Goal: Task Accomplishment & Management: Use online tool/utility

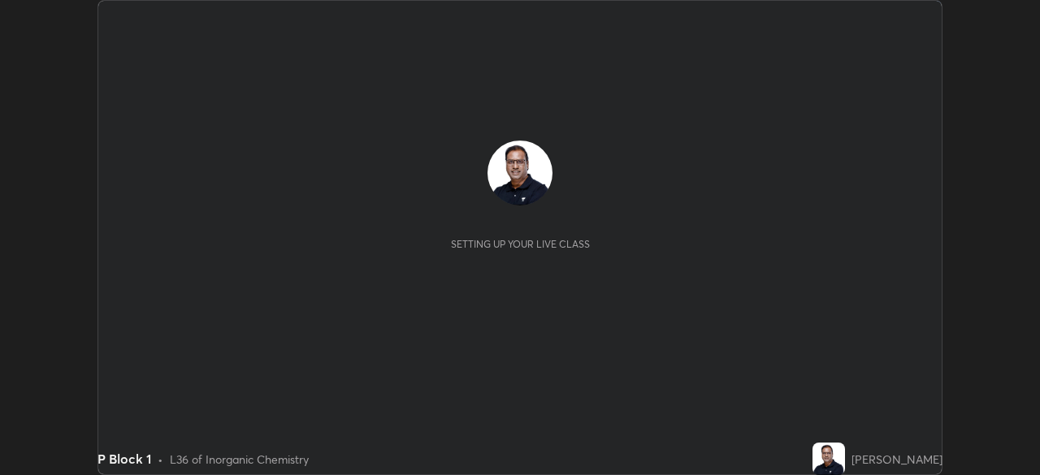
scroll to position [475, 1039]
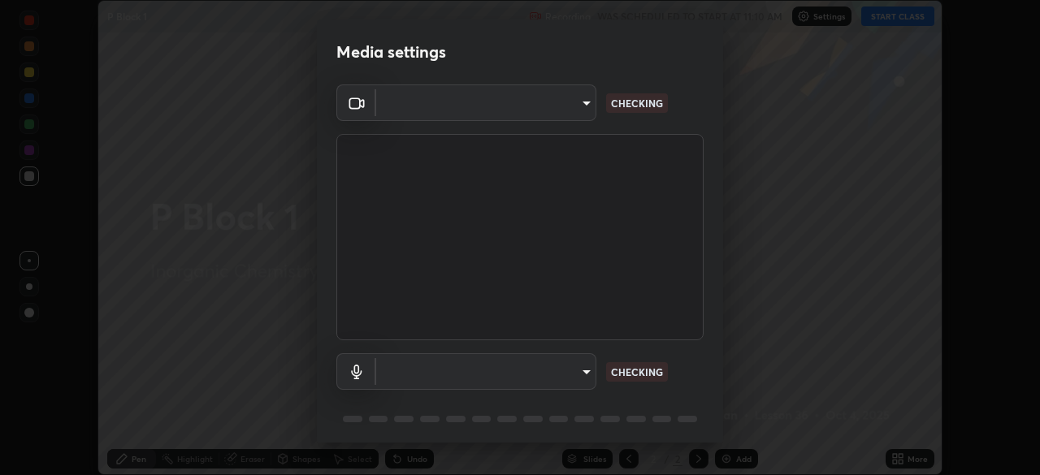
type input "6d46a3bbb121808cbb74c832f71dfccd0f2f4db2e0a8dcefa18edd627fde2ff4"
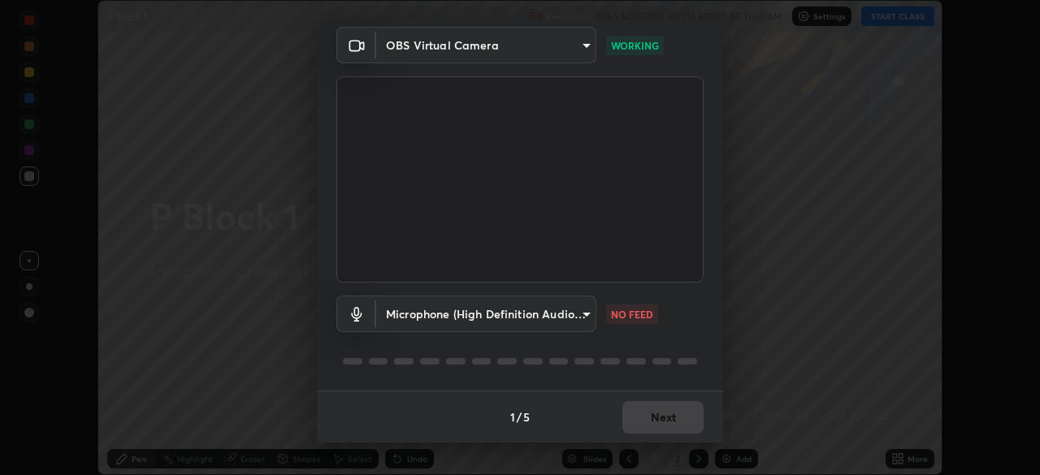
click at [437, 319] on body "Erase all P Block 1 Recording WAS SCHEDULED TO START AT 11:10 AM Settings START…" at bounding box center [520, 237] width 1040 height 475
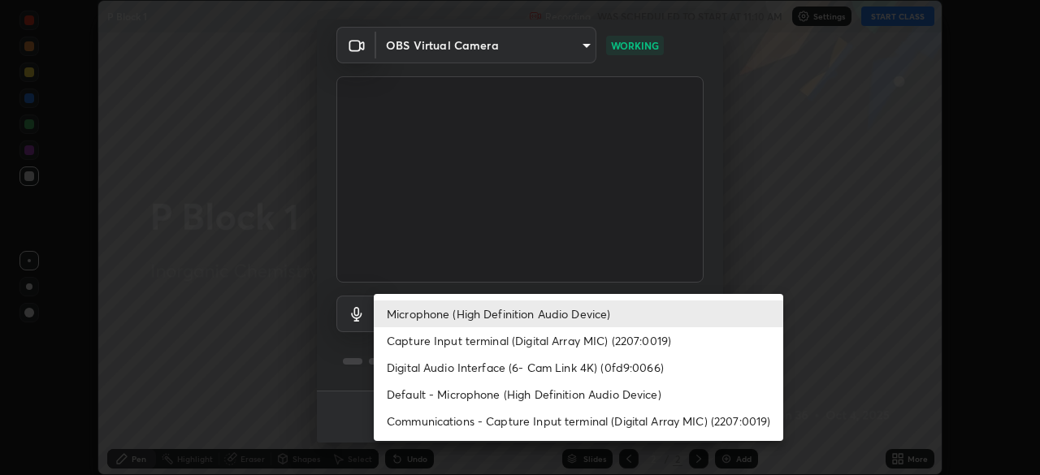
click at [414, 369] on li "Digital Audio Interface (6- Cam Link 4K) (0fd9:0066)" at bounding box center [578, 367] width 409 height 27
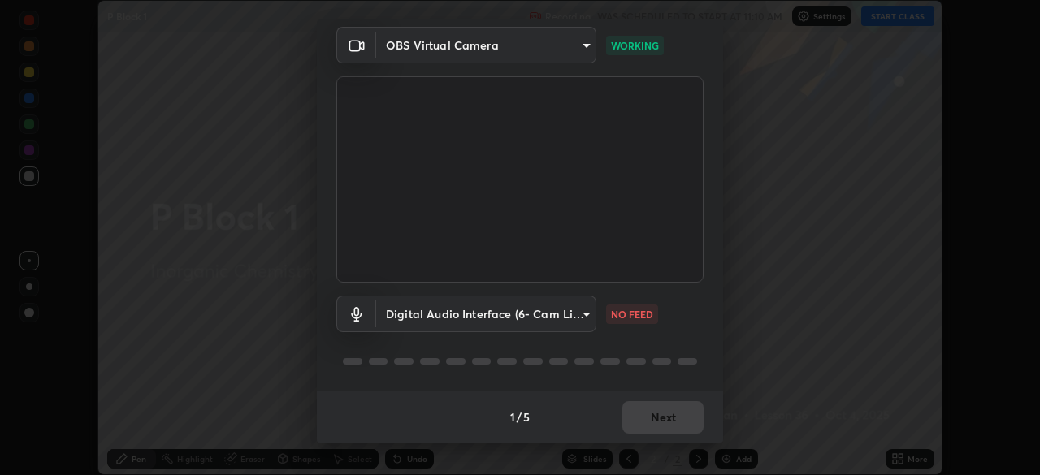
click at [496, 314] on body "Erase all P Block 1 Recording WAS SCHEDULED TO START AT 11:10 AM Settings START…" at bounding box center [520, 237] width 1040 height 475
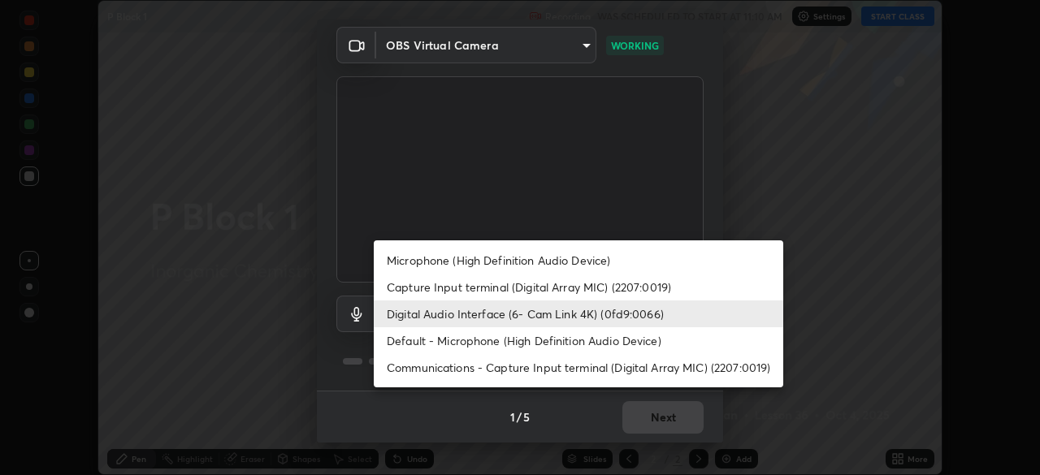
click at [489, 340] on li "Default - Microphone (High Definition Audio Device)" at bounding box center [578, 340] width 409 height 27
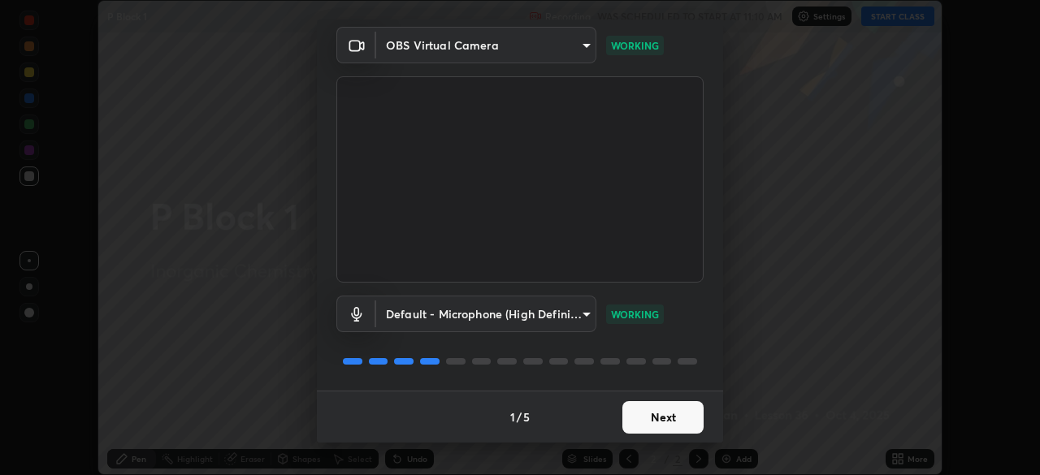
click at [540, 315] on body "Erase all P Block 1 Recording WAS SCHEDULED TO START AT 11:10 AM Settings START…" at bounding box center [520, 237] width 1040 height 475
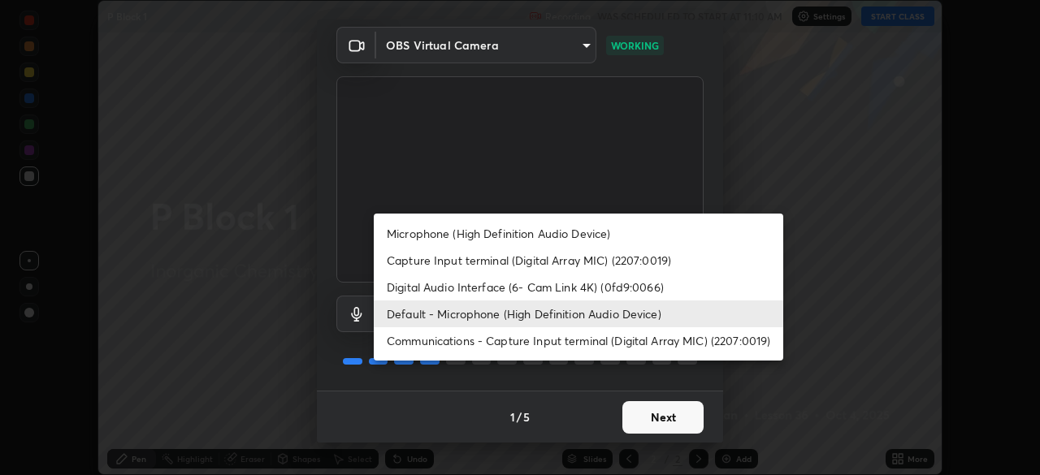
click at [526, 233] on li "Microphone (High Definition Audio Device)" at bounding box center [578, 233] width 409 height 27
type input "542551534069d815422f2d39fde6cbae80a89d9e5025ba2982a8294de1300f8f"
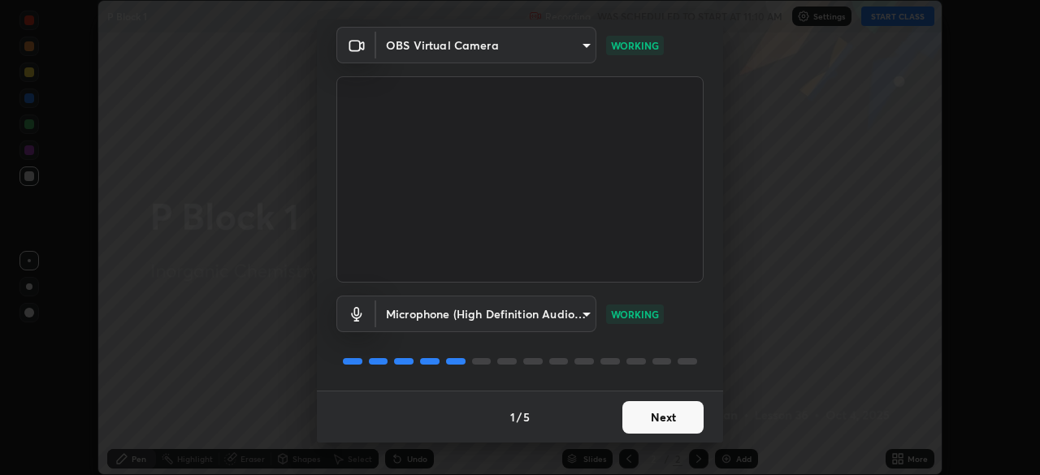
click at [639, 427] on button "Next" at bounding box center [662, 417] width 81 height 32
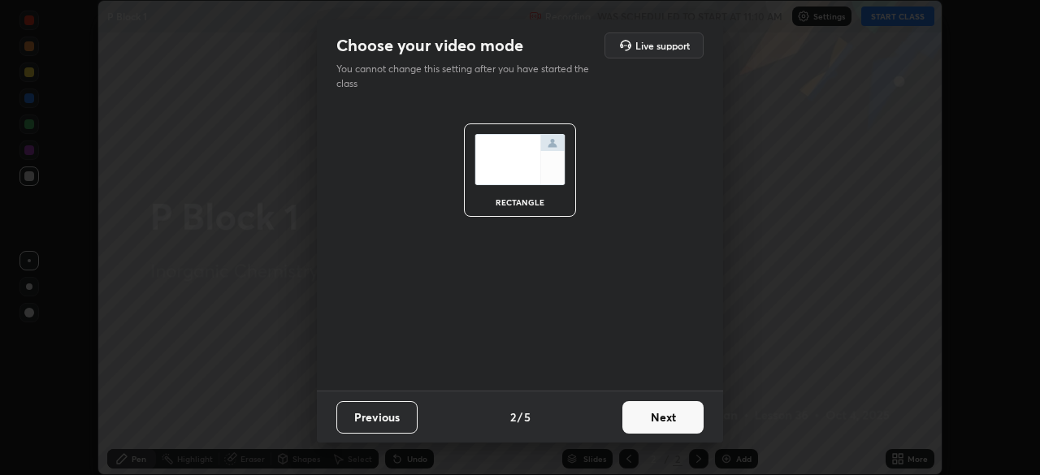
click at [661, 418] on button "Next" at bounding box center [662, 417] width 81 height 32
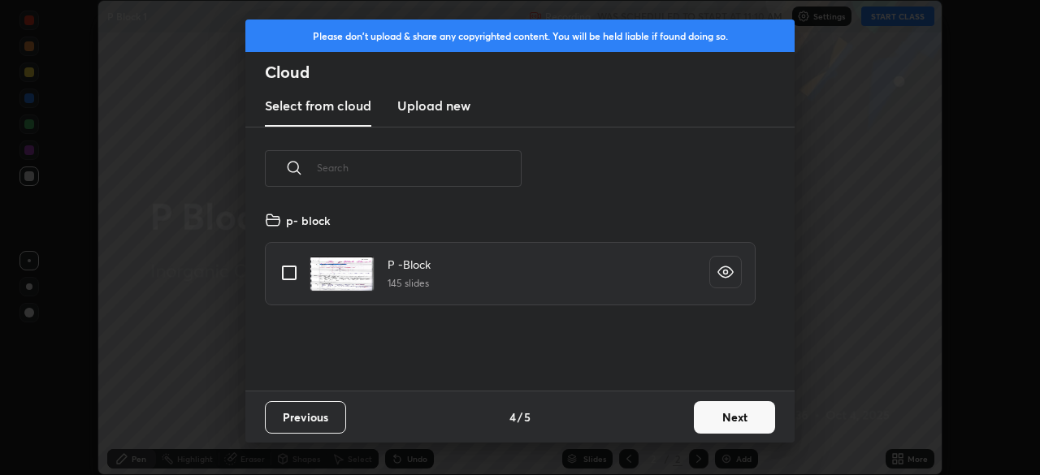
scroll to position [180, 521]
click at [699, 422] on button "Next" at bounding box center [734, 417] width 81 height 32
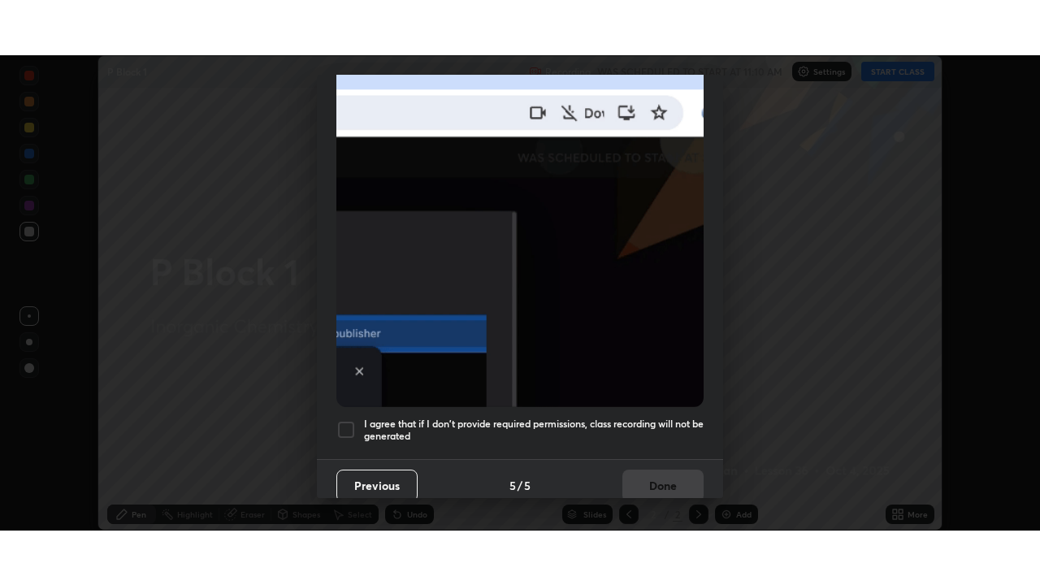
scroll to position [389, 0]
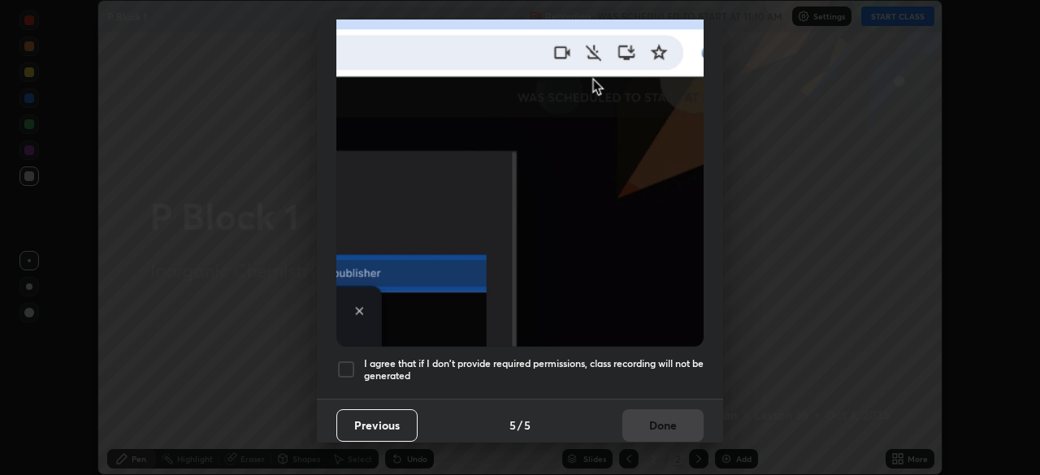
click at [345, 365] on div at bounding box center [345, 369] width 19 height 19
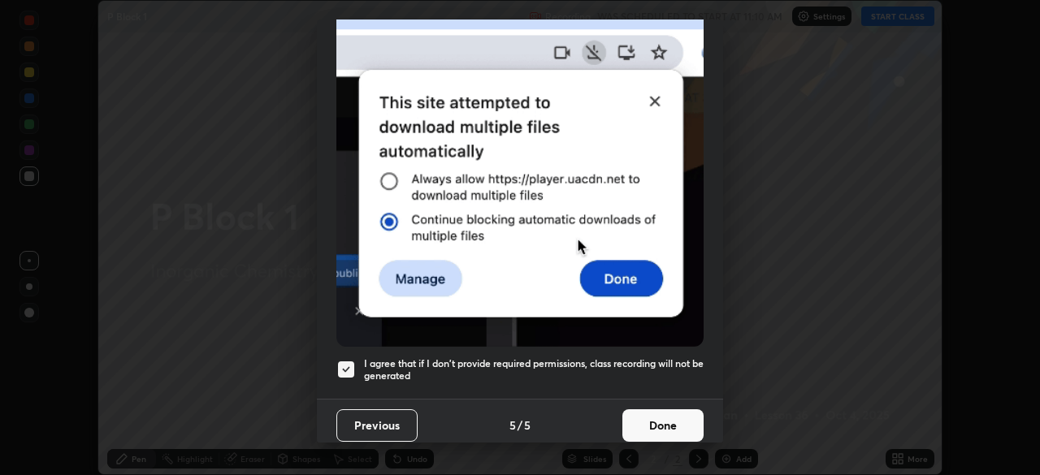
click at [651, 416] on button "Done" at bounding box center [662, 425] width 81 height 32
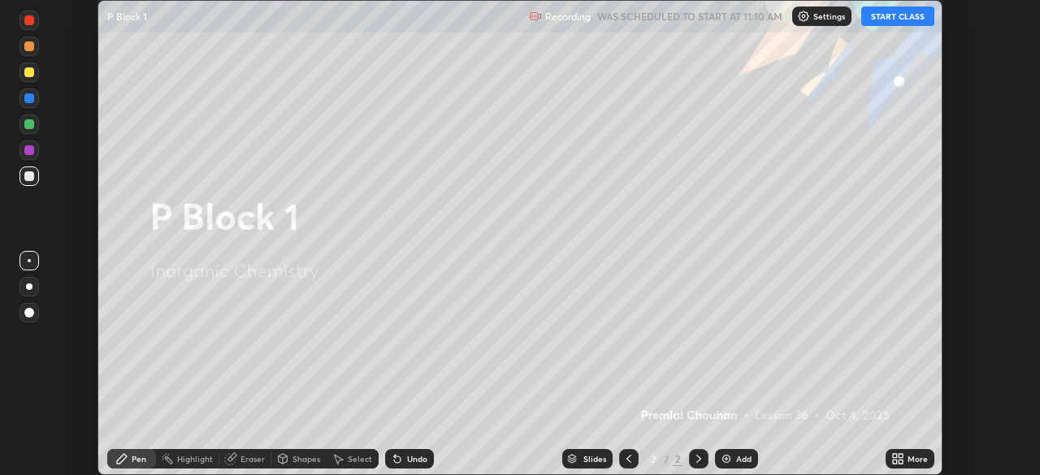
click at [880, 15] on button "START CLASS" at bounding box center [897, 15] width 73 height 19
click at [894, 461] on icon at bounding box center [895, 462] width 4 height 4
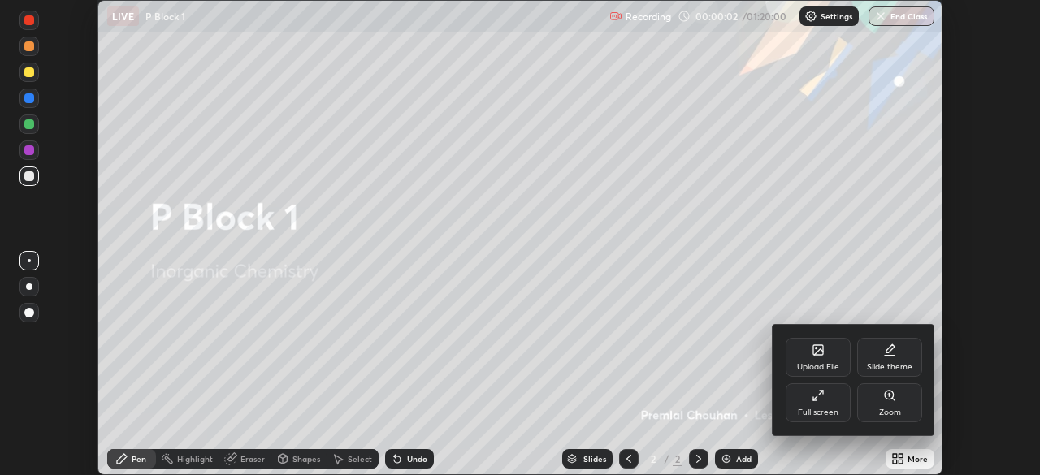
click at [823, 409] on div "Full screen" at bounding box center [818, 413] width 41 height 8
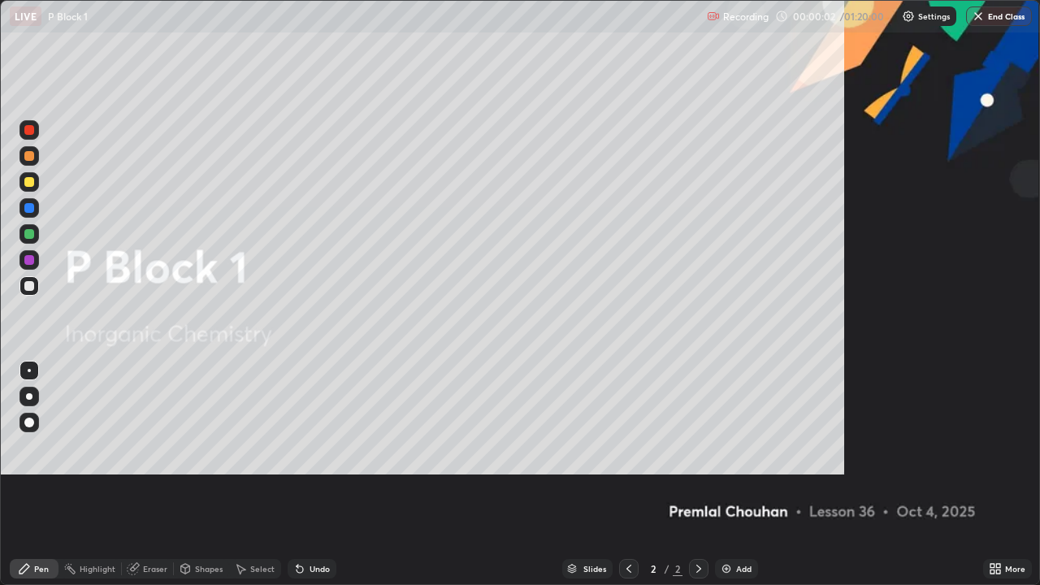
scroll to position [585, 1040]
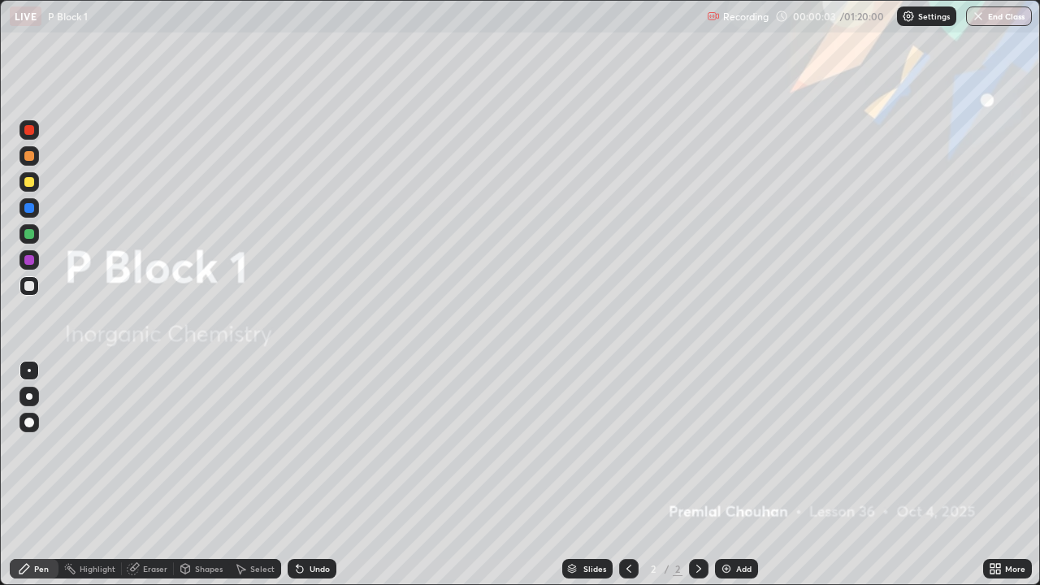
click at [992, 474] on icon at bounding box center [992, 566] width 4 height 4
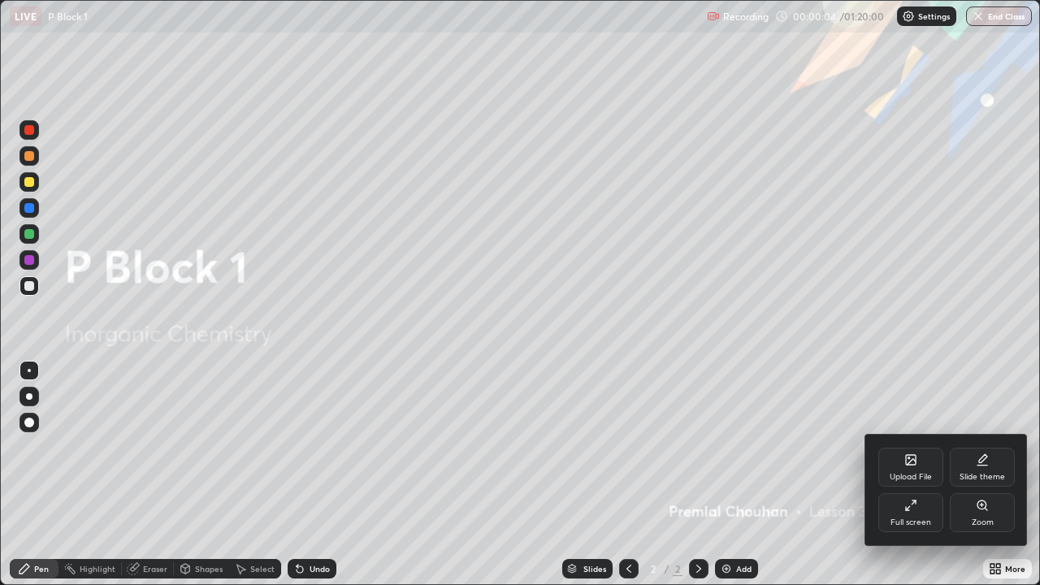
click at [893, 473] on div "Upload File" at bounding box center [910, 477] width 42 height 8
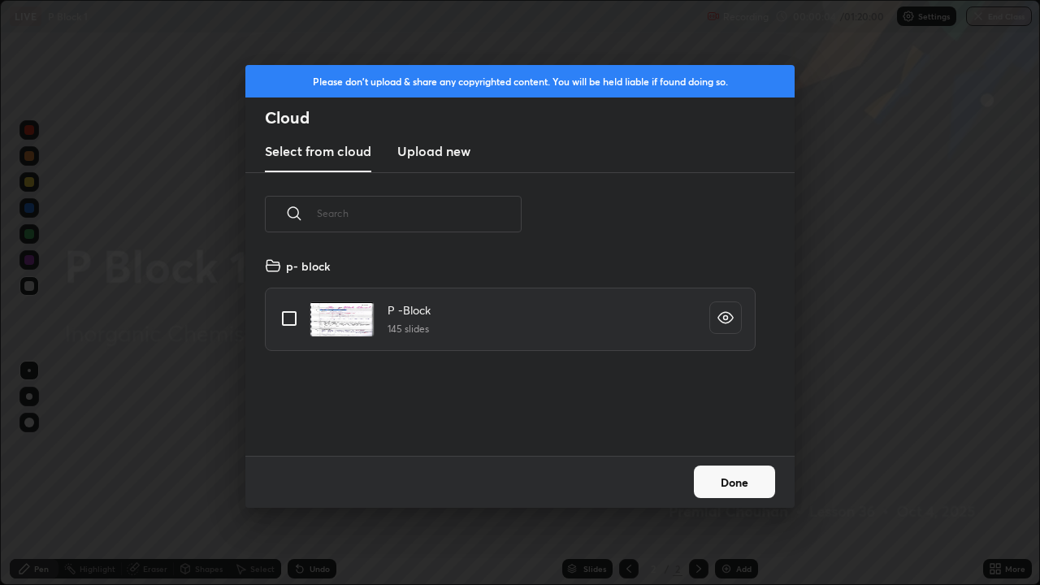
scroll to position [200, 521]
click at [291, 318] on input "grid" at bounding box center [289, 318] width 34 height 34
checkbox input "true"
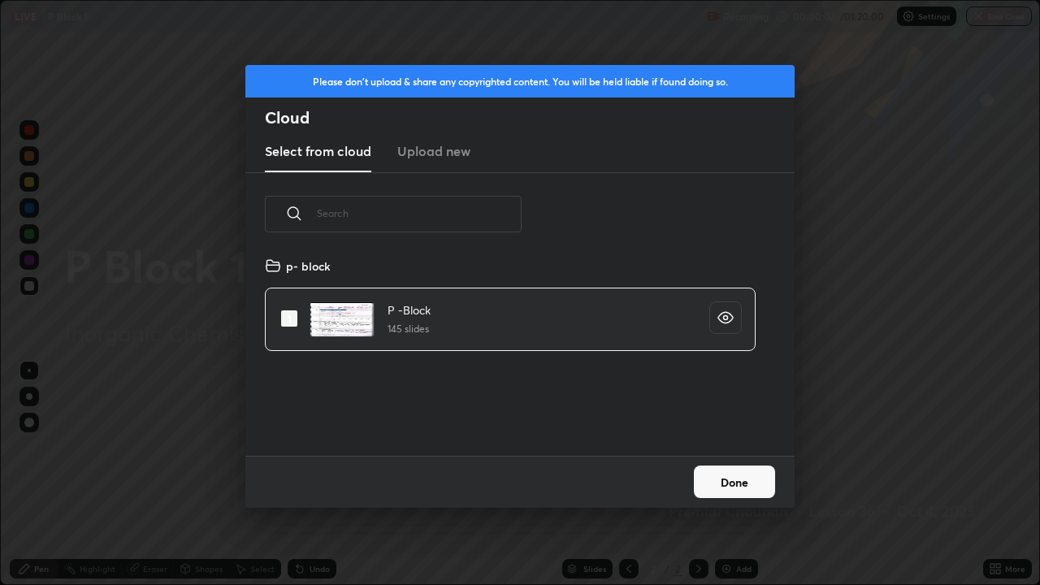
click at [728, 474] on button "Done" at bounding box center [734, 481] width 81 height 32
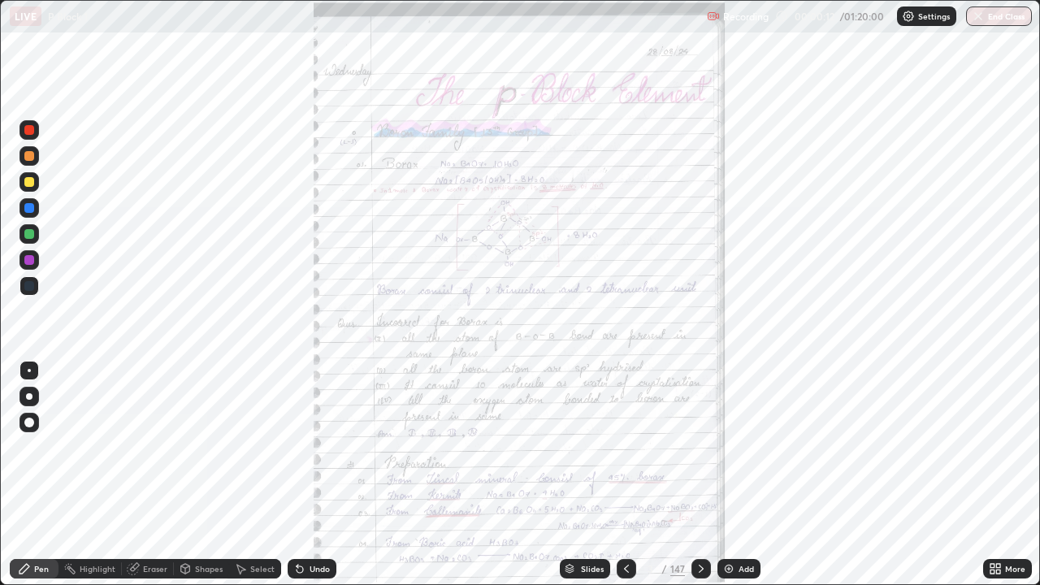
click at [574, 474] on div "Slides" at bounding box center [585, 568] width 50 height 19
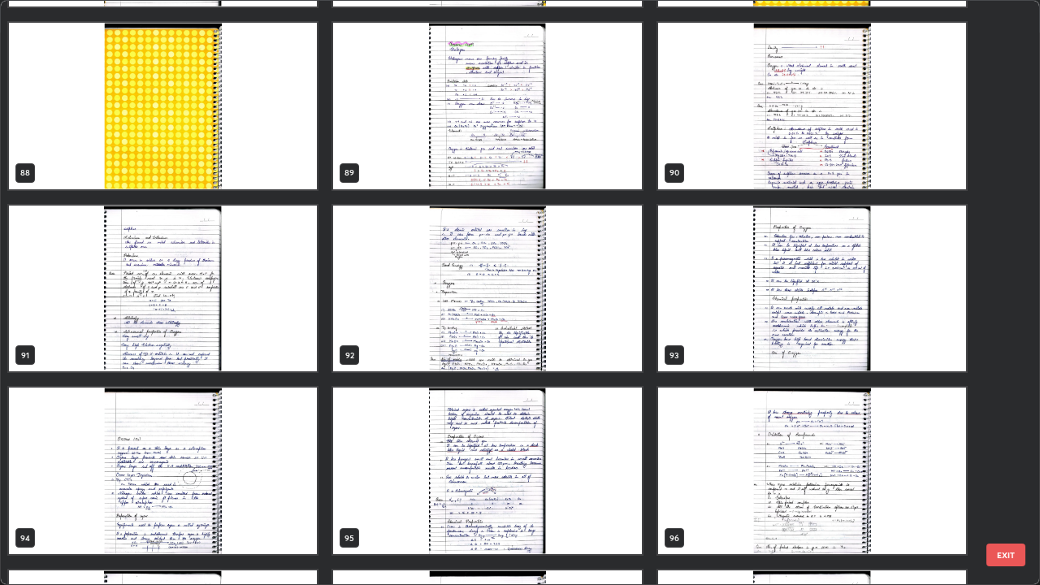
scroll to position [5274, 0]
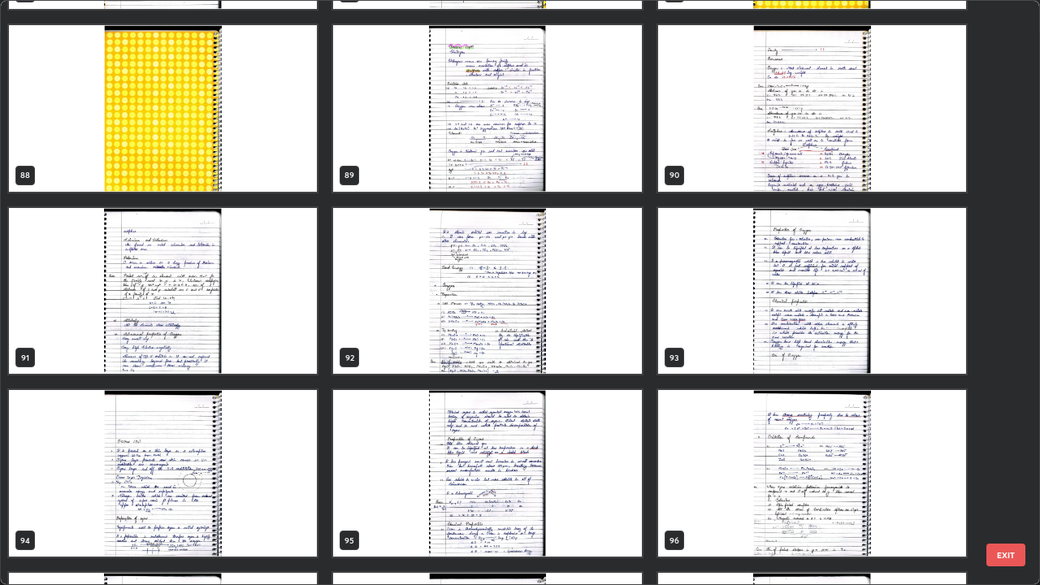
click at [775, 349] on img "grid" at bounding box center [812, 291] width 308 height 166
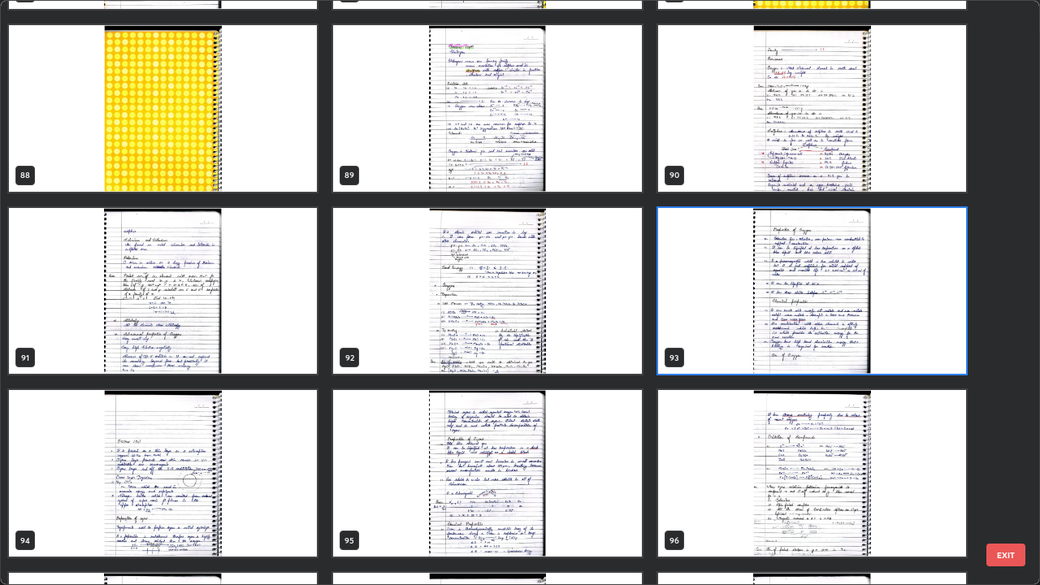
click at [774, 363] on img "grid" at bounding box center [812, 291] width 308 height 166
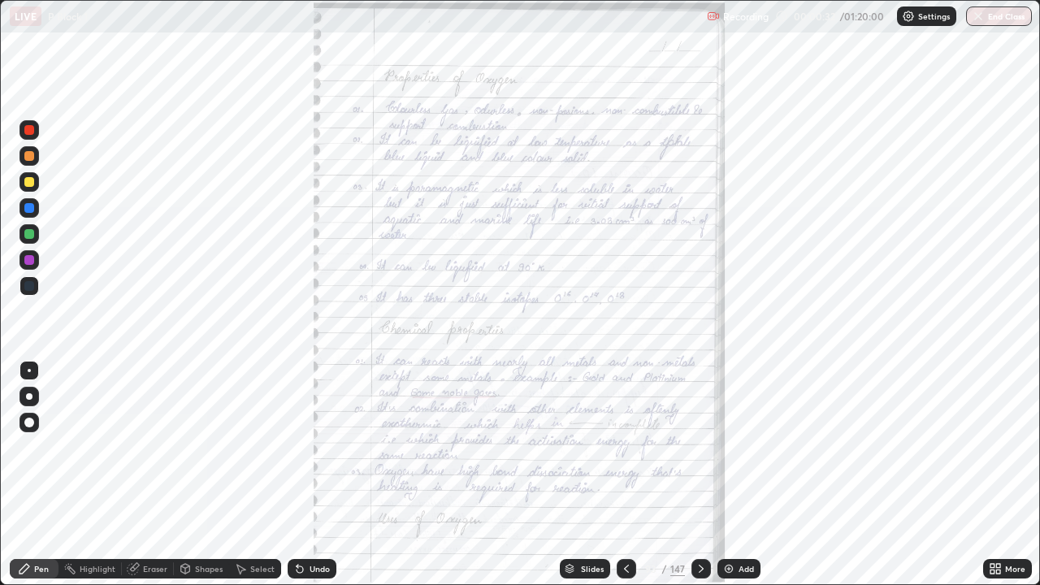
click at [772, 364] on img "grid" at bounding box center [812, 291] width 308 height 166
click at [697, 474] on icon at bounding box center [700, 568] width 13 height 13
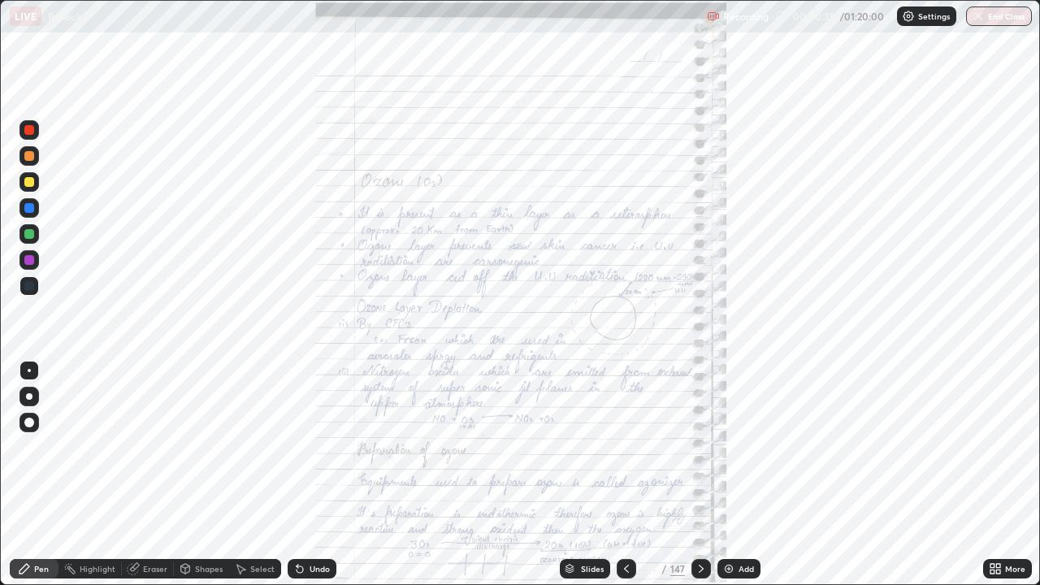
click at [995, 474] on icon at bounding box center [994, 568] width 13 height 13
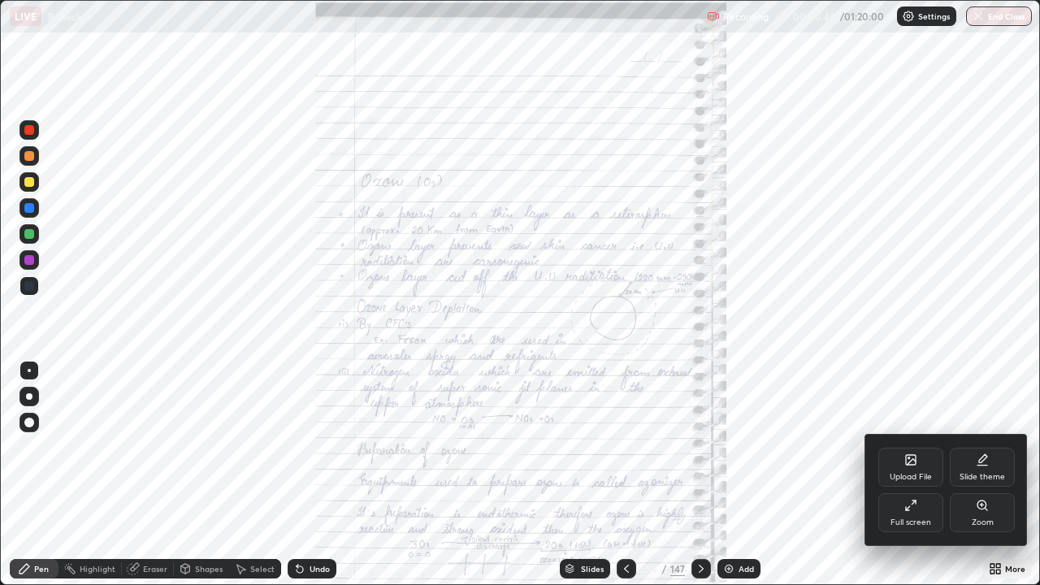
click at [973, 474] on div "Zoom" at bounding box center [981, 512] width 65 height 39
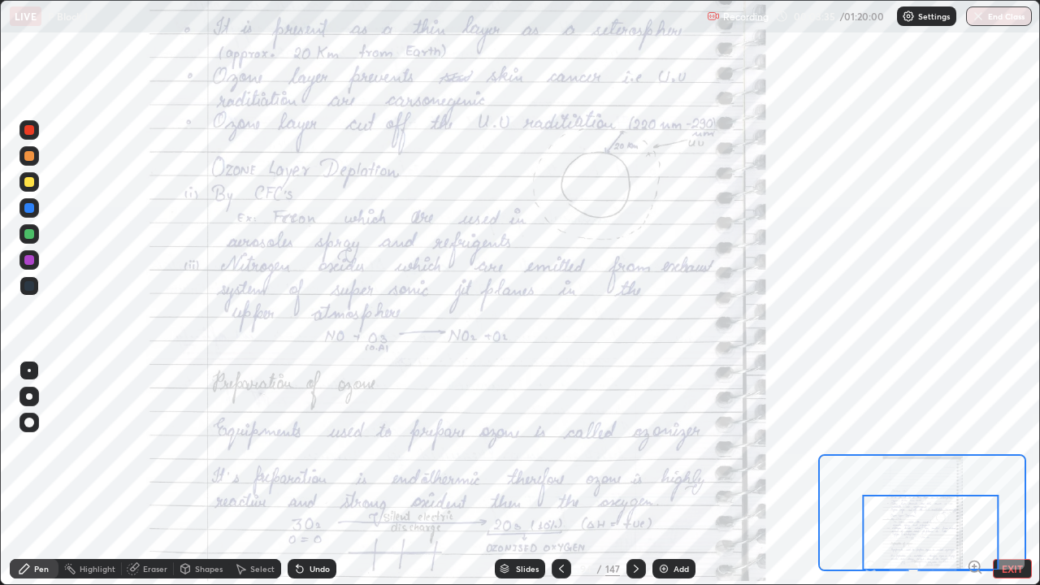
click at [634, 474] on icon at bounding box center [635, 568] width 13 height 13
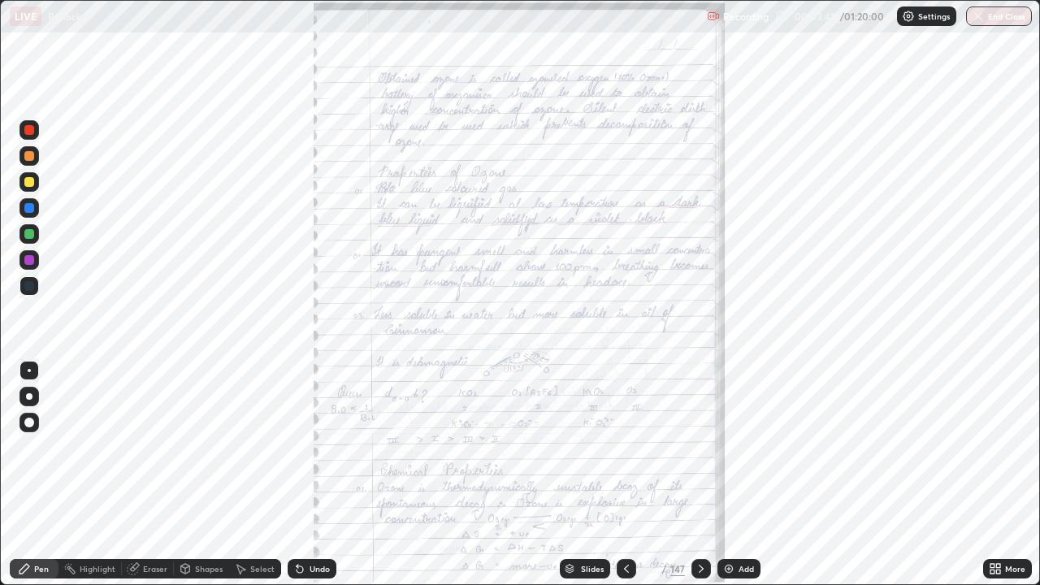
click at [992, 474] on icon at bounding box center [992, 566] width 4 height 4
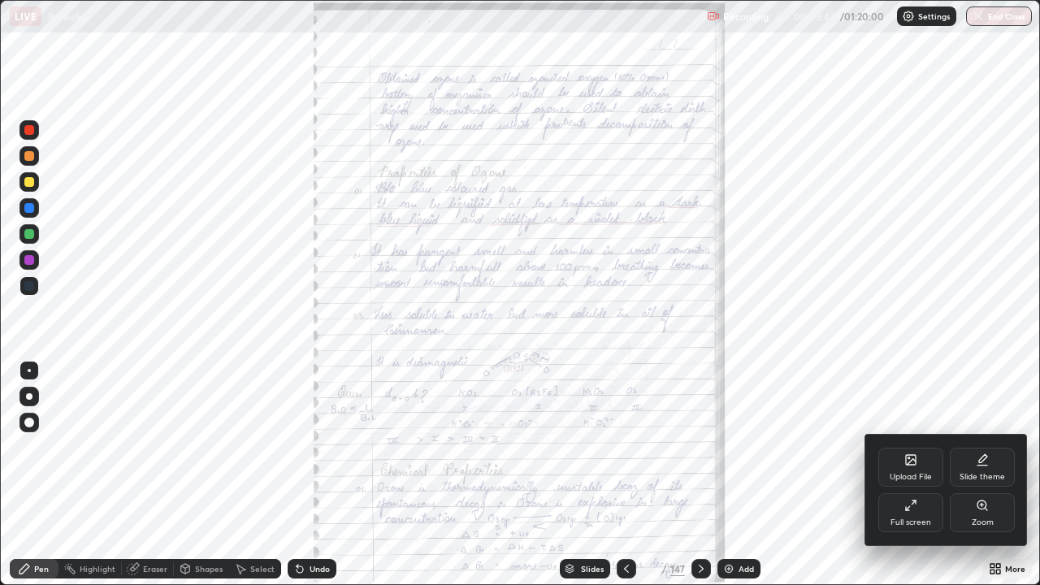
click at [980, 474] on icon at bounding box center [981, 504] width 9 height 9
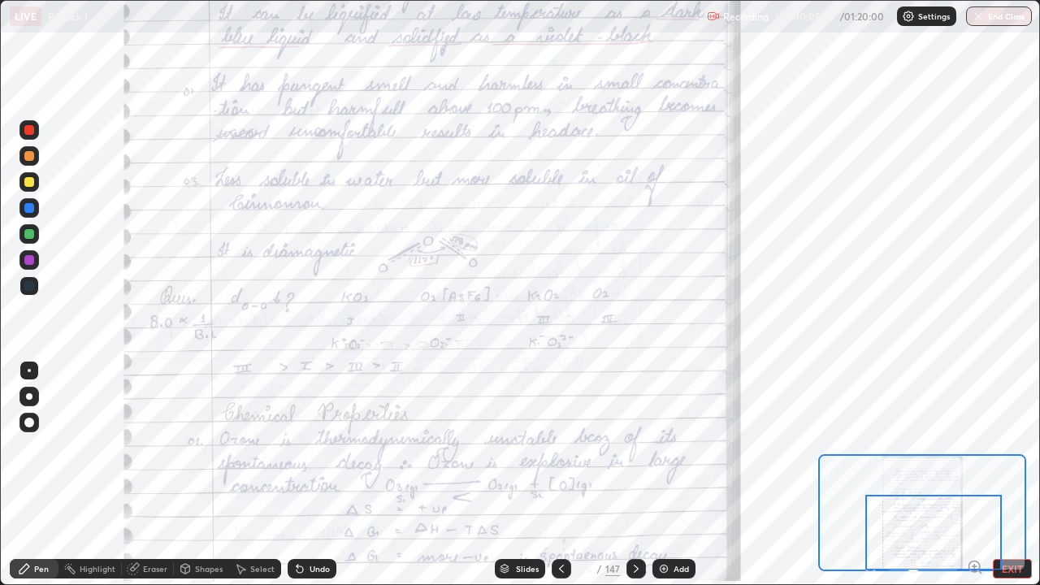
click at [633, 474] on icon at bounding box center [635, 568] width 13 height 13
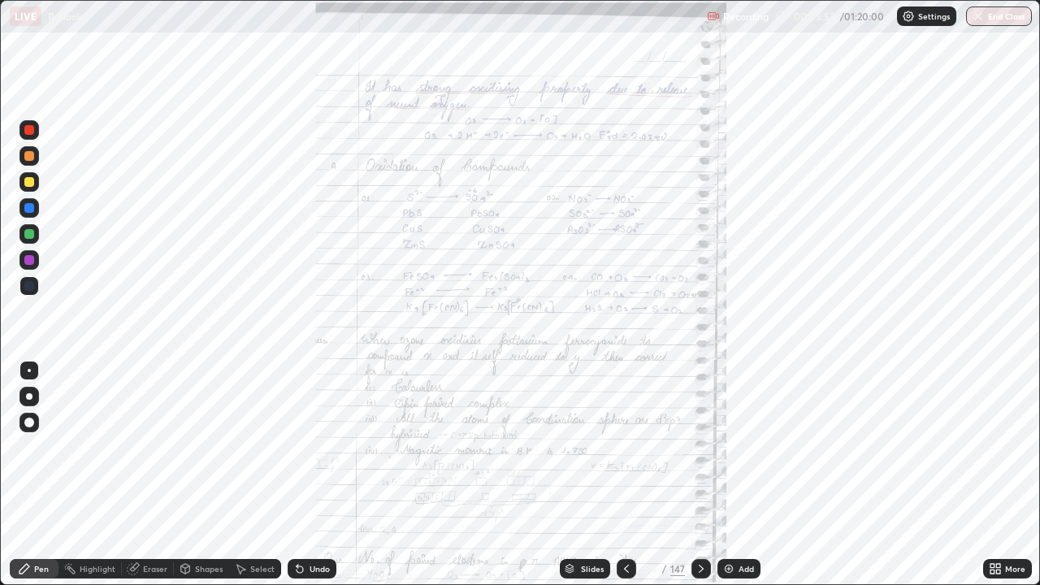
click at [998, 474] on icon at bounding box center [998, 571] width 4 height 4
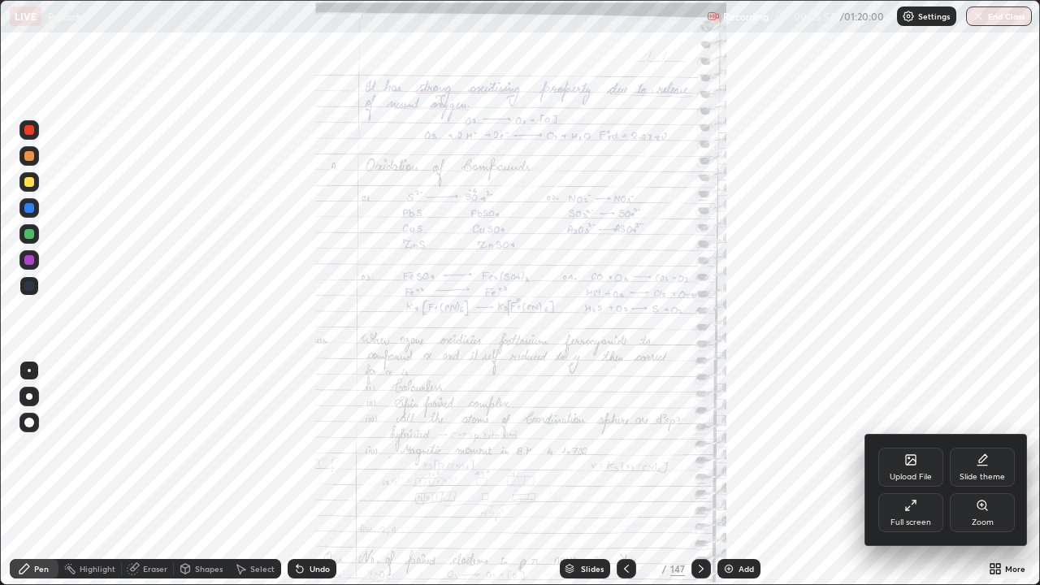
click at [971, 474] on div "Zoom" at bounding box center [981, 512] width 65 height 39
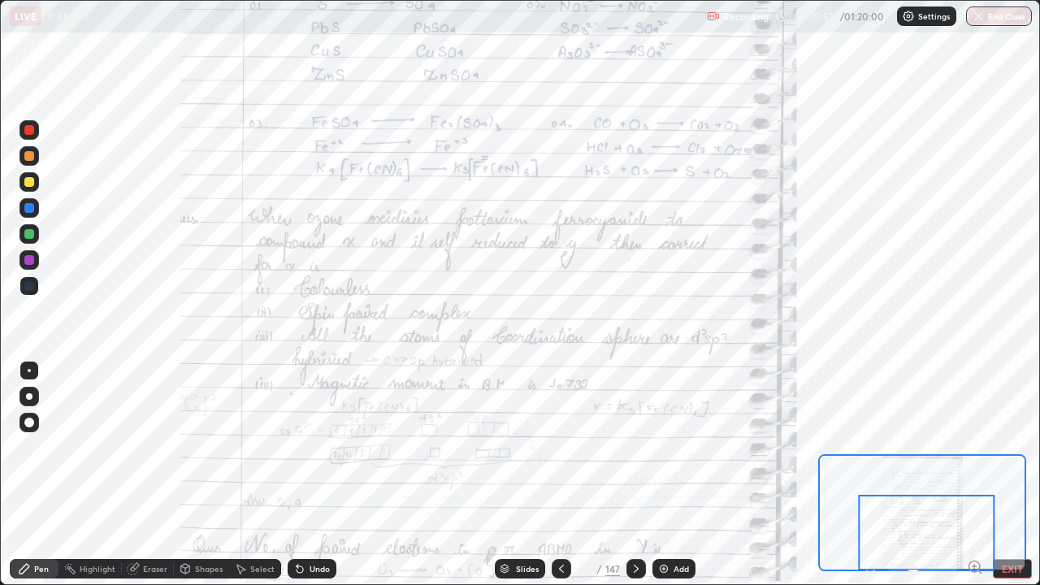
click at [634, 474] on icon at bounding box center [635, 568] width 13 height 13
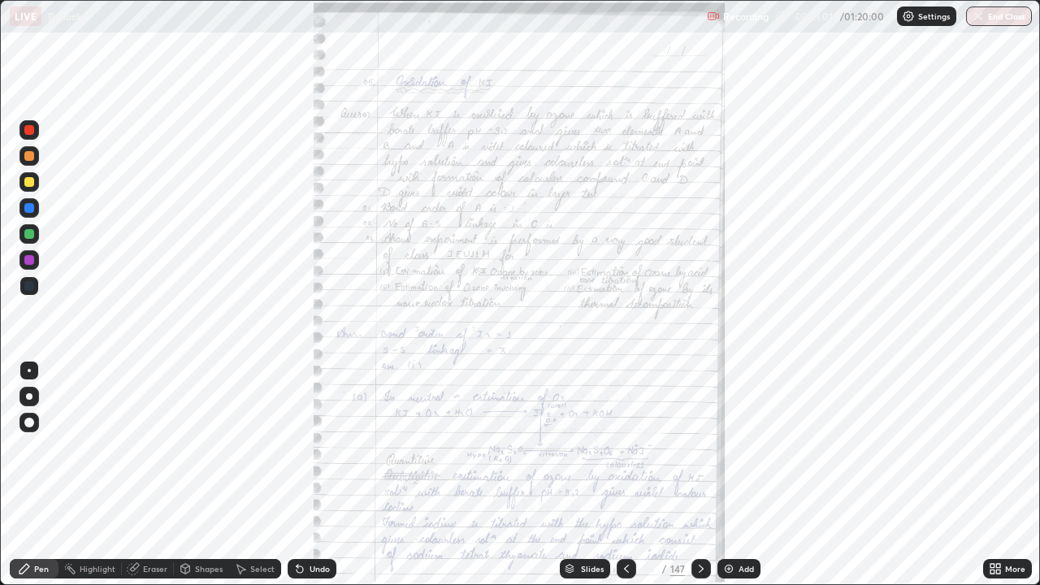
click at [990, 474] on icon at bounding box center [992, 566] width 4 height 4
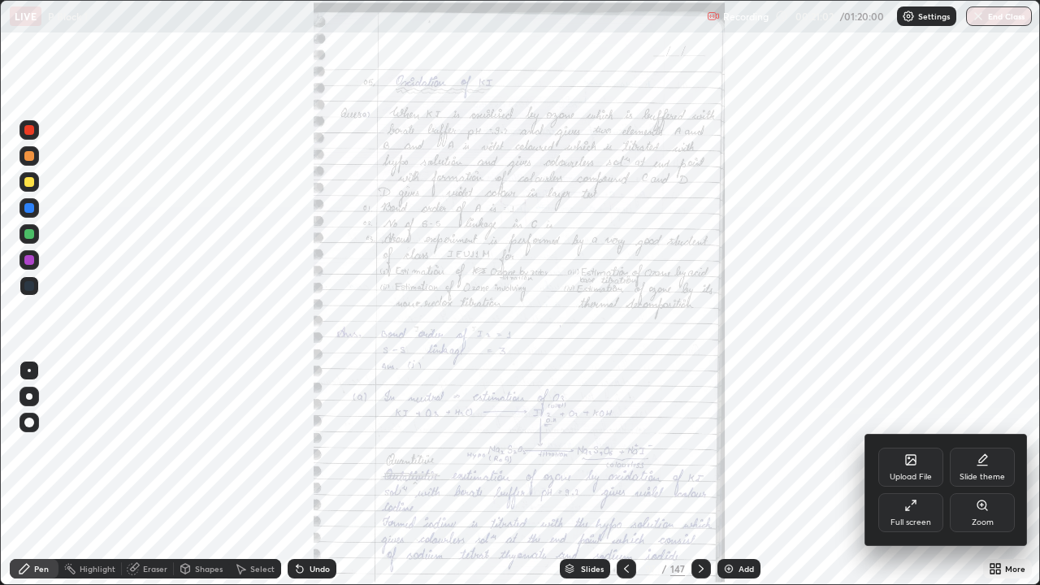
click at [975, 474] on div "Zoom" at bounding box center [981, 512] width 65 height 39
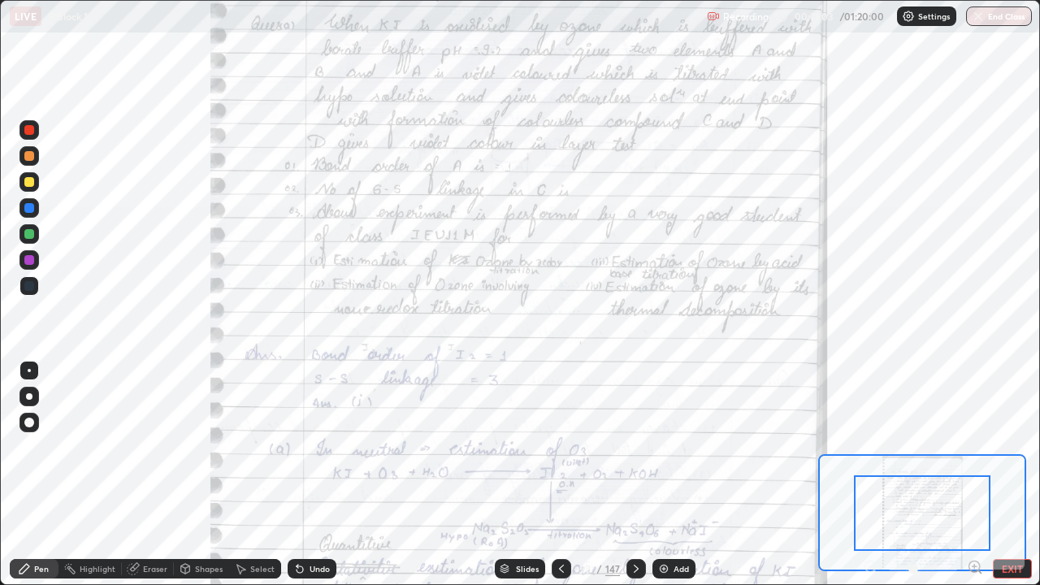
click at [918, 474] on div at bounding box center [922, 513] width 136 height 76
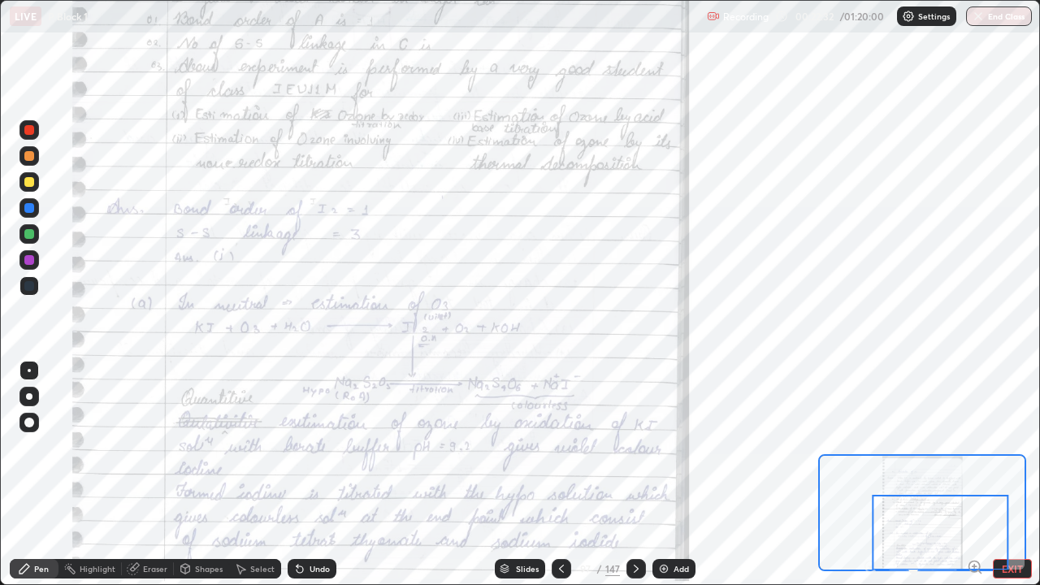
click at [626, 474] on div at bounding box center [635, 568] width 19 height 19
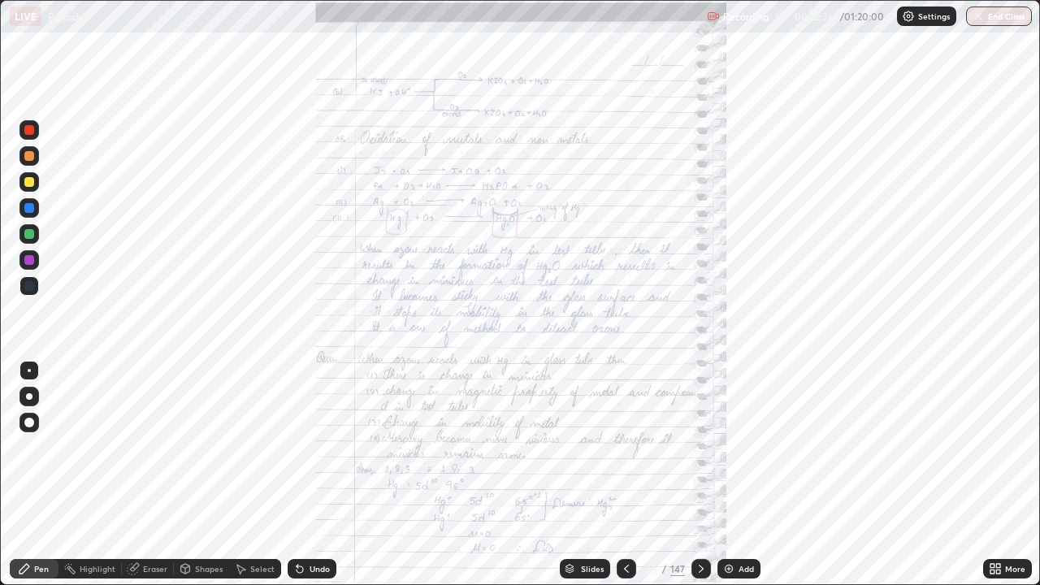
click at [989, 474] on icon at bounding box center [994, 568] width 13 height 13
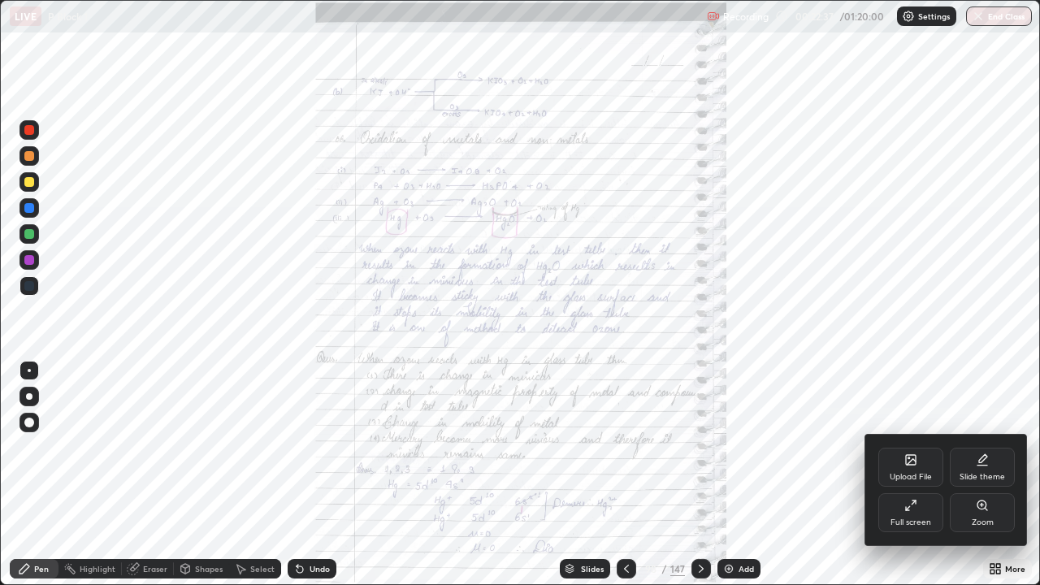
click at [971, 474] on div "Zoom" at bounding box center [981, 512] width 65 height 39
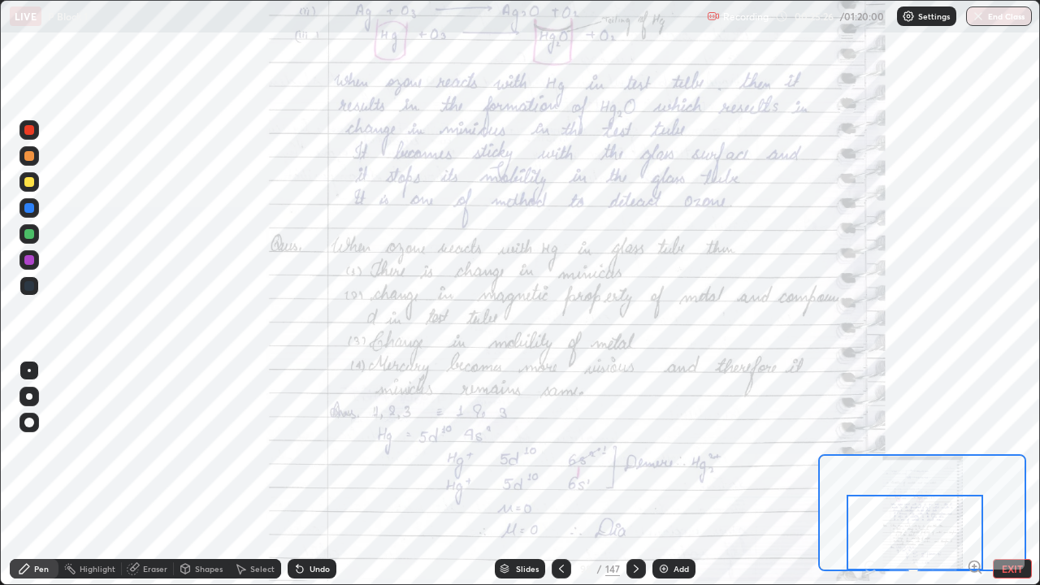
click at [633, 474] on icon at bounding box center [635, 568] width 13 height 13
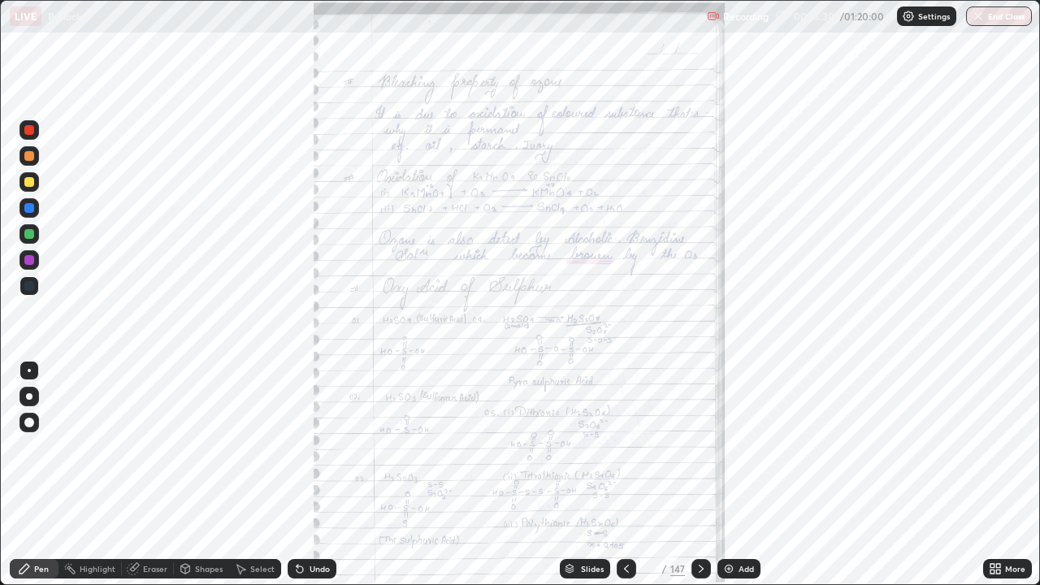
click at [997, 474] on icon at bounding box center [998, 566] width 4 height 4
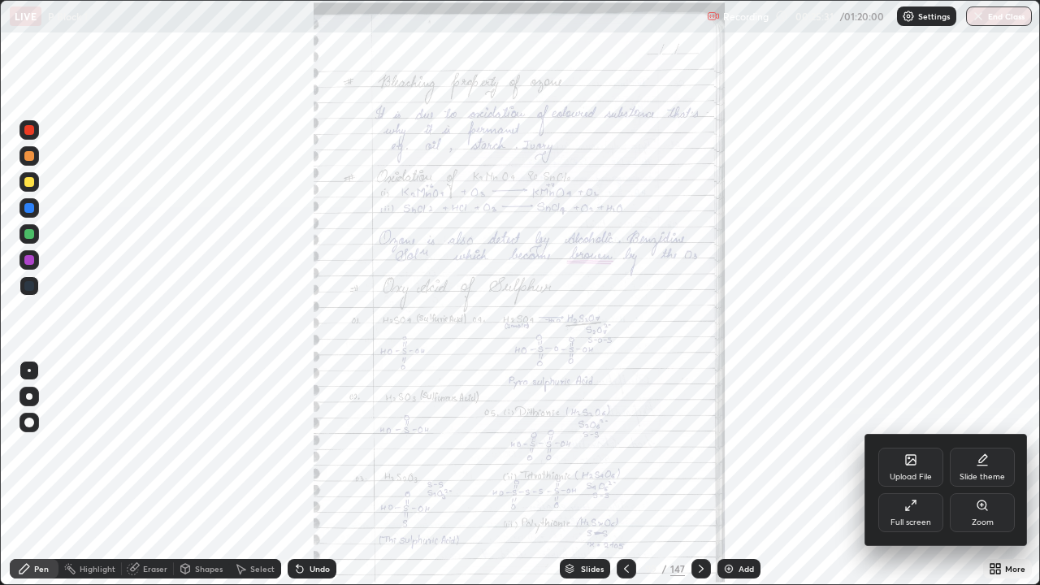
click at [987, 474] on icon at bounding box center [981, 505] width 13 height 13
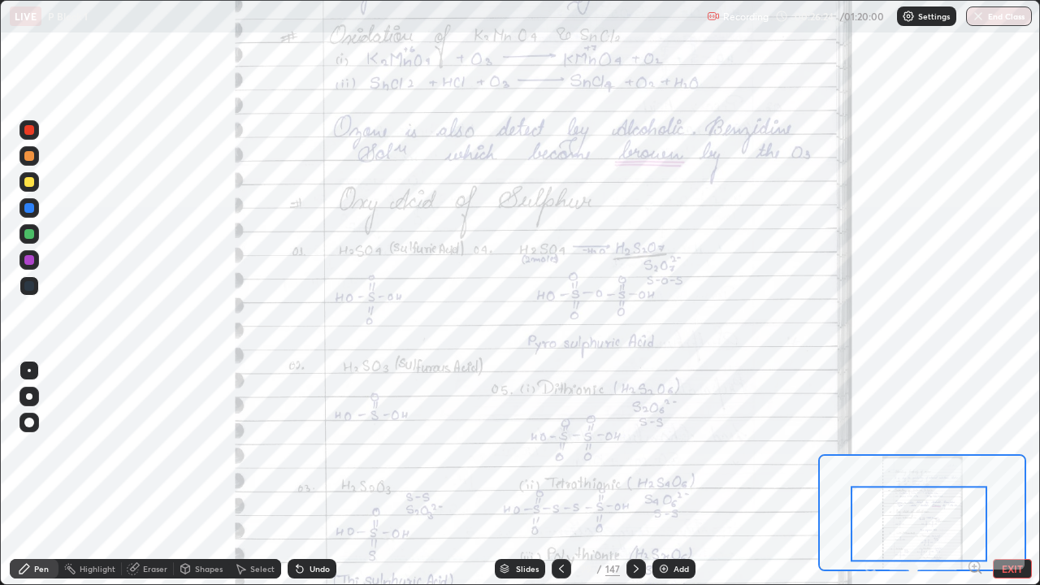
click at [635, 474] on icon at bounding box center [635, 568] width 13 height 13
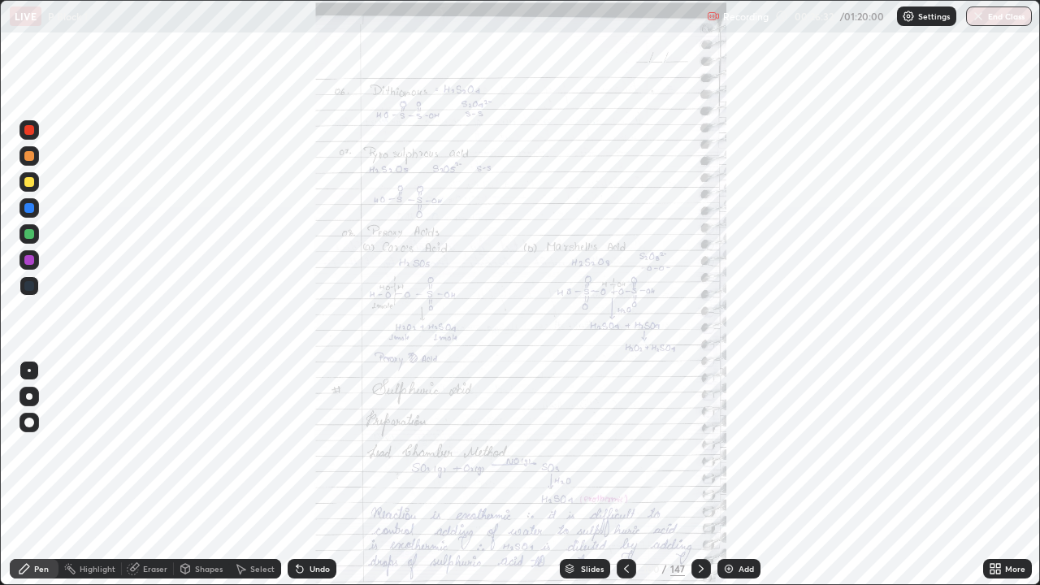
click at [995, 474] on icon at bounding box center [994, 568] width 13 height 13
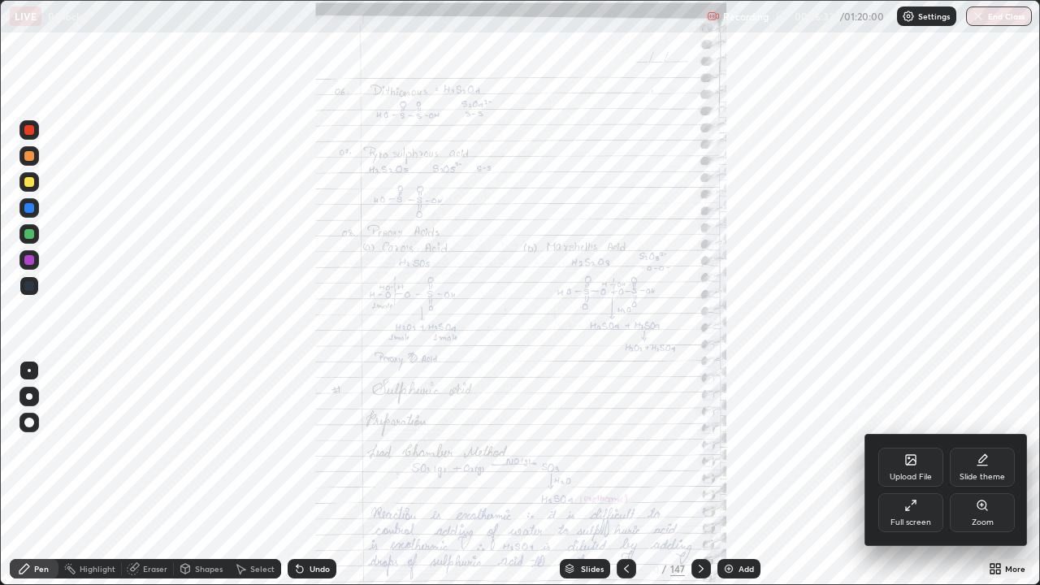
click at [975, 474] on div "Zoom" at bounding box center [981, 512] width 65 height 39
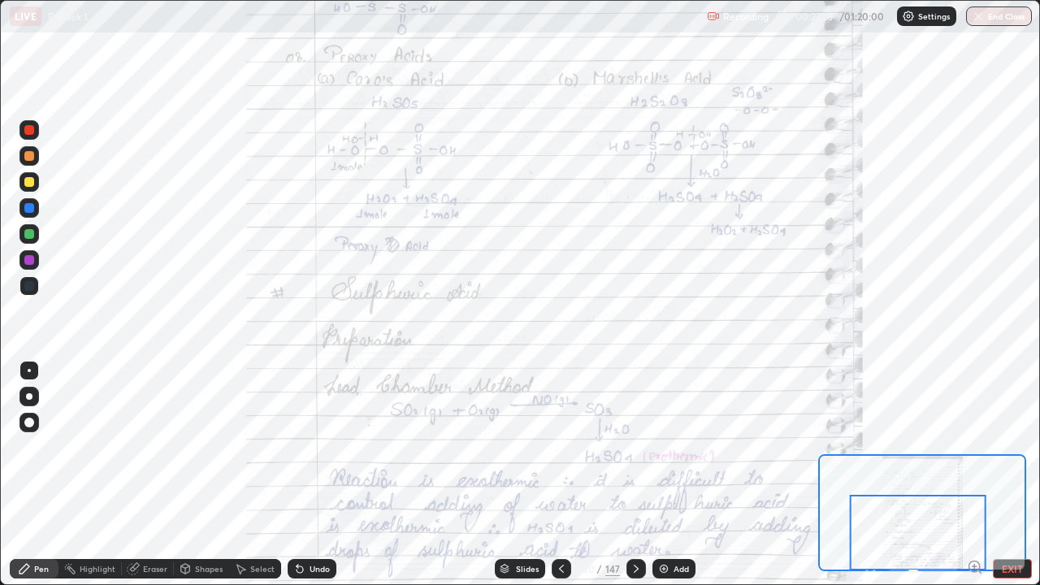
click at [632, 474] on icon at bounding box center [635, 568] width 13 height 13
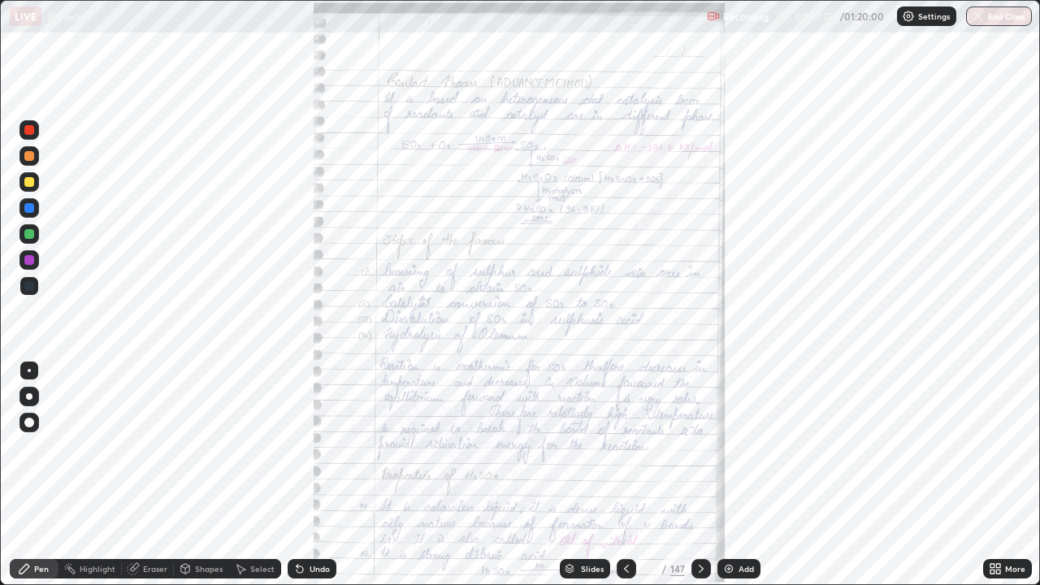
click at [990, 474] on icon at bounding box center [992, 571] width 4 height 4
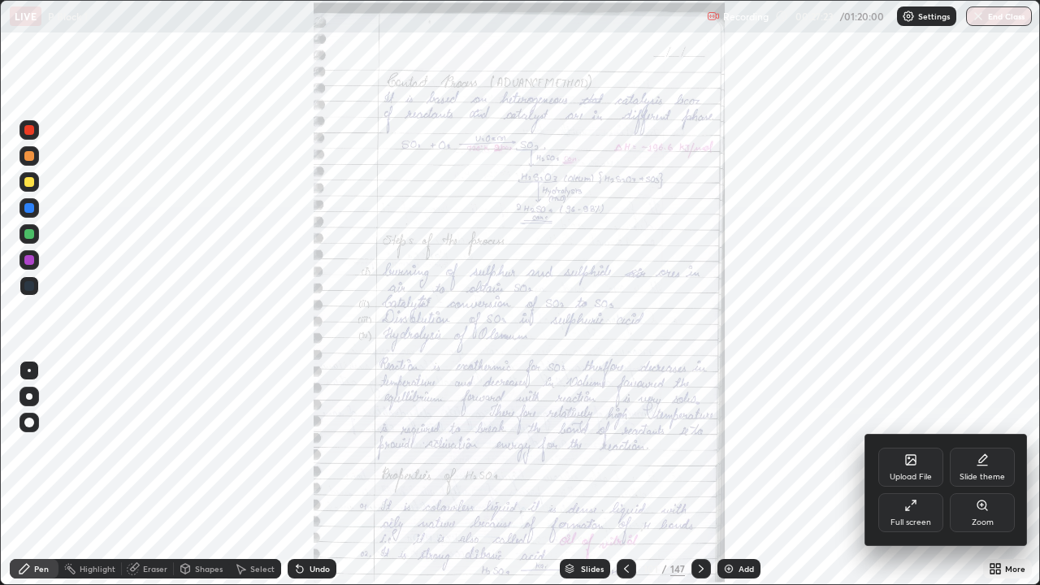
click at [965, 474] on div "Zoom" at bounding box center [981, 512] width 65 height 39
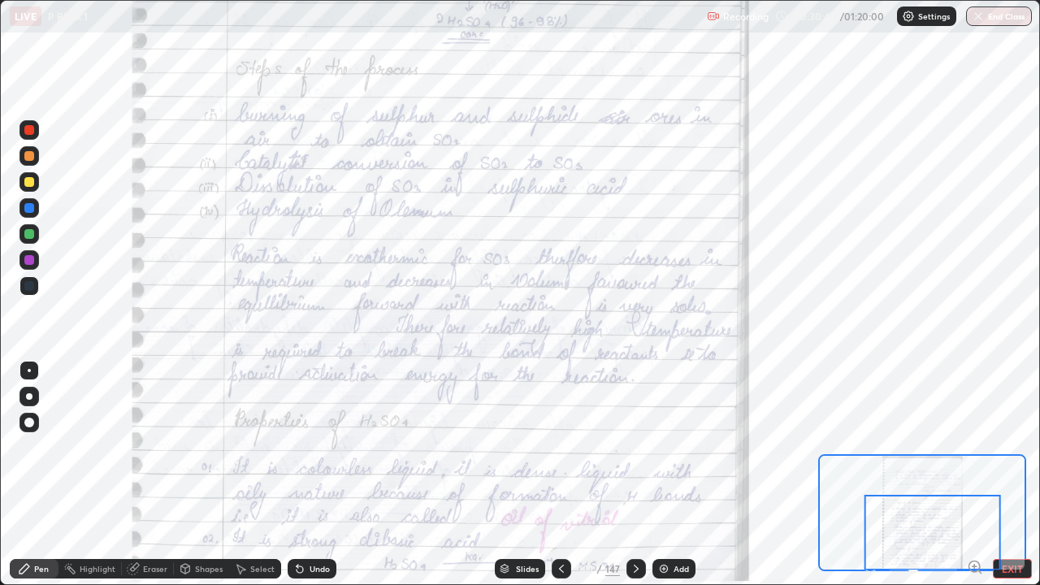
click at [633, 474] on icon at bounding box center [635, 568] width 13 height 13
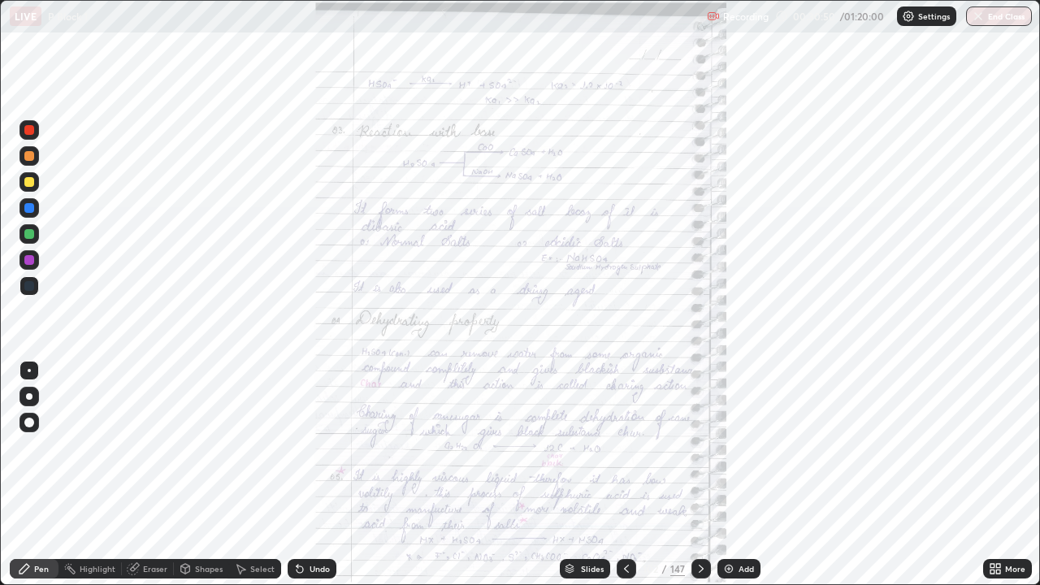
click at [995, 474] on icon at bounding box center [994, 568] width 13 height 13
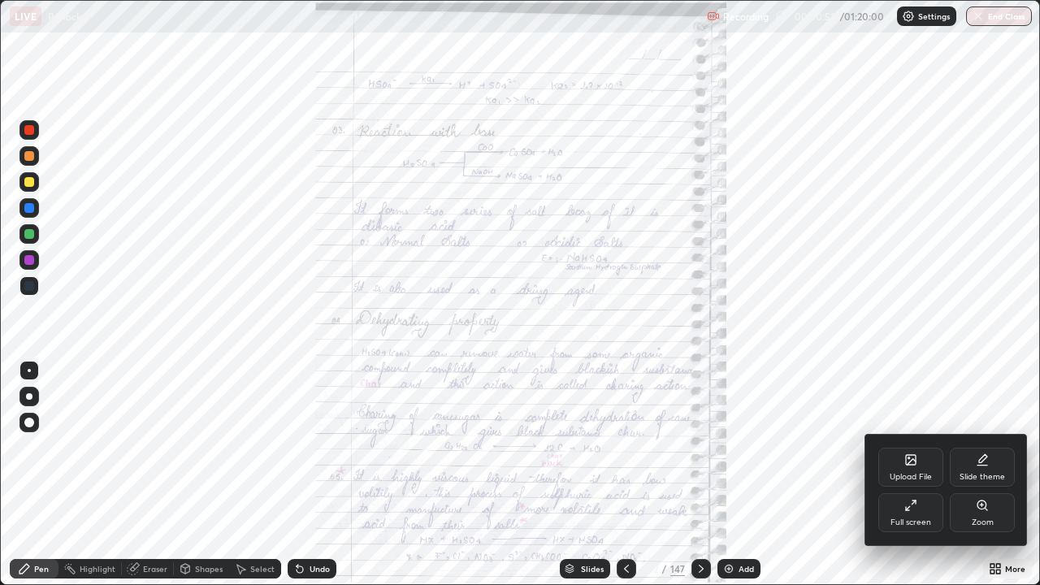
click at [979, 474] on icon at bounding box center [981, 505] width 13 height 13
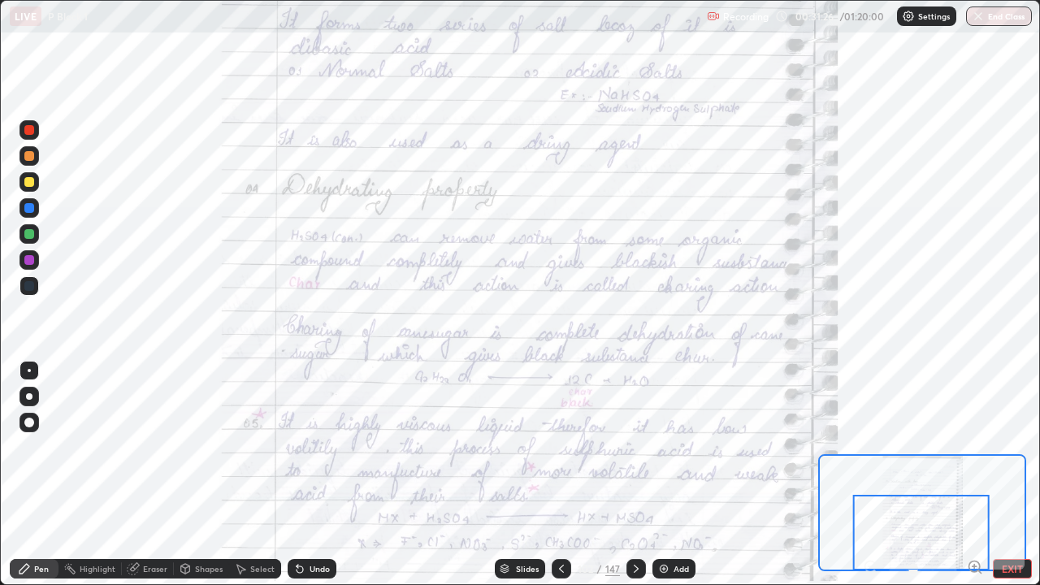
click at [880, 474] on div at bounding box center [921, 533] width 136 height 76
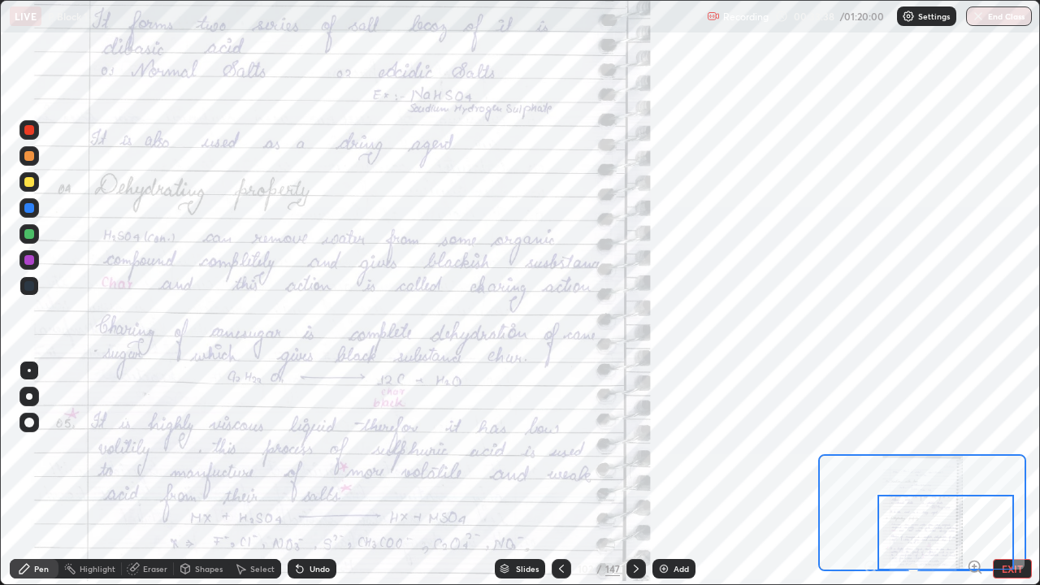
click at [630, 474] on div at bounding box center [635, 568] width 19 height 32
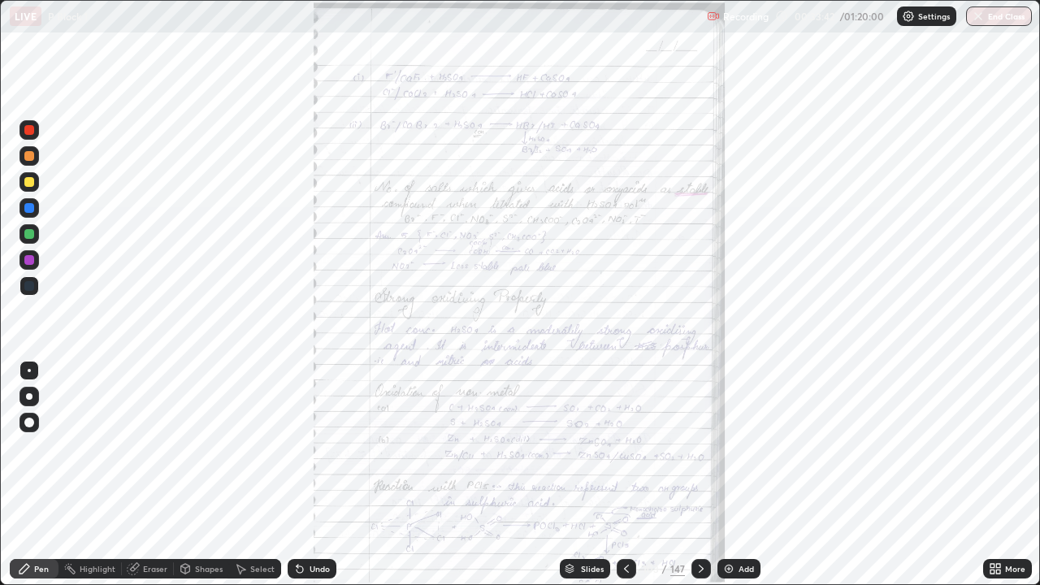
click at [992, 474] on icon at bounding box center [992, 571] width 4 height 4
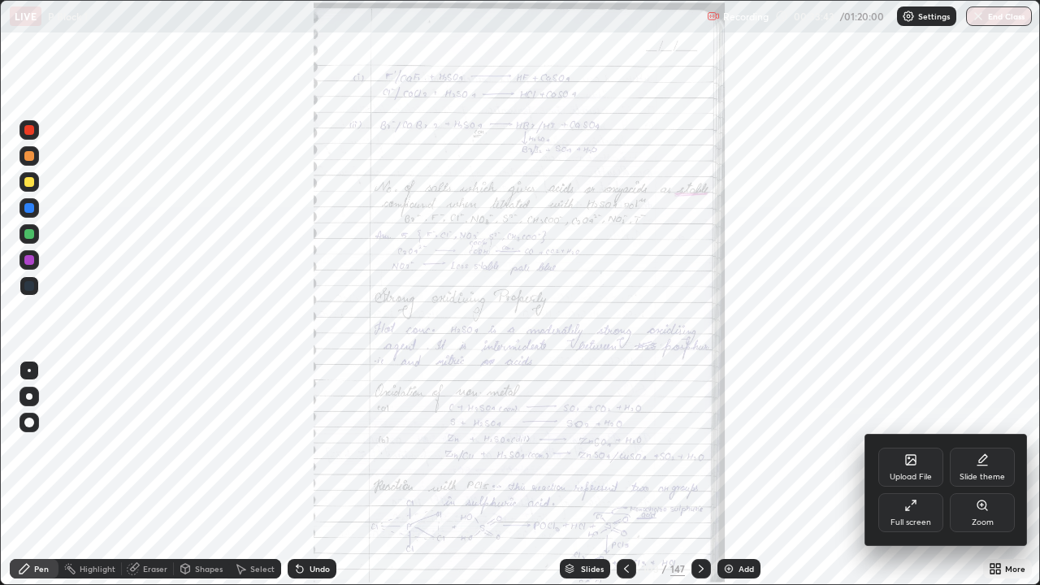
click at [968, 474] on div "Zoom" at bounding box center [981, 512] width 65 height 39
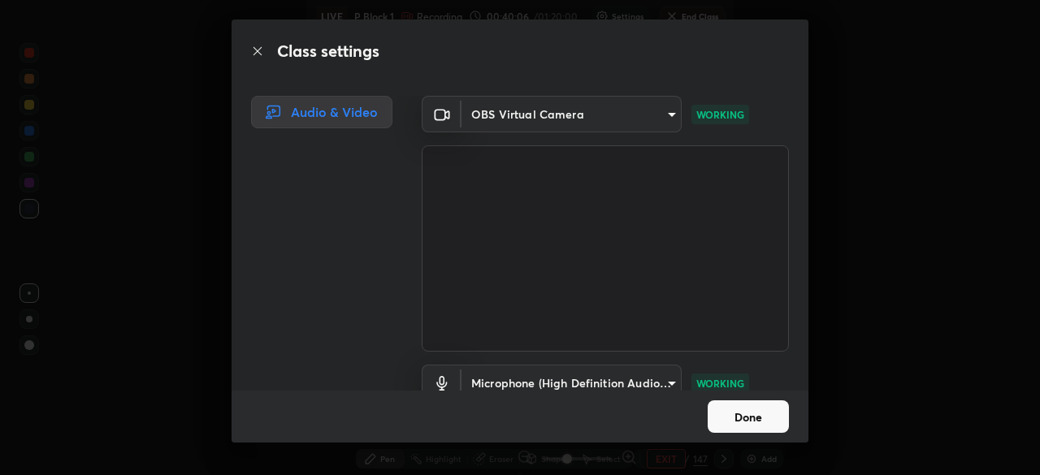
click at [733, 412] on button "Done" at bounding box center [747, 416] width 81 height 32
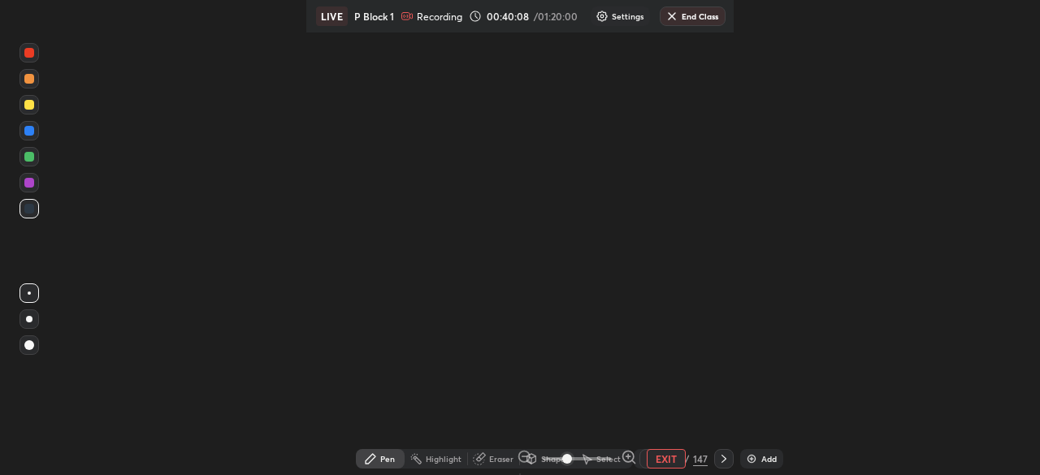
click at [750, 455] on img at bounding box center [751, 458] width 13 height 13
click at [654, 461] on icon at bounding box center [652, 462] width 4 height 4
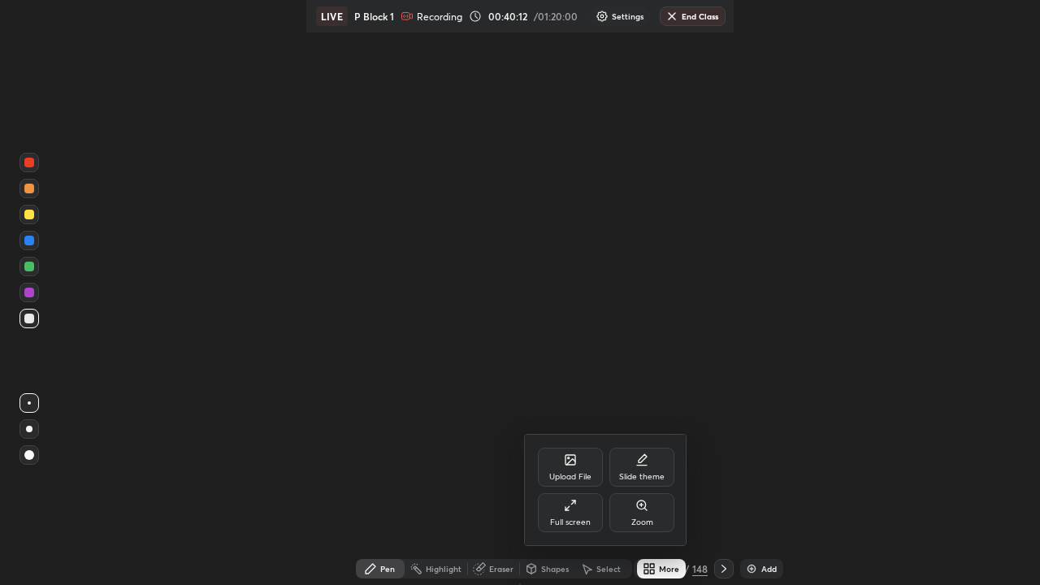
click at [585, 514] on div "Full screen" at bounding box center [570, 512] width 65 height 39
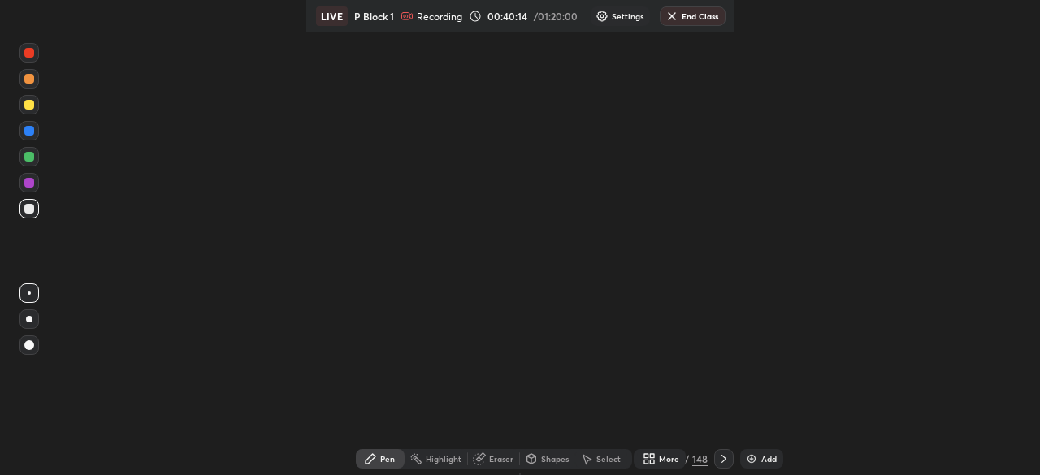
click at [668, 459] on div "More" at bounding box center [669, 459] width 20 height 8
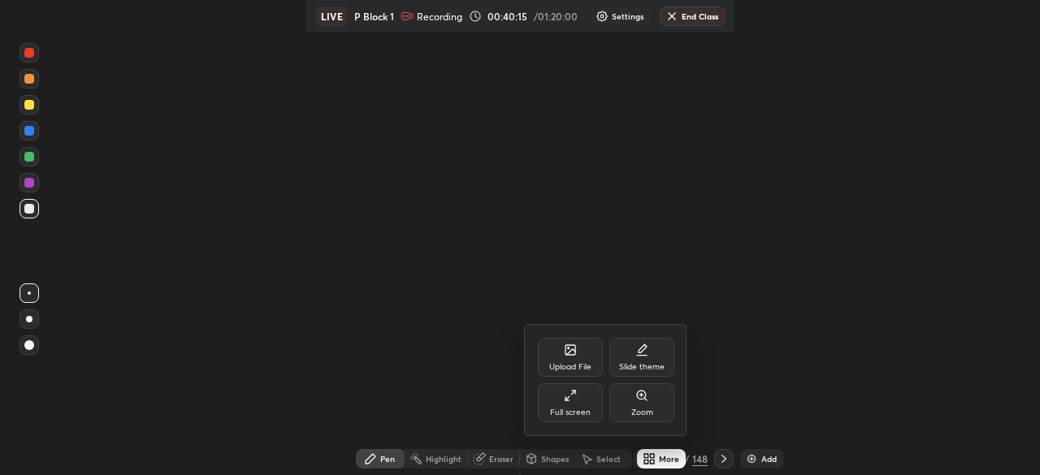
click at [577, 403] on div "Full screen" at bounding box center [570, 402] width 65 height 39
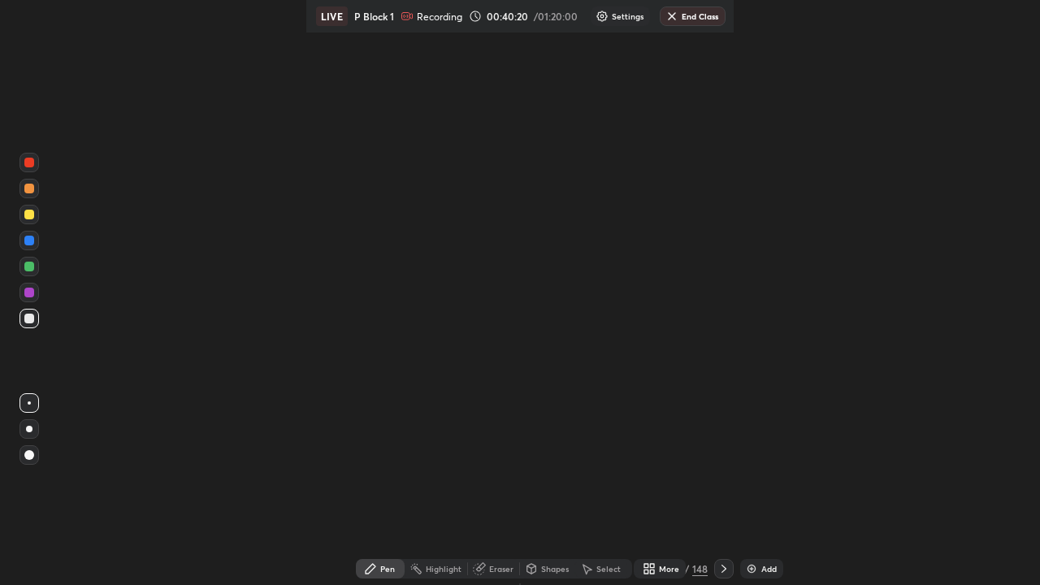
click at [663, 573] on div "More" at bounding box center [669, 568] width 20 height 8
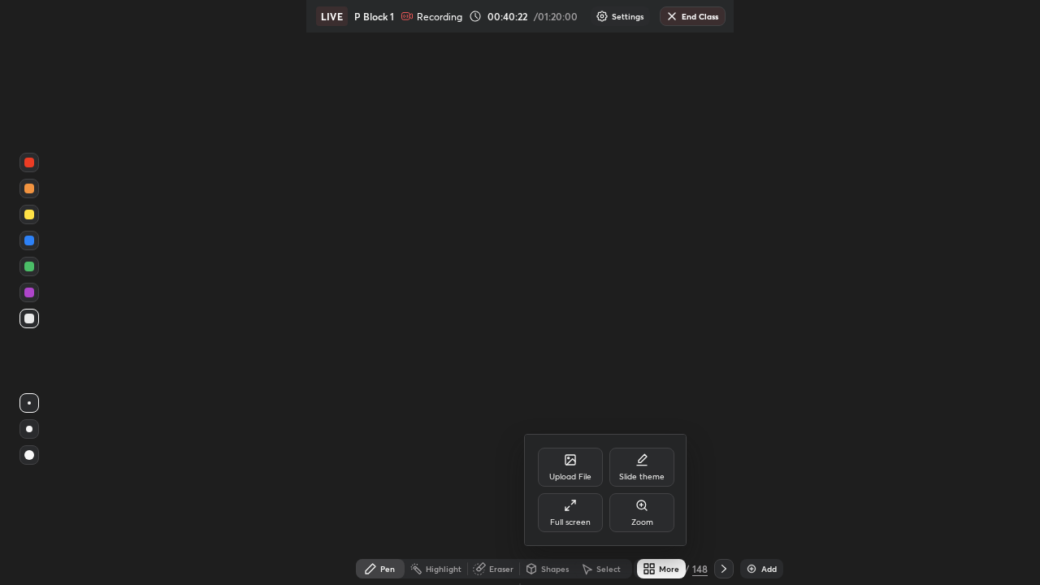
click at [562, 518] on div "Full screen" at bounding box center [570, 522] width 41 height 8
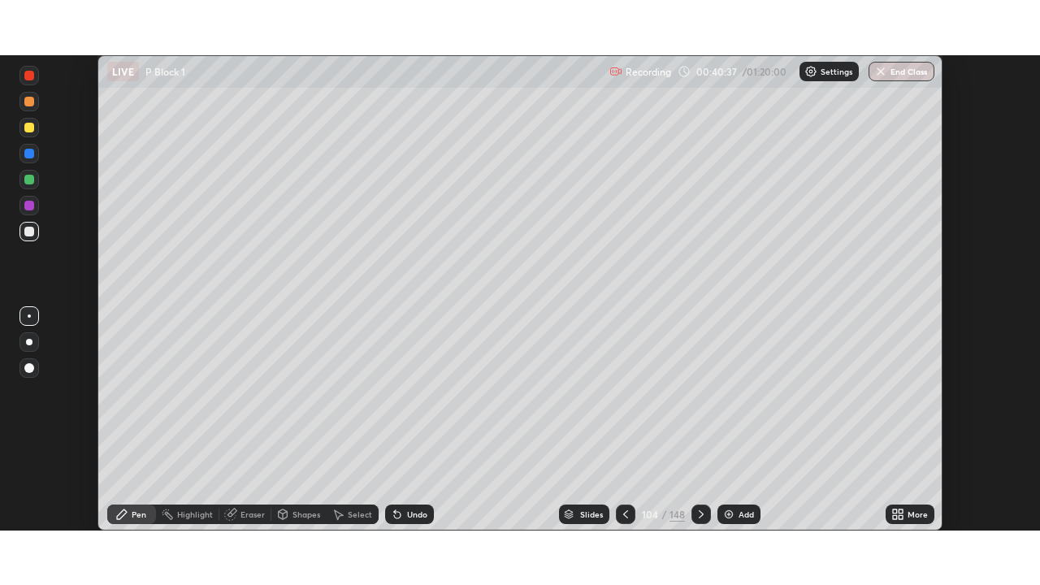
scroll to position [475, 1040]
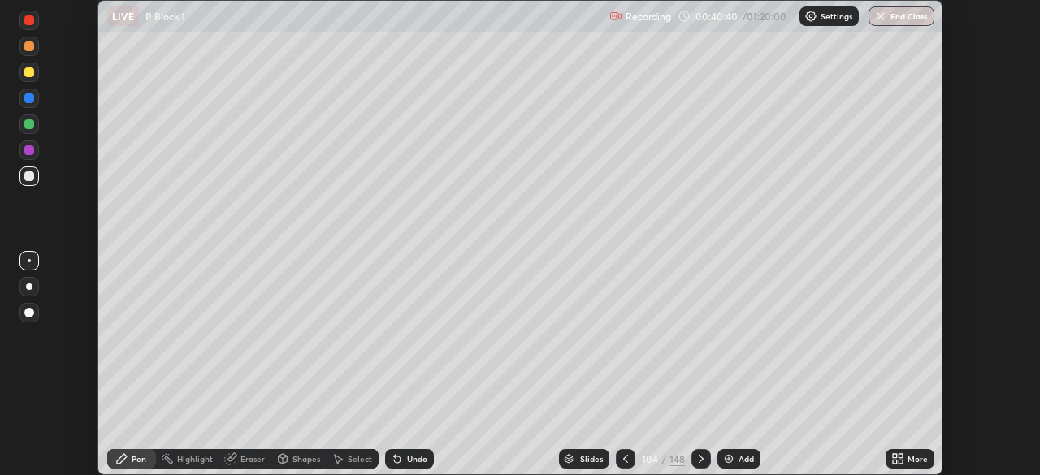
click at [901, 458] on icon at bounding box center [900, 456] width 4 height 4
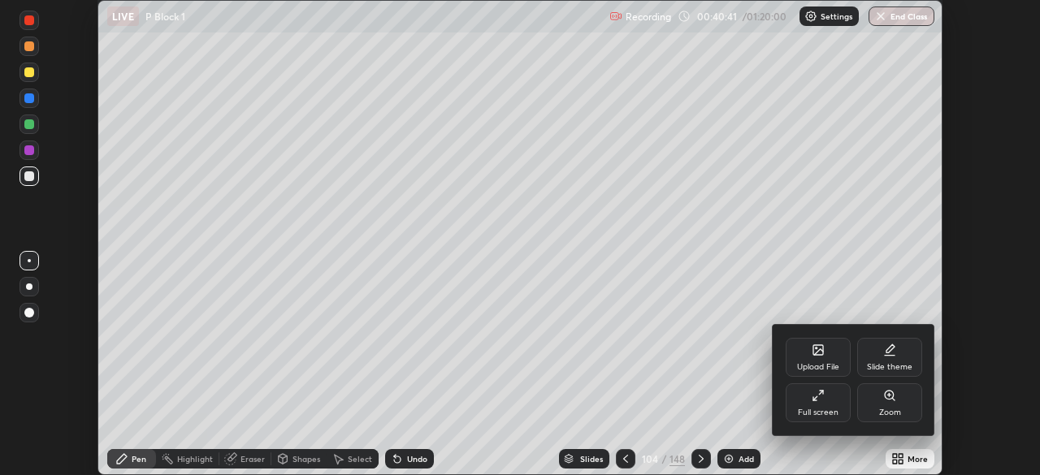
click at [830, 400] on div "Full screen" at bounding box center [817, 402] width 65 height 39
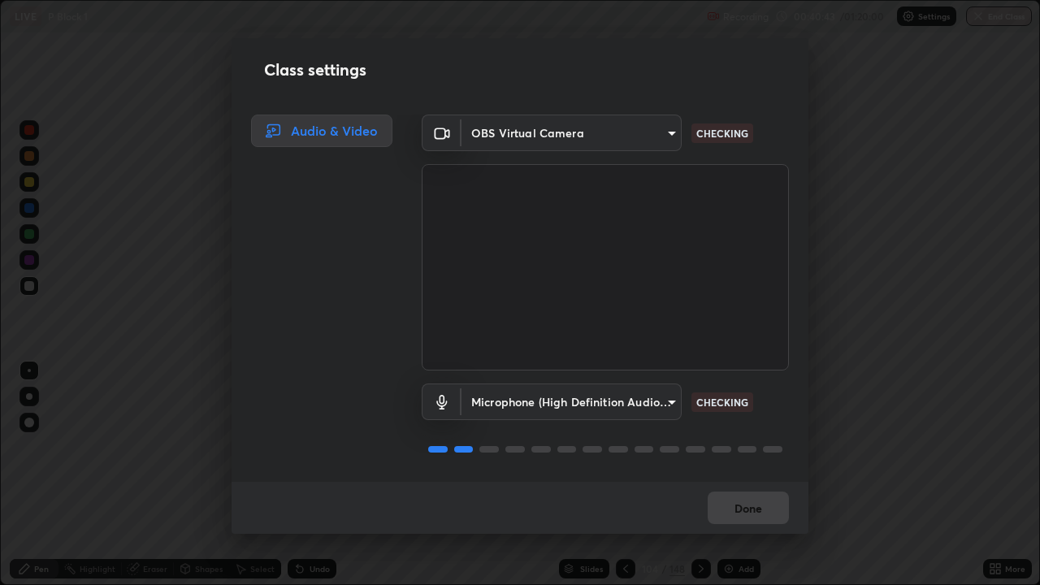
scroll to position [2, 0]
click at [724, 474] on button "Done" at bounding box center [747, 507] width 81 height 32
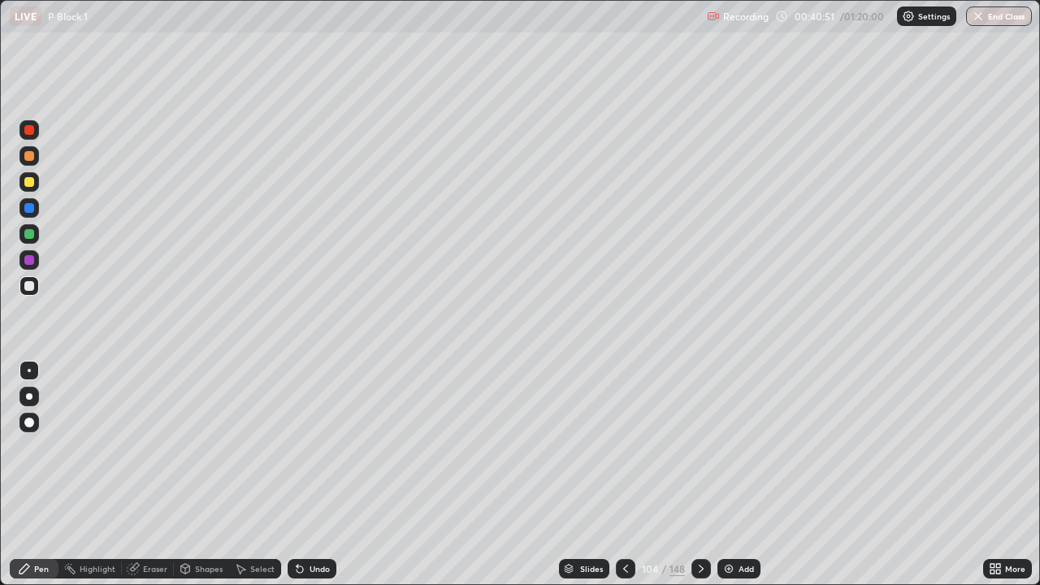
click at [993, 474] on icon at bounding box center [994, 568] width 13 height 13
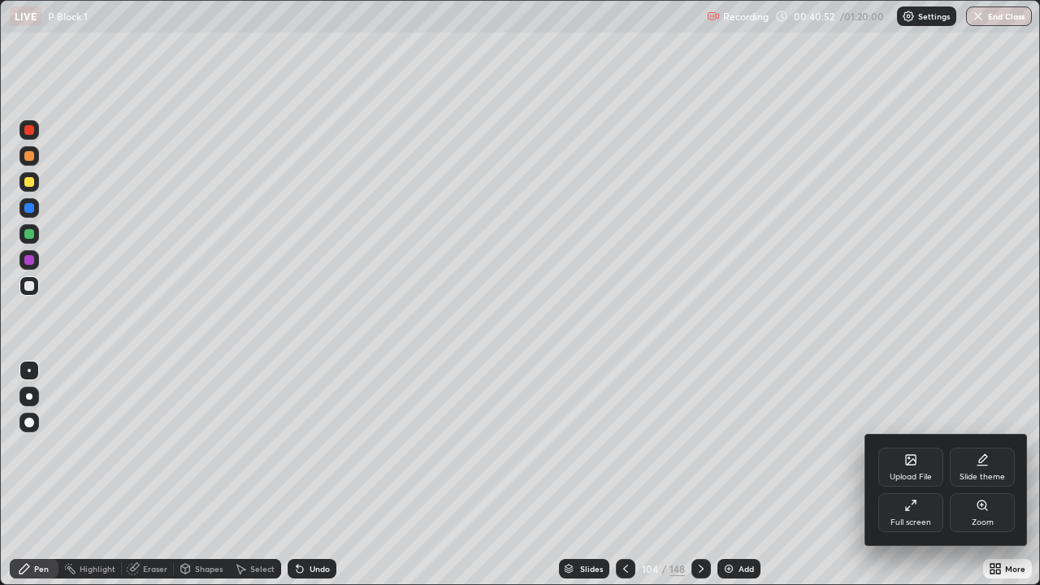
click at [910, 474] on div "Upload File" at bounding box center [910, 477] width 42 height 8
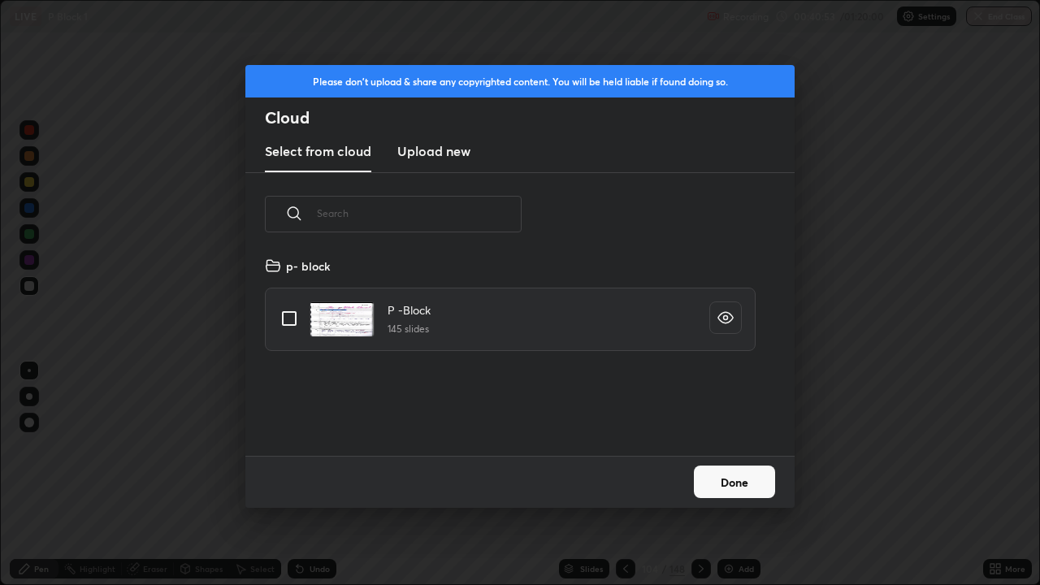
scroll to position [200, 521]
click at [283, 315] on input "grid" at bounding box center [289, 318] width 34 height 34
checkbox input "true"
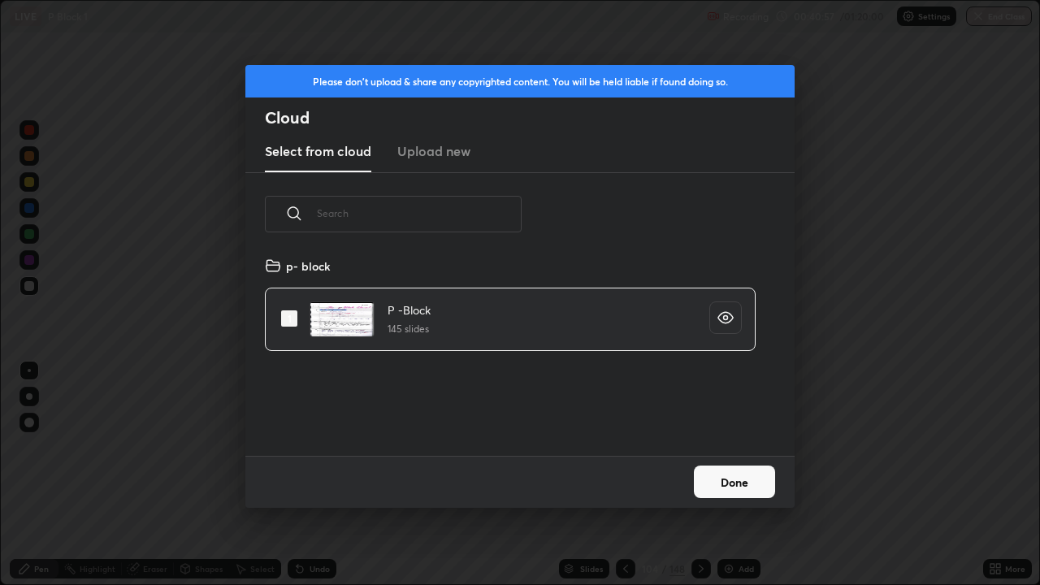
click at [726, 474] on button "Done" at bounding box center [734, 481] width 81 height 32
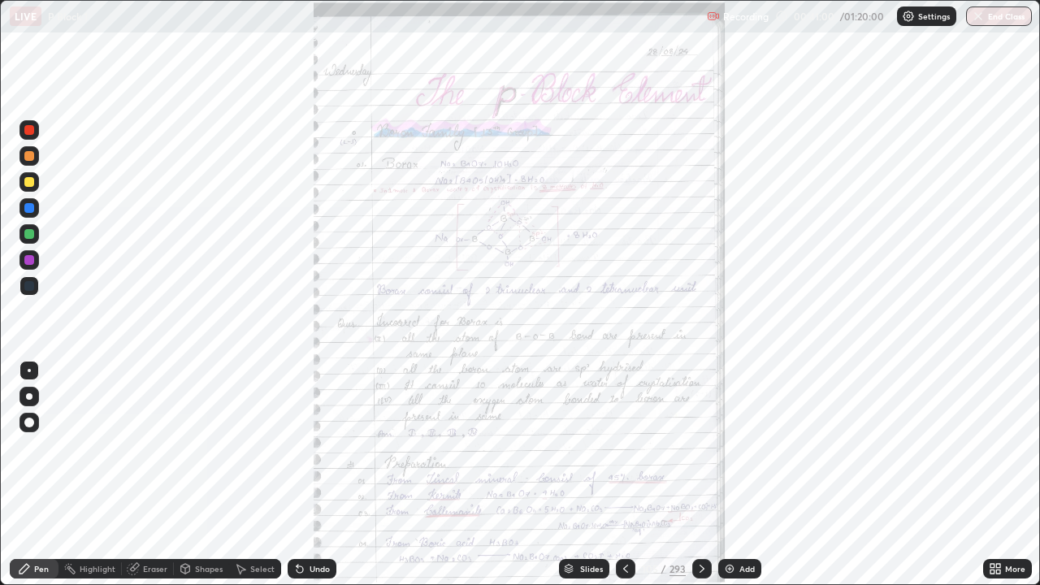
click at [572, 474] on icon at bounding box center [569, 569] width 10 height 10
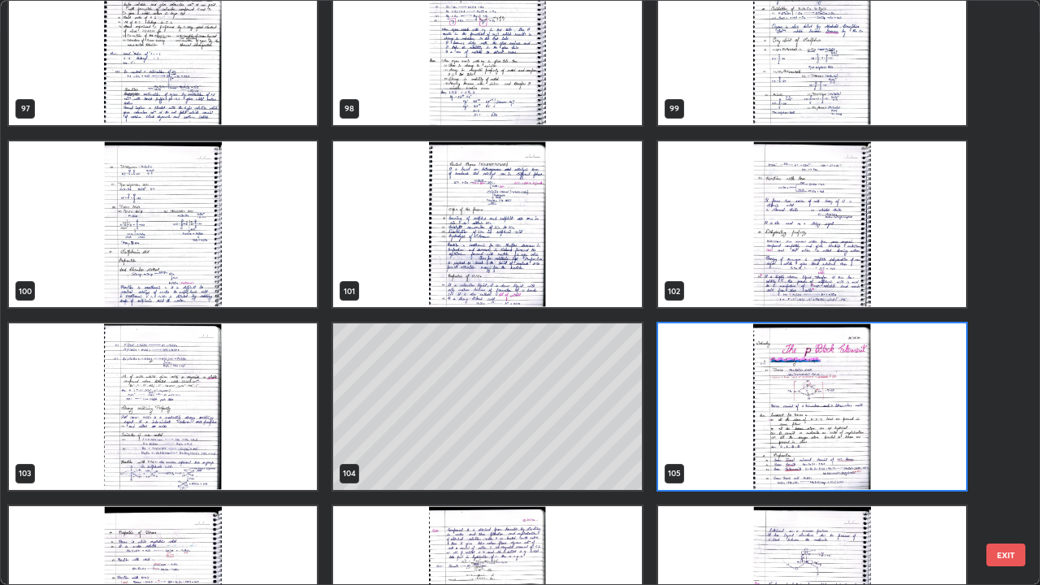
scroll to position [5896, 0]
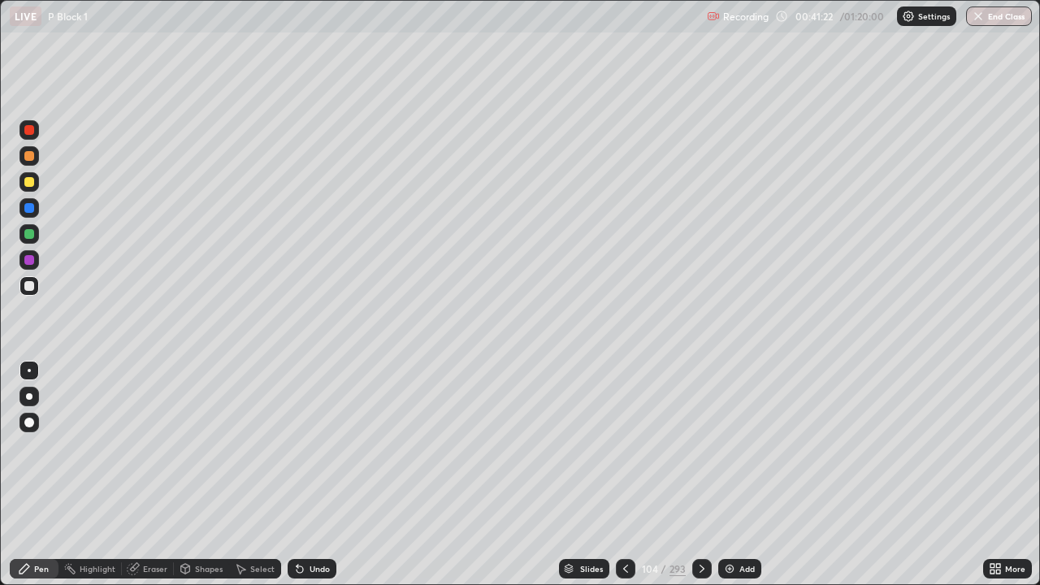
click at [699, 474] on icon at bounding box center [701, 568] width 13 height 13
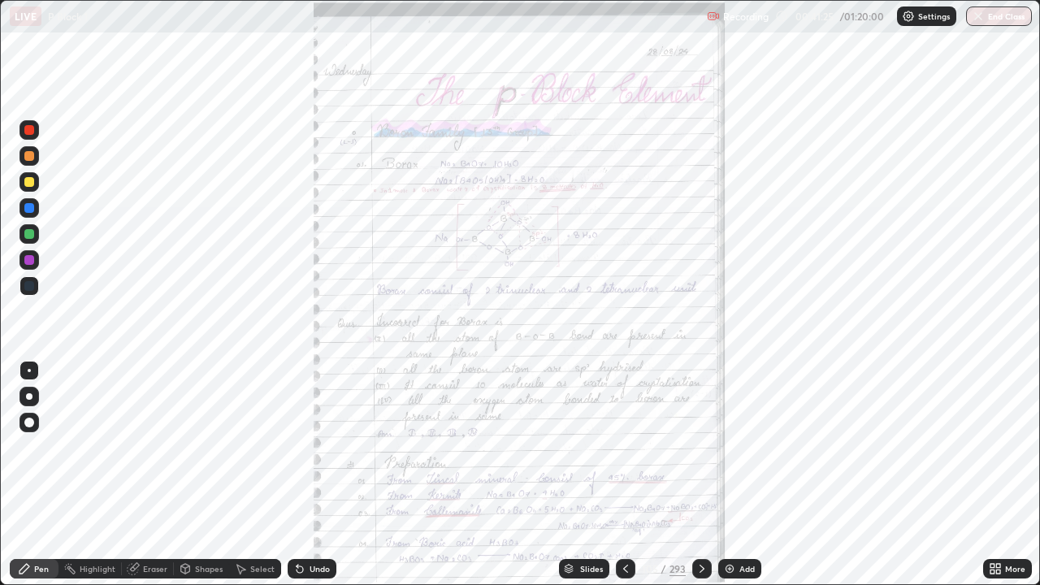
click at [568, 474] on icon at bounding box center [569, 569] width 10 height 10
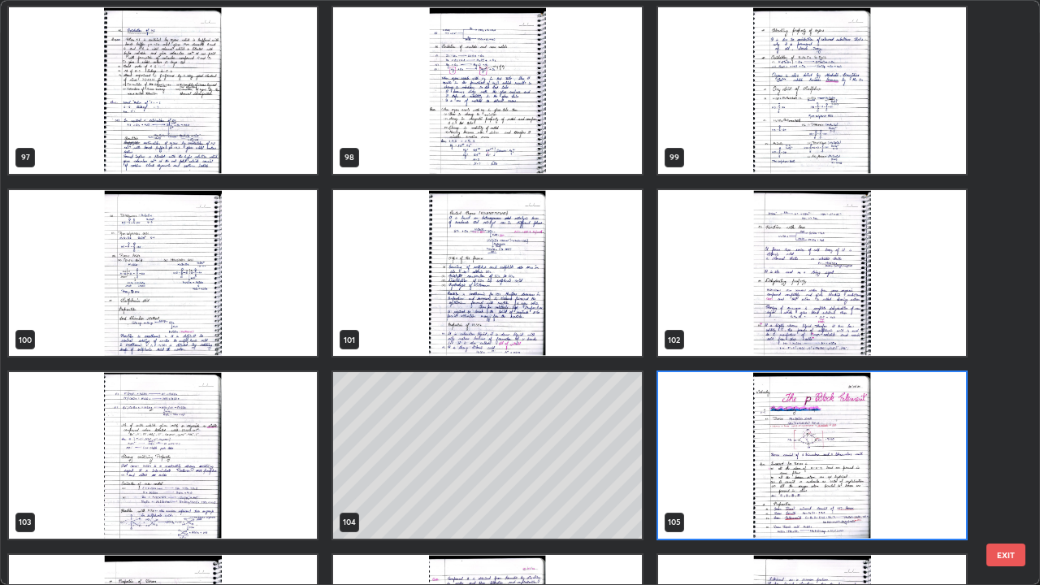
scroll to position [5858, 0]
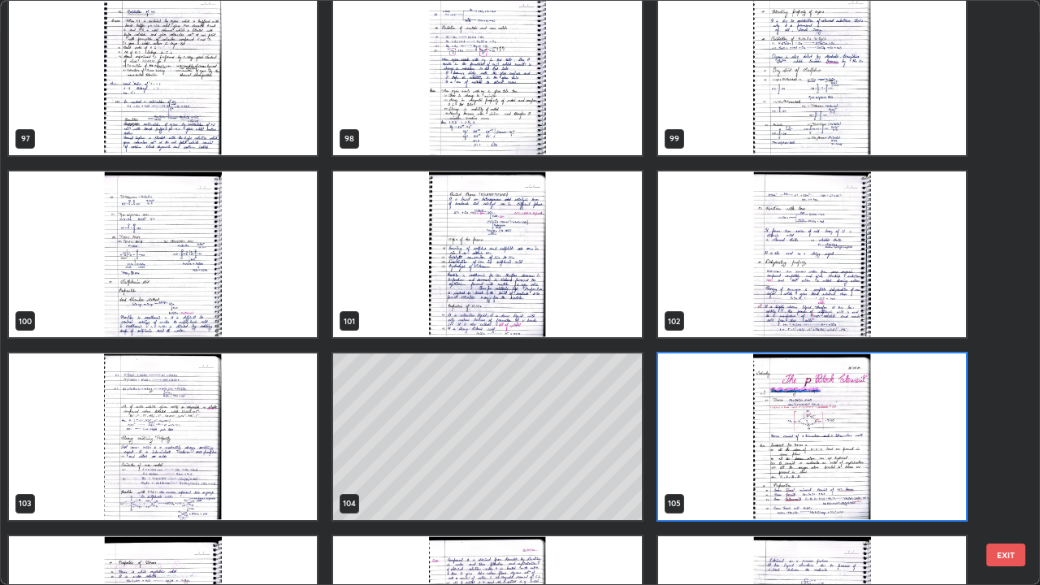
click at [1005, 474] on button "EXIT" at bounding box center [1005, 554] width 39 height 23
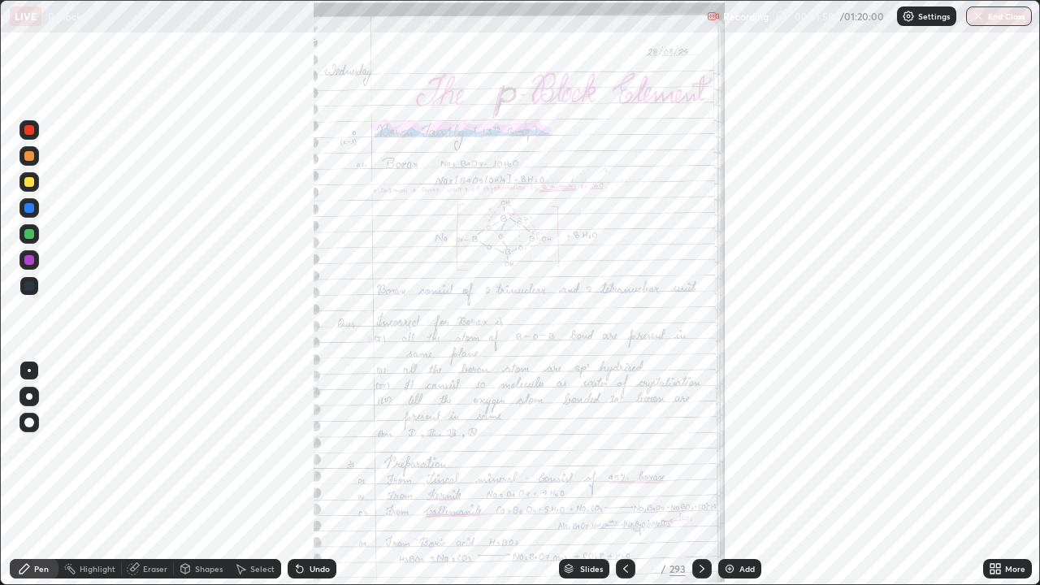
click at [698, 474] on div at bounding box center [701, 568] width 19 height 19
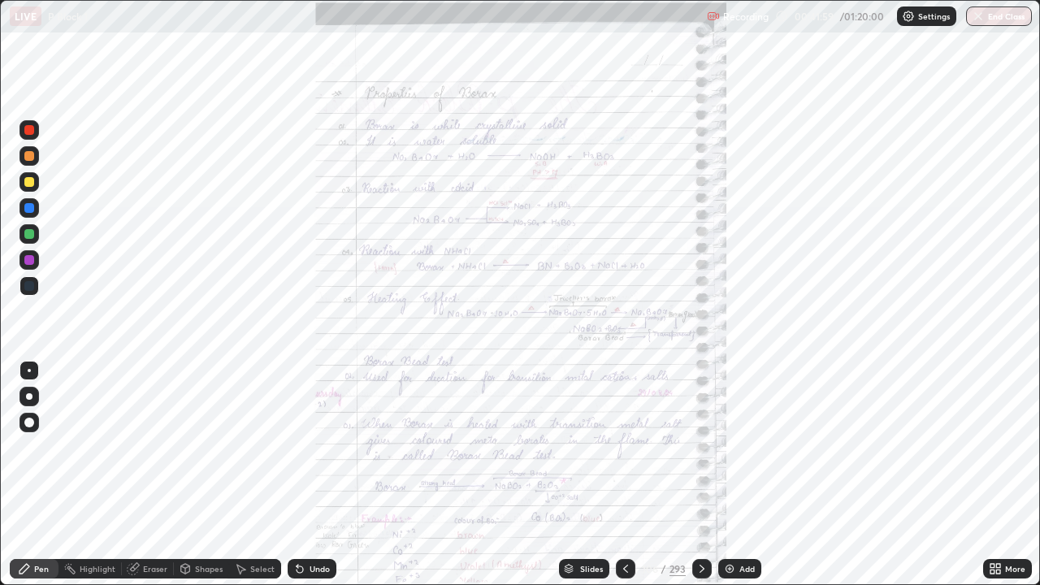
click at [699, 474] on icon at bounding box center [701, 568] width 13 height 13
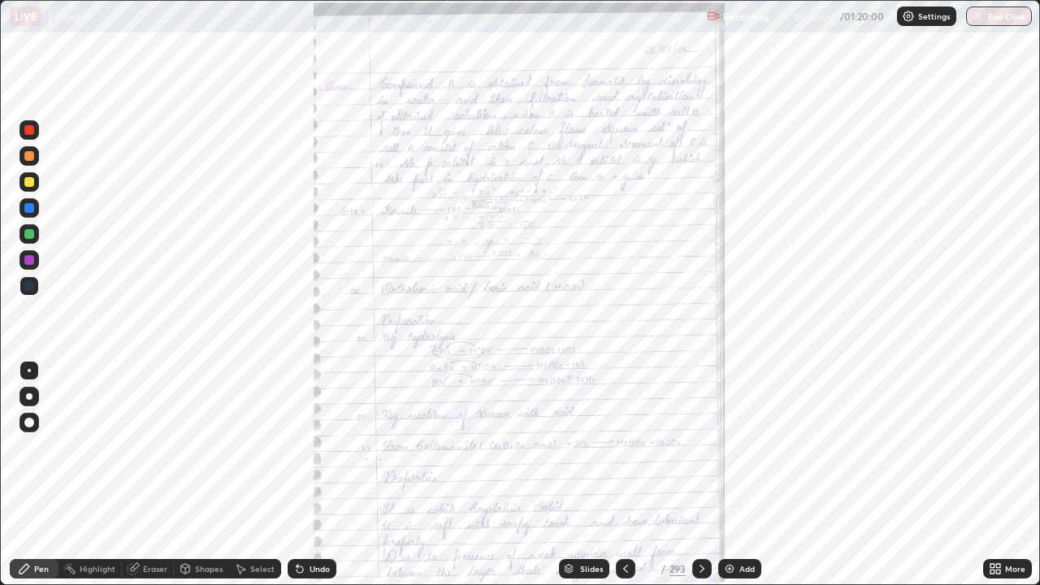
click at [586, 474] on div "Slides" at bounding box center [591, 568] width 23 height 8
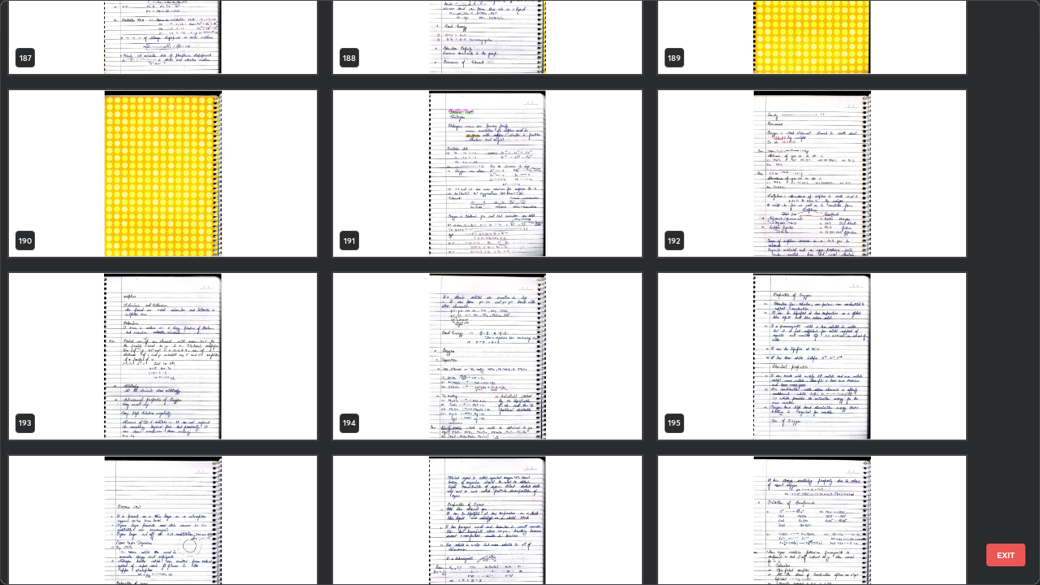
scroll to position [11414, 0]
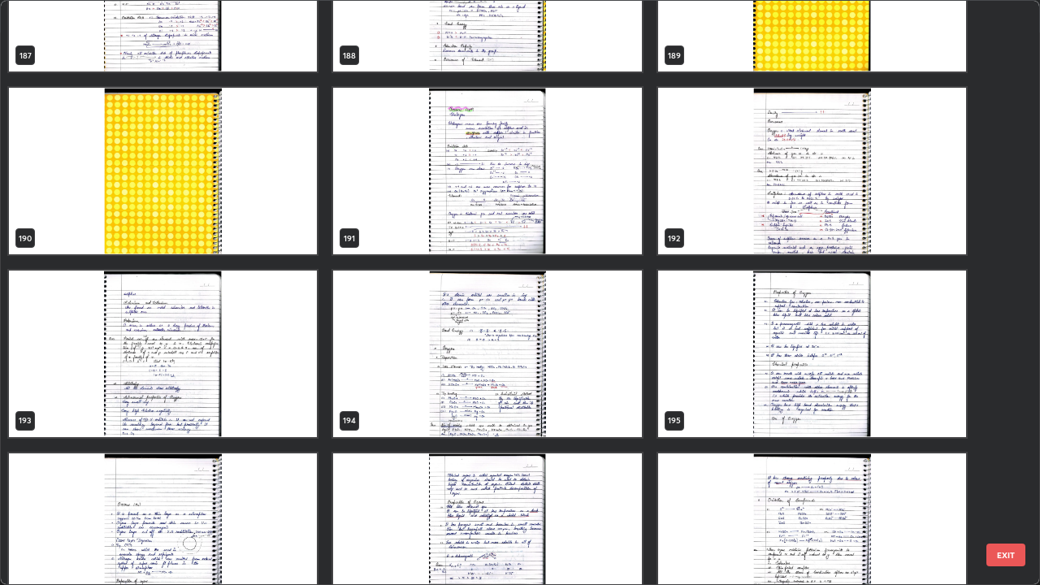
click at [797, 361] on img "grid" at bounding box center [812, 353] width 308 height 166
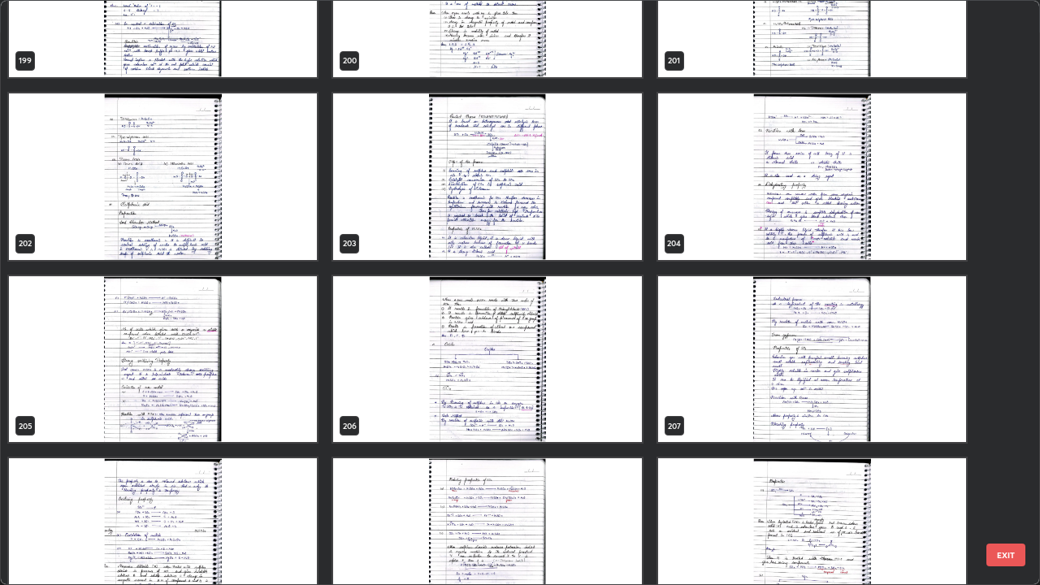
scroll to position [12139, 0]
click at [461, 365] on img "grid" at bounding box center [487, 359] width 308 height 166
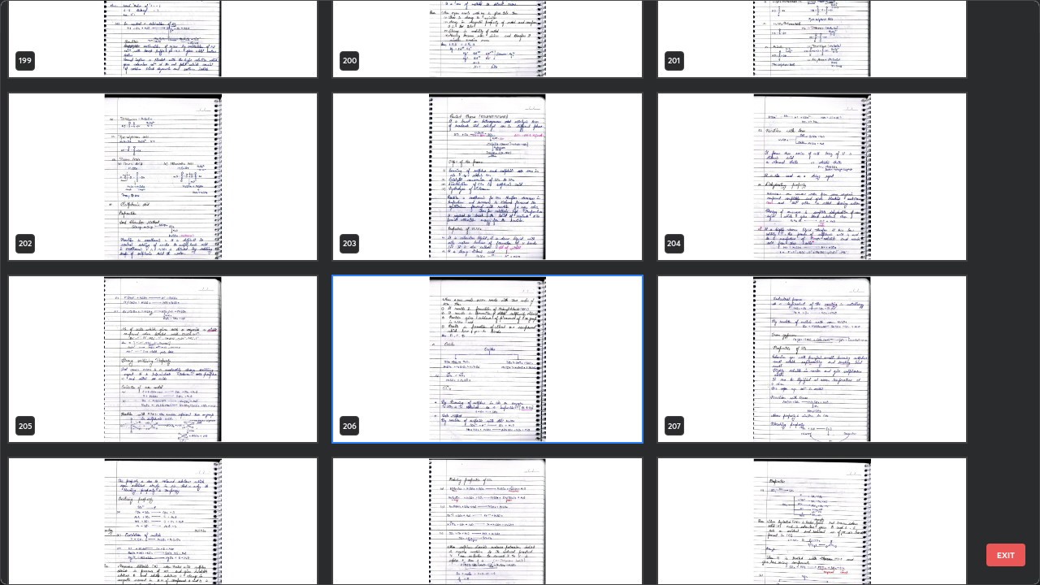
click at [461, 369] on img "grid" at bounding box center [487, 359] width 308 height 166
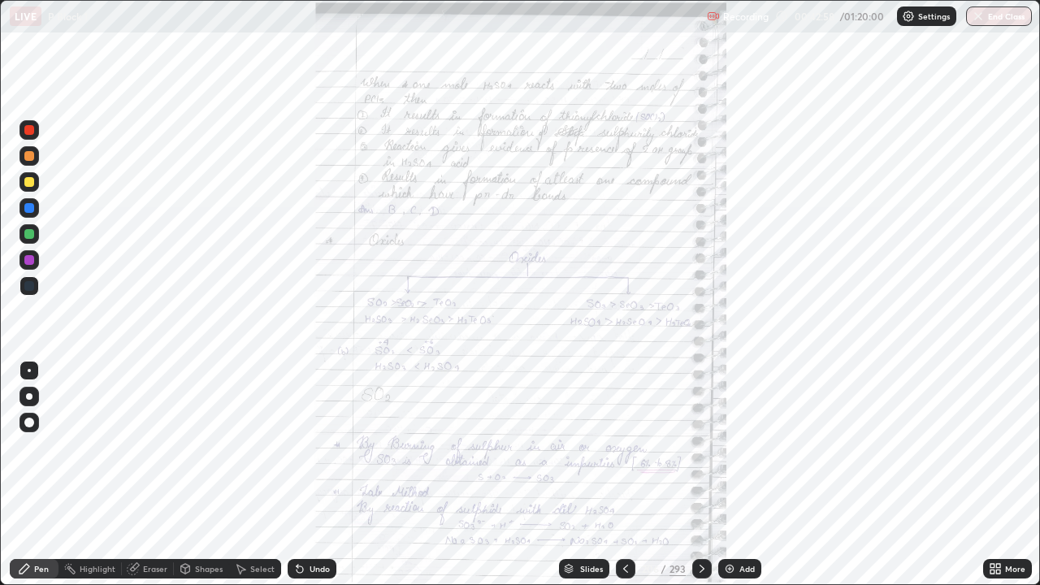
click at [992, 474] on icon at bounding box center [992, 566] width 4 height 4
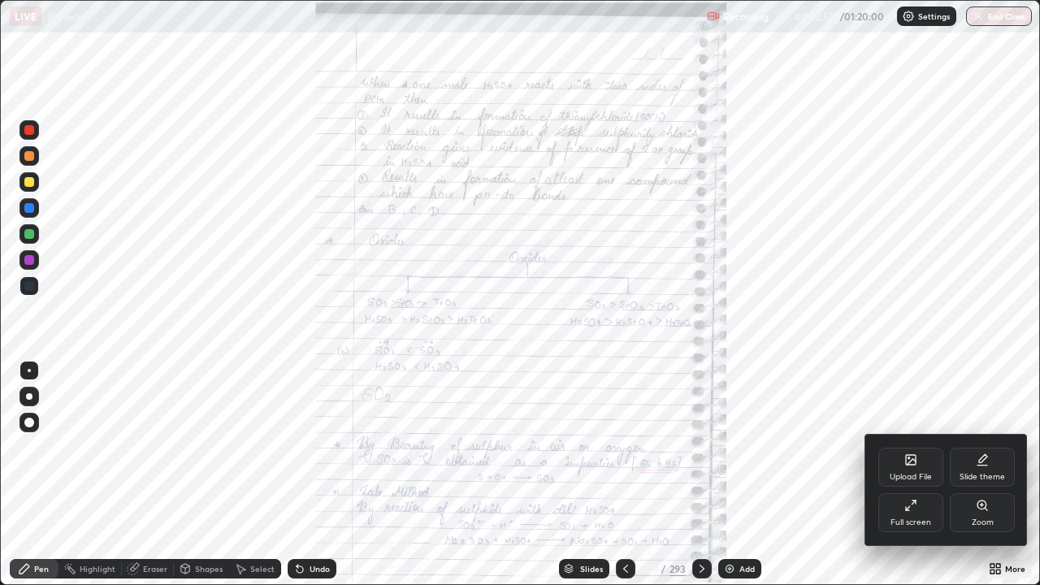
click at [979, 474] on div "Zoom" at bounding box center [981, 512] width 65 height 39
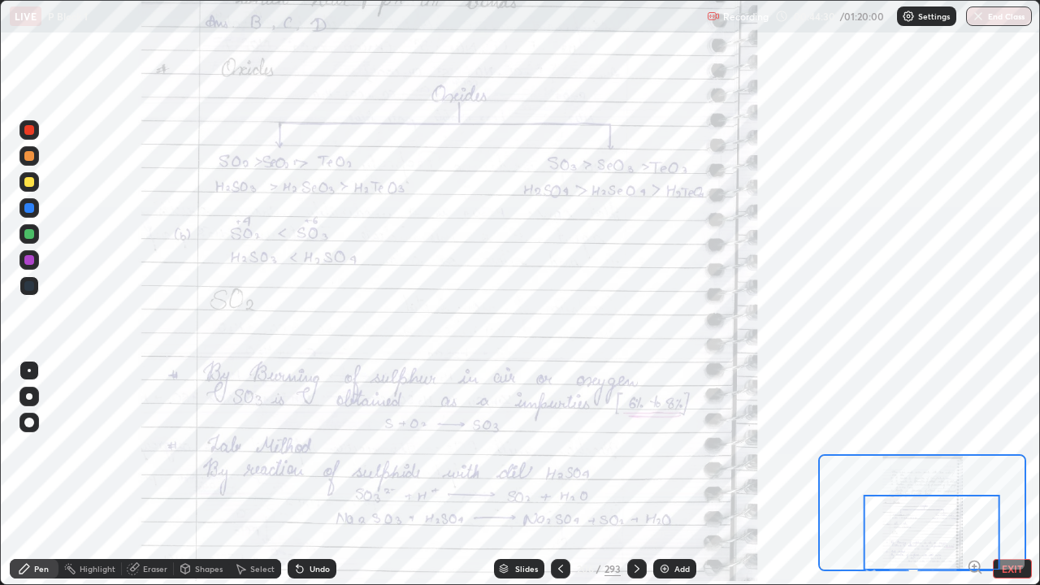
click at [630, 474] on div at bounding box center [636, 568] width 19 height 19
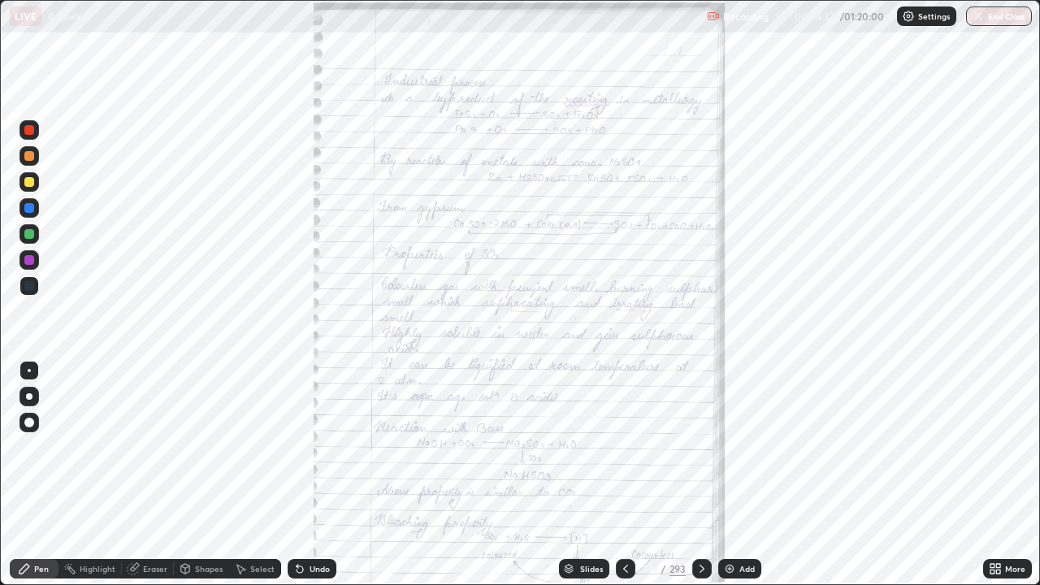
click at [992, 474] on icon at bounding box center [992, 566] width 4 height 4
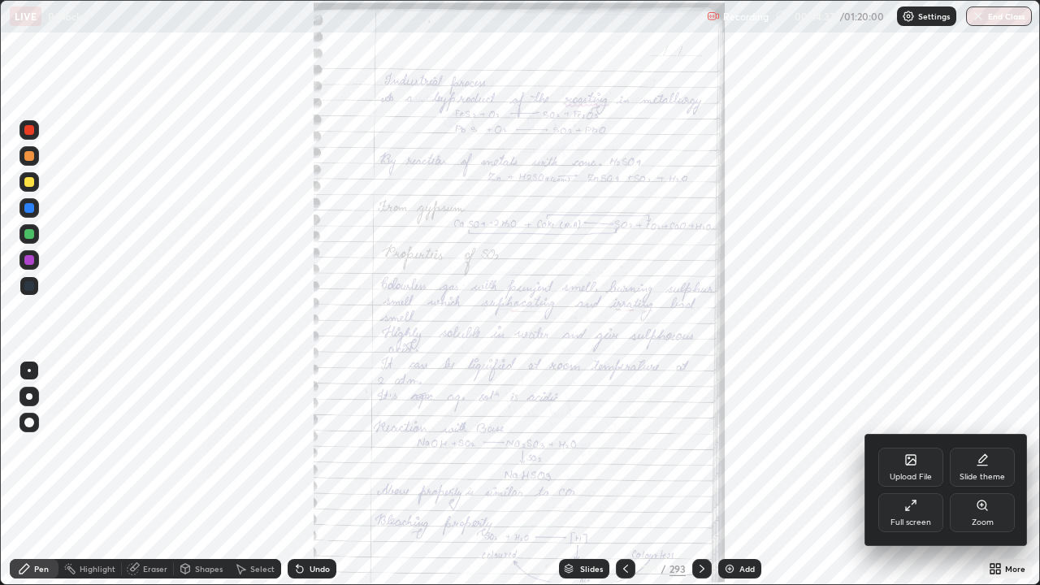
click at [979, 474] on div "Zoom" at bounding box center [981, 512] width 65 height 39
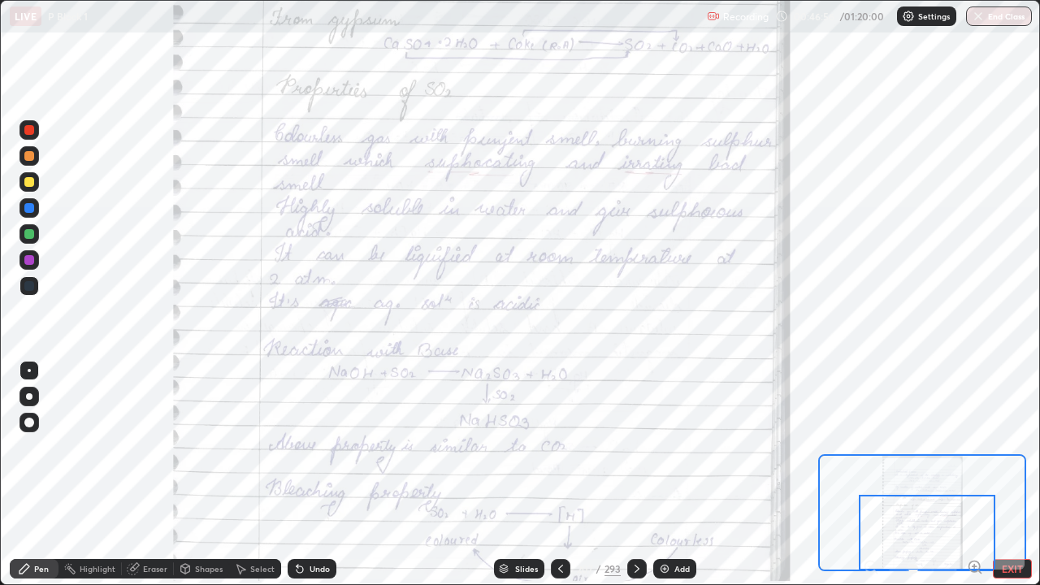
click at [633, 474] on div at bounding box center [636, 568] width 19 height 19
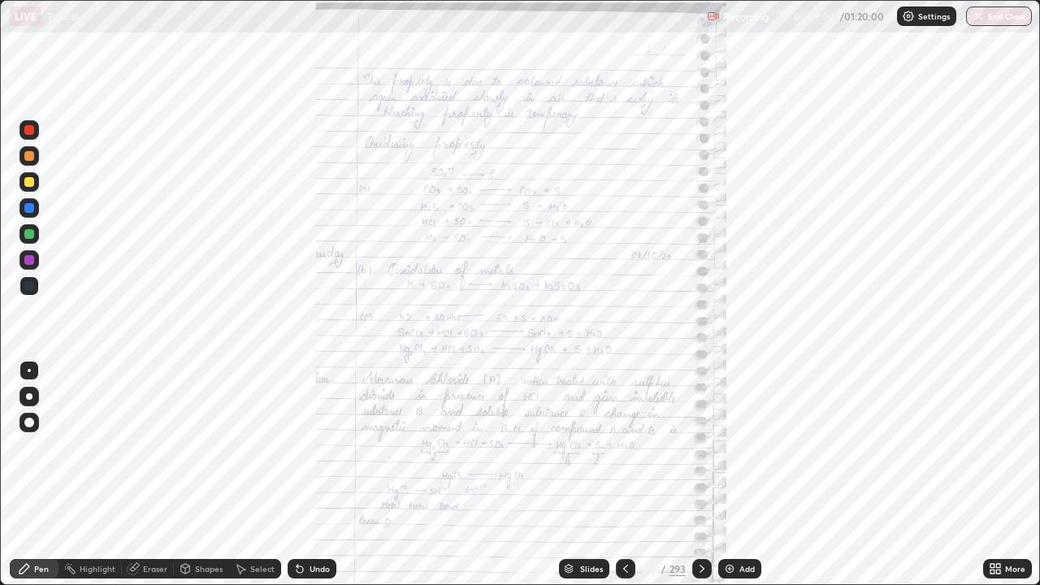
click at [991, 474] on icon at bounding box center [994, 568] width 13 height 13
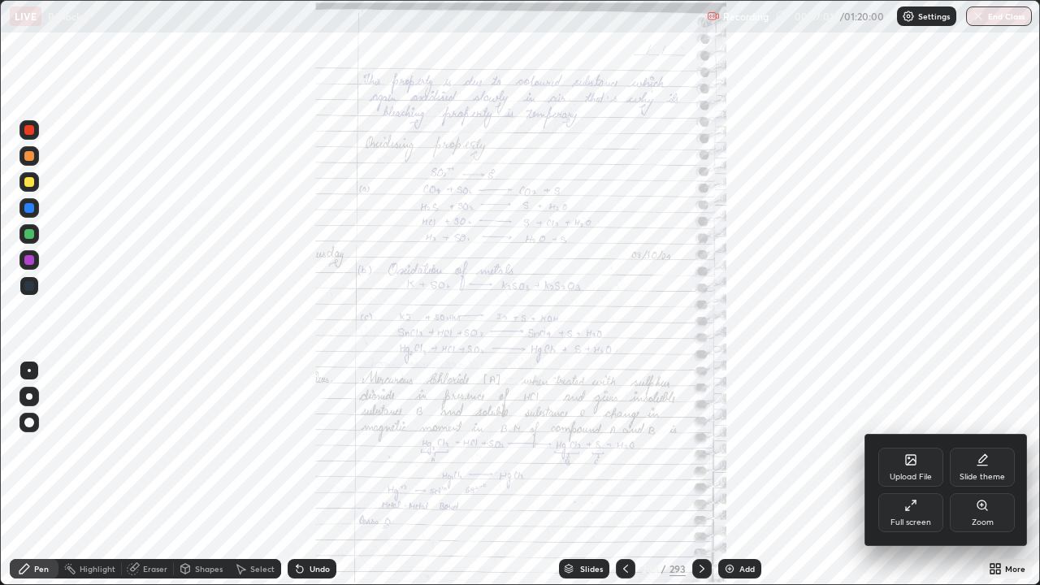
click at [978, 474] on div "Zoom" at bounding box center [981, 512] width 65 height 39
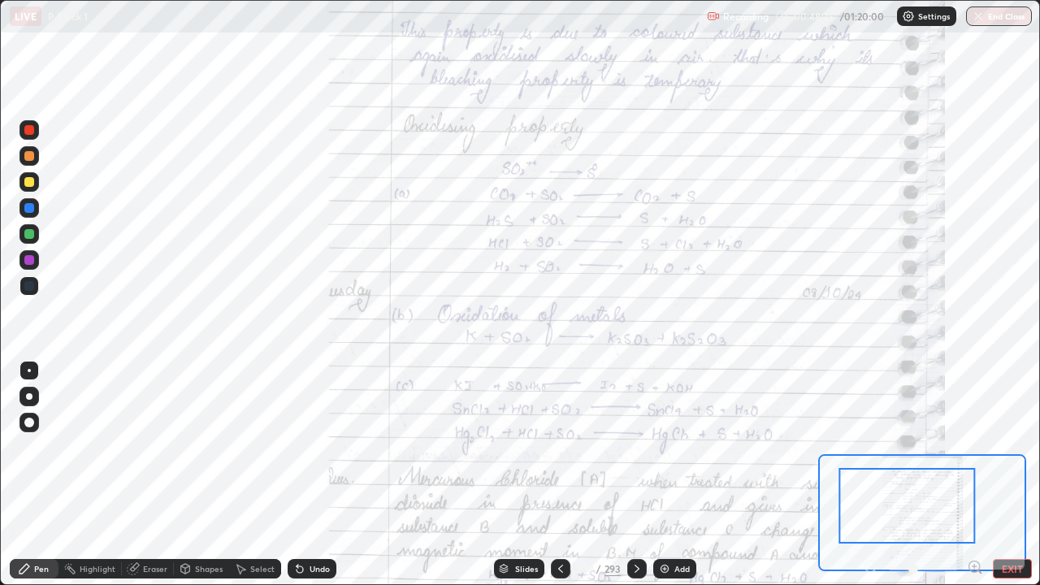
click at [634, 474] on icon at bounding box center [636, 568] width 13 height 13
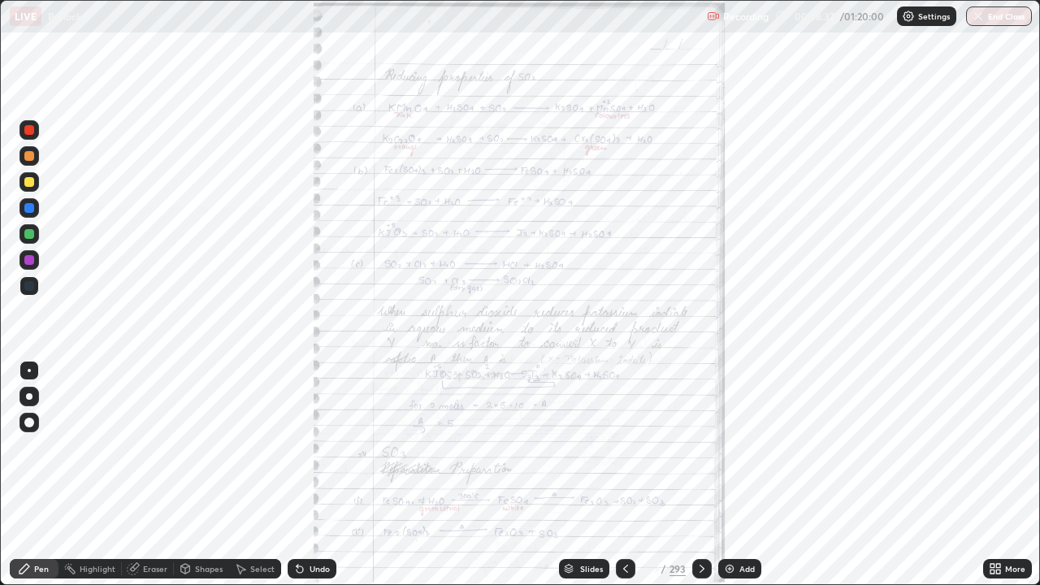
click at [984, 474] on div "More" at bounding box center [1007, 568] width 49 height 19
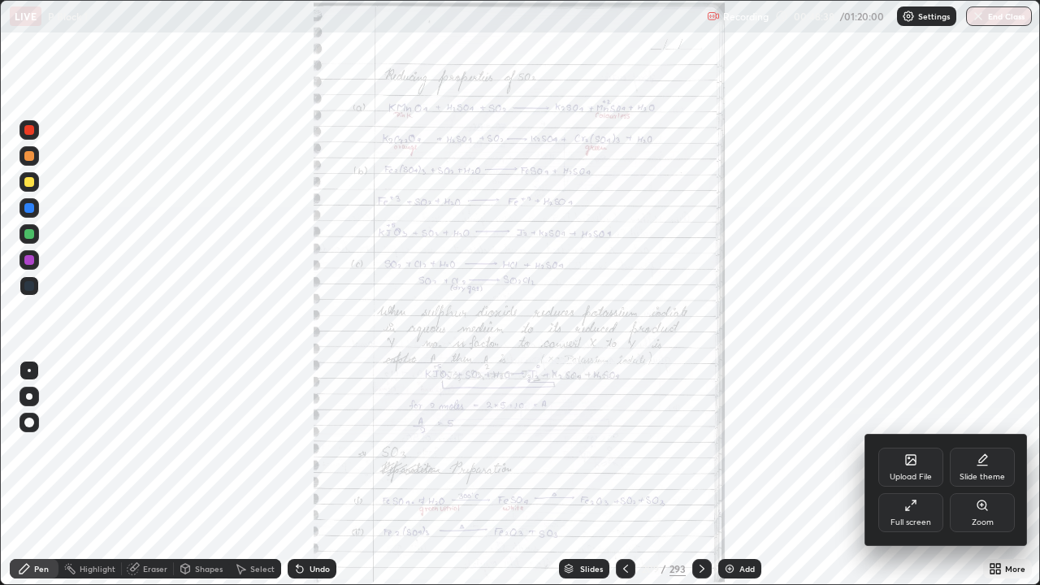
click at [974, 474] on div "Zoom" at bounding box center [981, 512] width 65 height 39
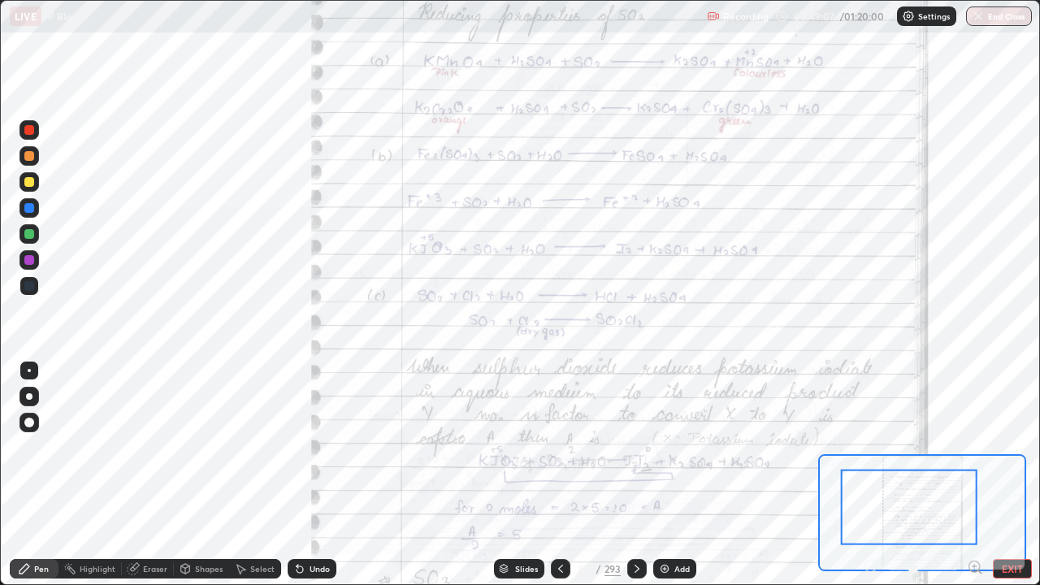
click at [663, 30] on div "LIVE P Block 1" at bounding box center [355, 16] width 690 height 32
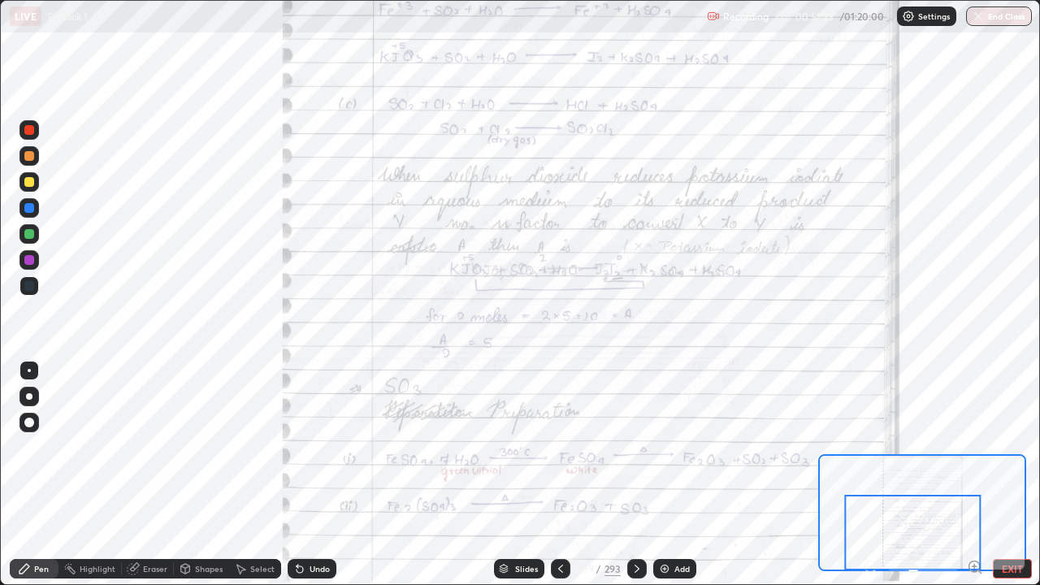
click at [634, 474] on icon at bounding box center [636, 568] width 13 height 13
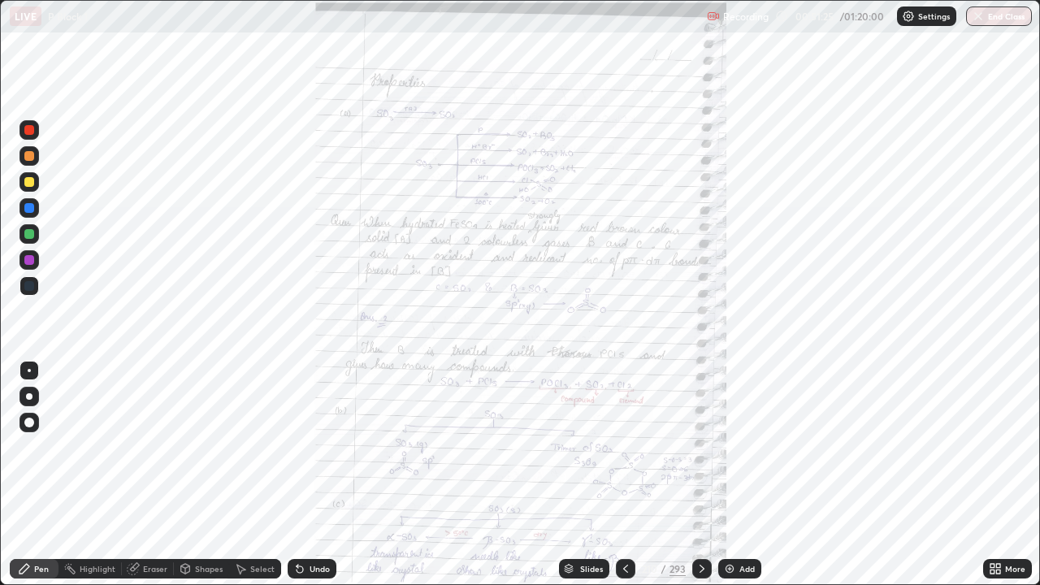
click at [992, 474] on icon at bounding box center [994, 568] width 13 height 13
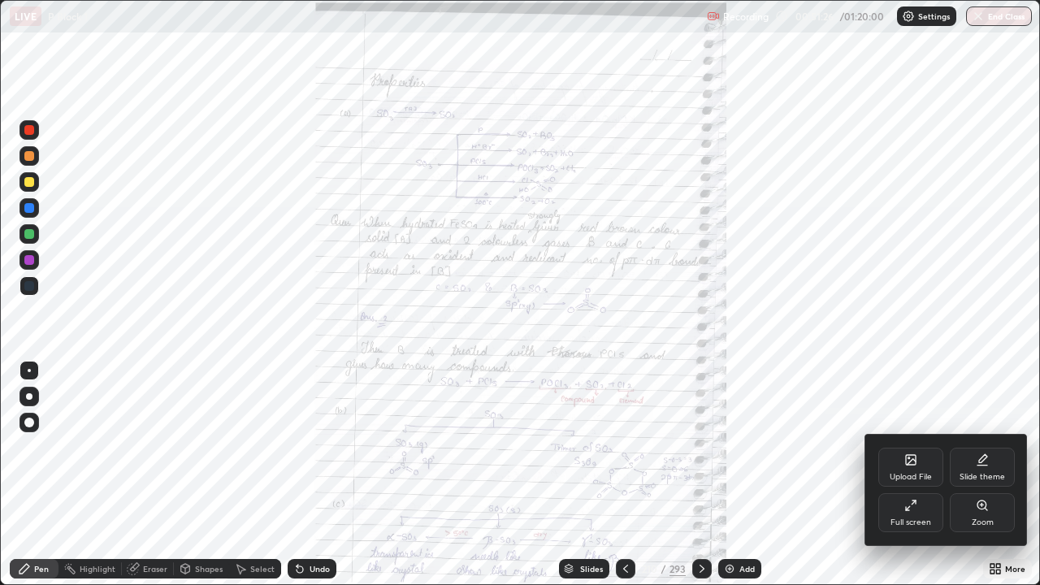
click at [958, 474] on div "Zoom" at bounding box center [981, 512] width 65 height 39
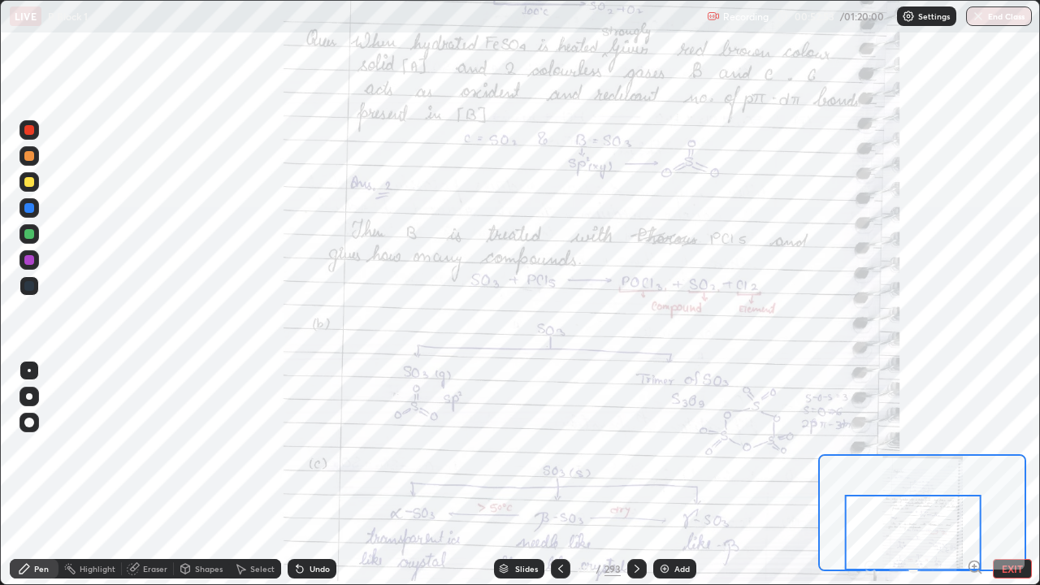
click at [642, 474] on div at bounding box center [636, 568] width 19 height 19
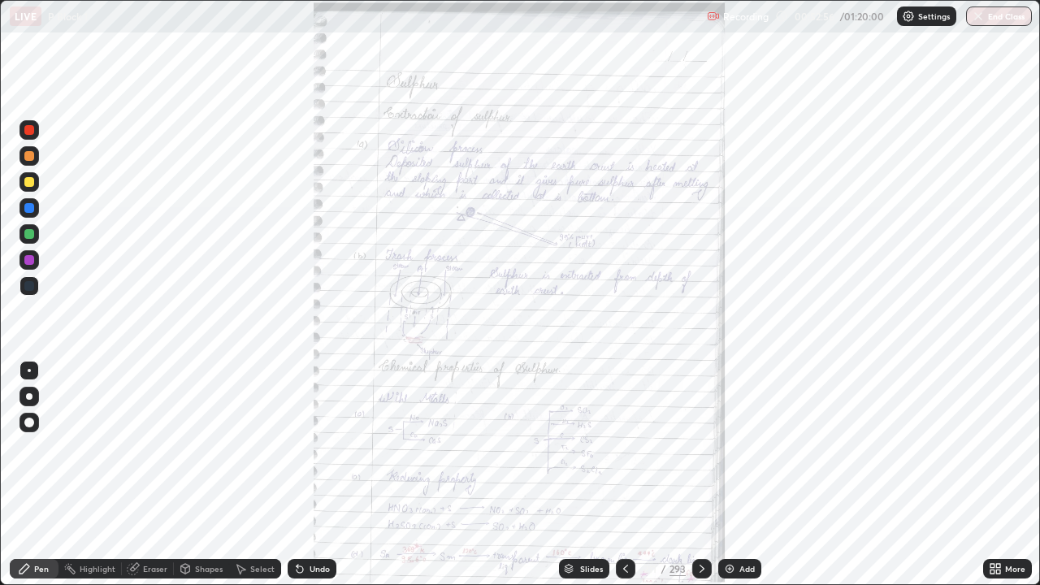
click at [998, 474] on icon at bounding box center [998, 566] width 4 height 4
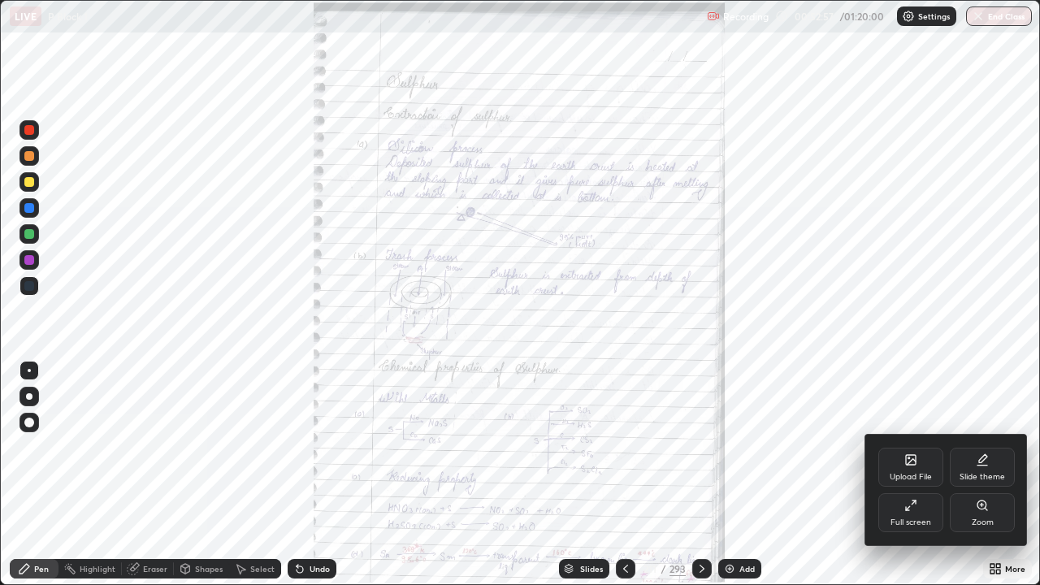
click at [983, 474] on div "Zoom" at bounding box center [982, 522] width 22 height 8
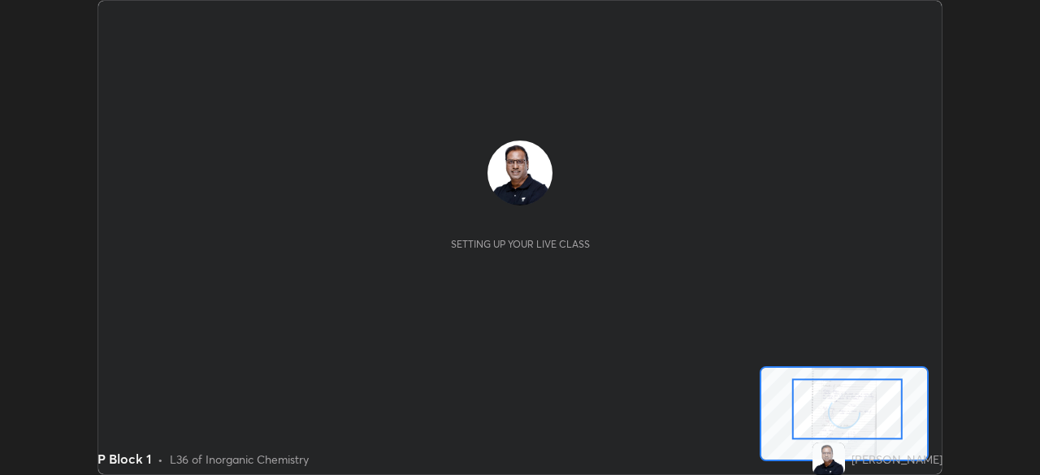
scroll to position [475, 1040]
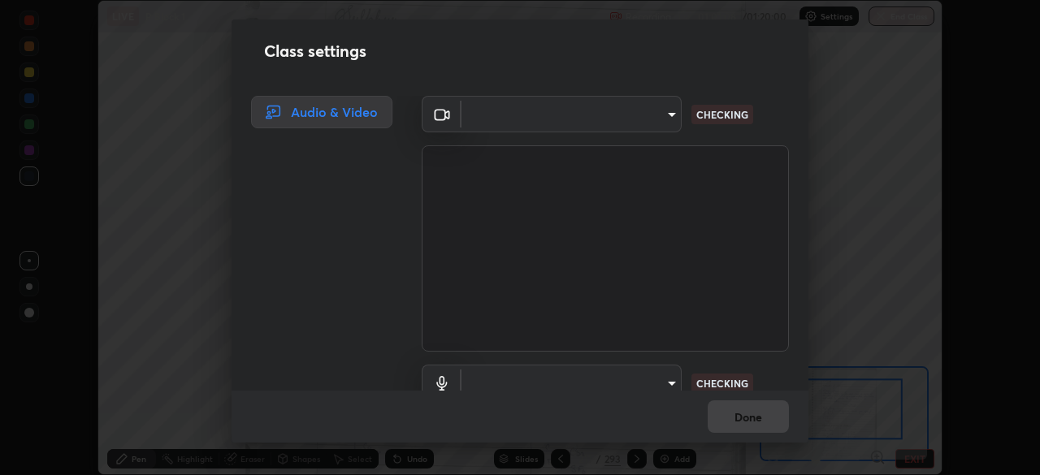
type input "6d46a3bbb121808cbb74c832f71dfccd0f2f4db2e0a8dcefa18edd627fde2ff4"
type input "542551534069d815422f2d39fde6cbae80a89d9e5025ba2982a8294de1300f8f"
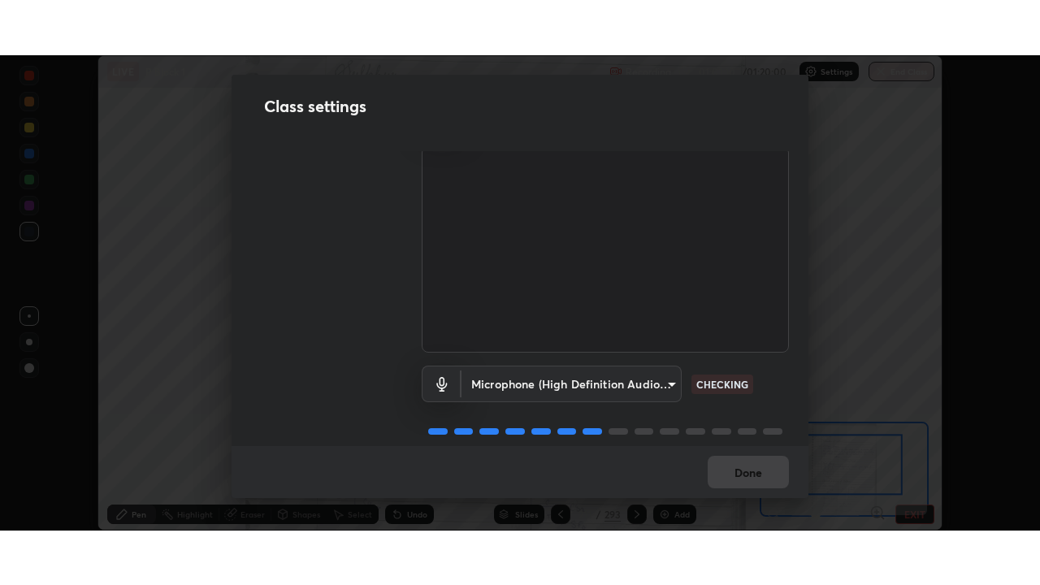
scroll to position [74, 0]
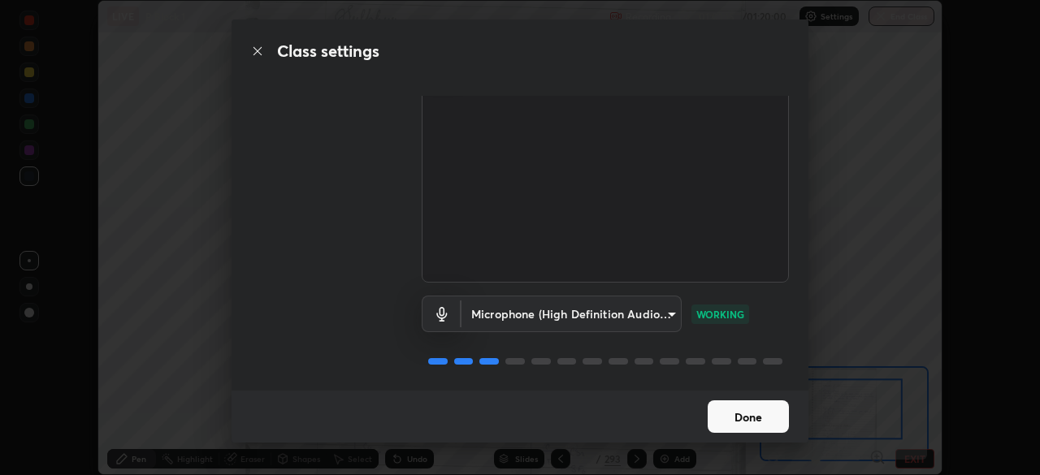
click at [768, 415] on button "Done" at bounding box center [747, 416] width 81 height 32
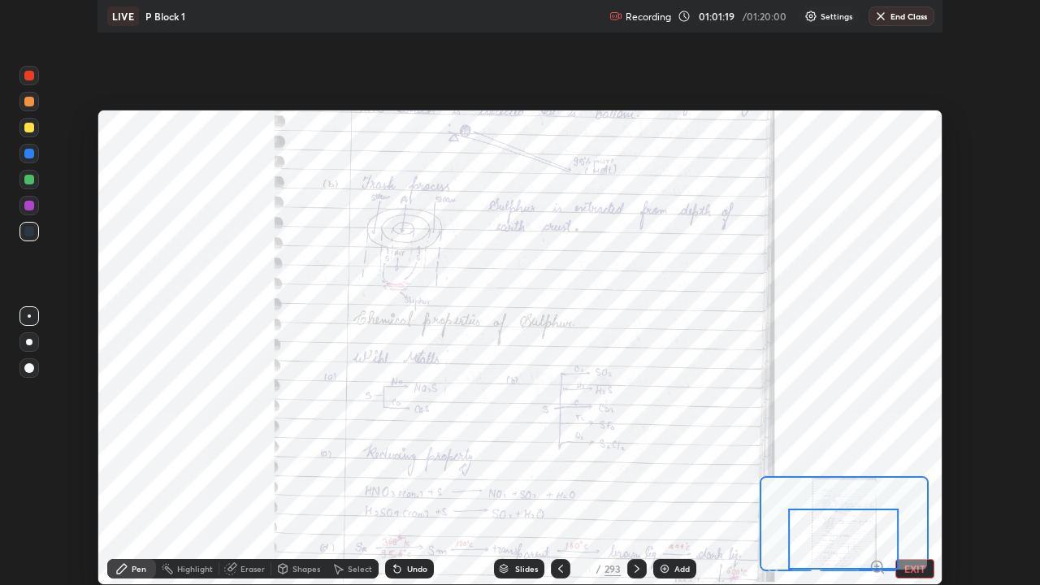
scroll to position [585, 1040]
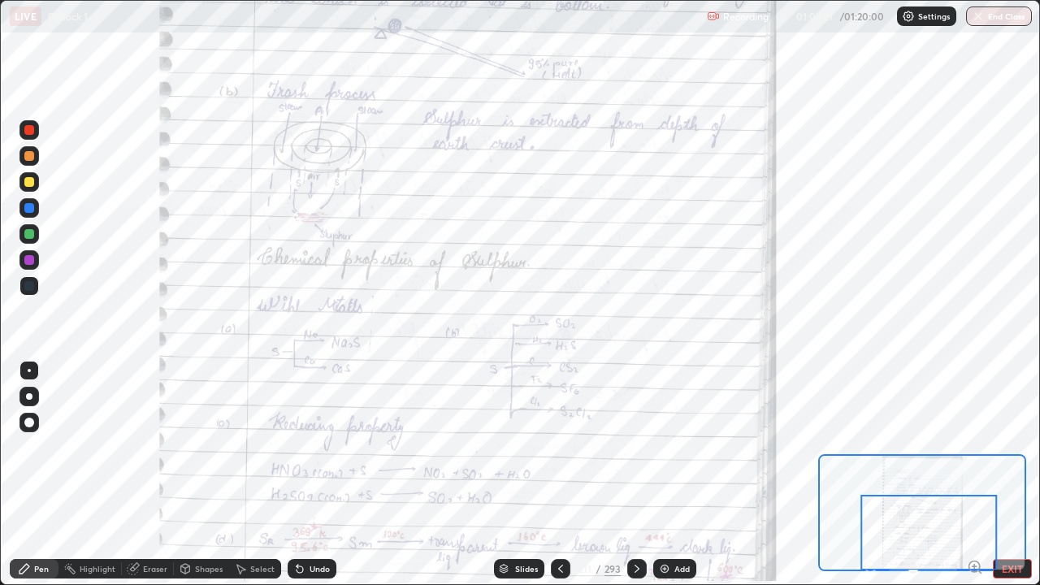
click at [643, 474] on div at bounding box center [636, 568] width 19 height 19
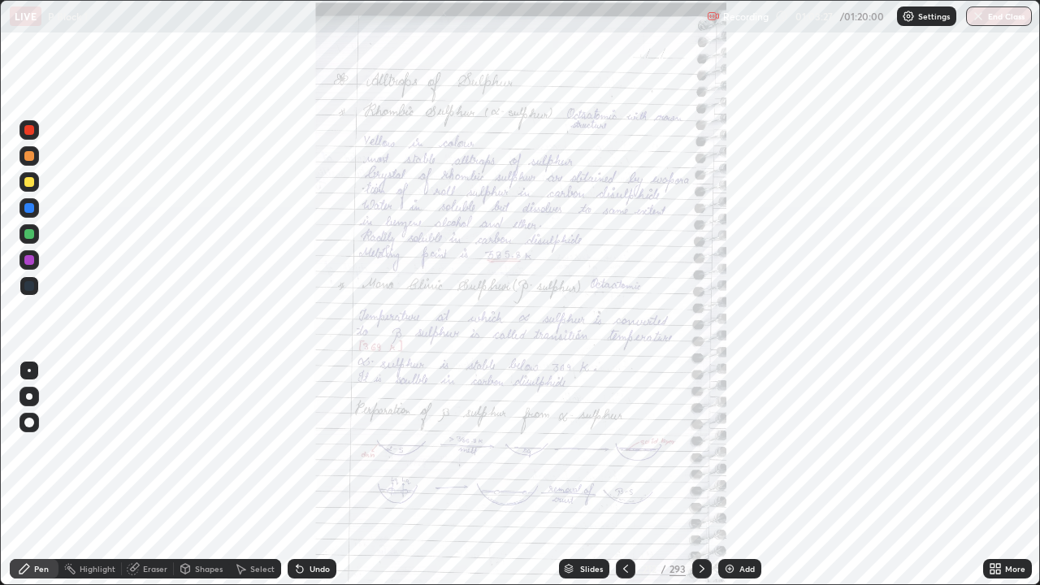
click at [992, 474] on icon at bounding box center [992, 566] width 4 height 4
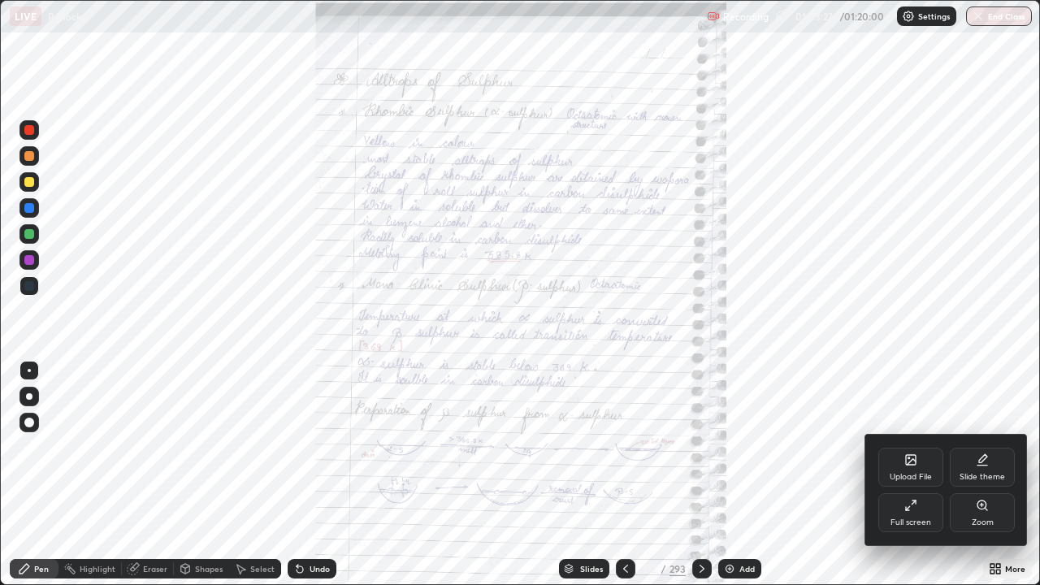
click at [978, 474] on icon at bounding box center [981, 505] width 13 height 13
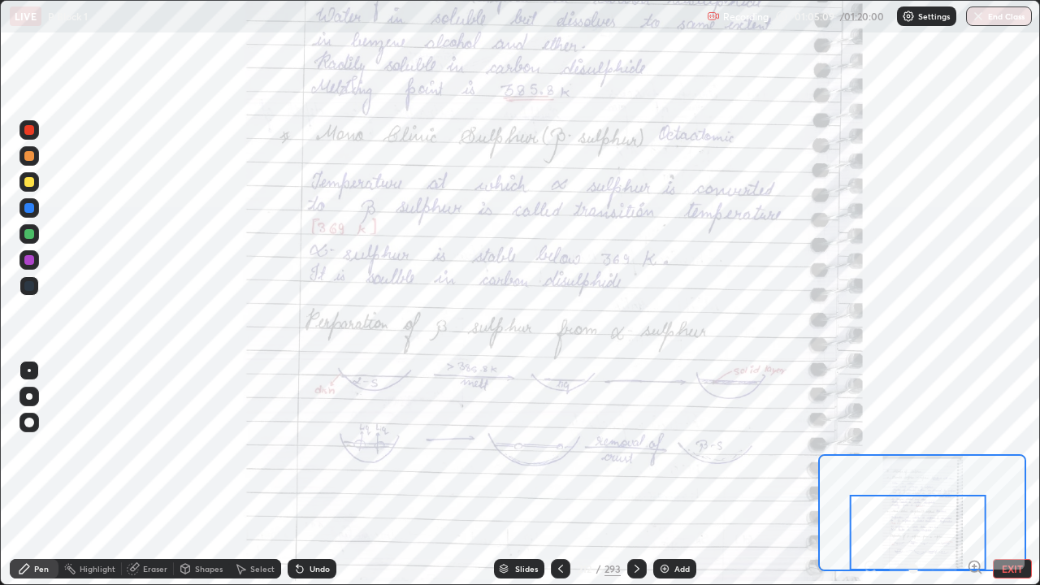
click at [633, 474] on icon at bounding box center [636, 568] width 13 height 13
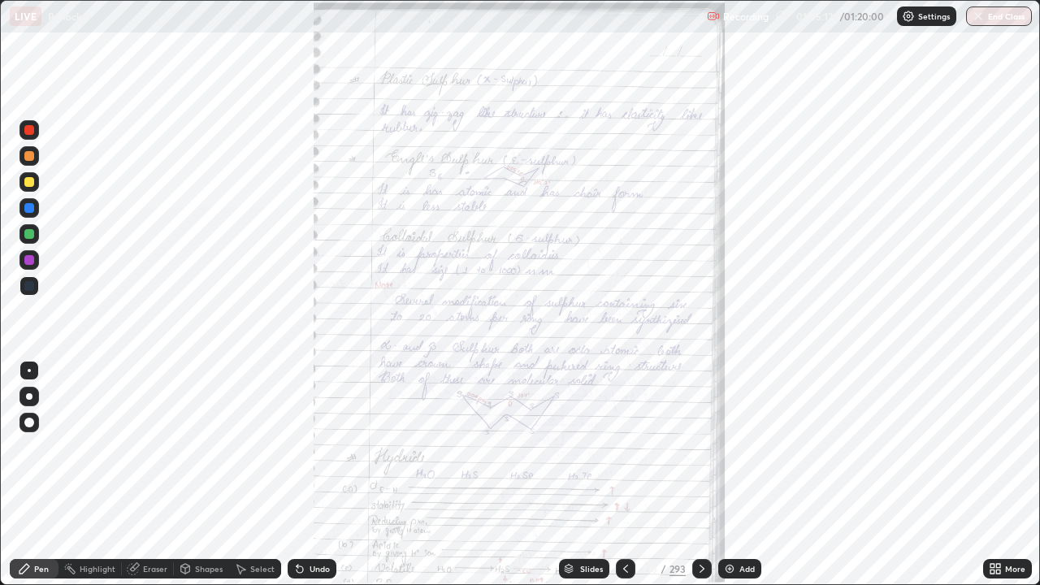
click at [992, 474] on icon at bounding box center [992, 571] width 4 height 4
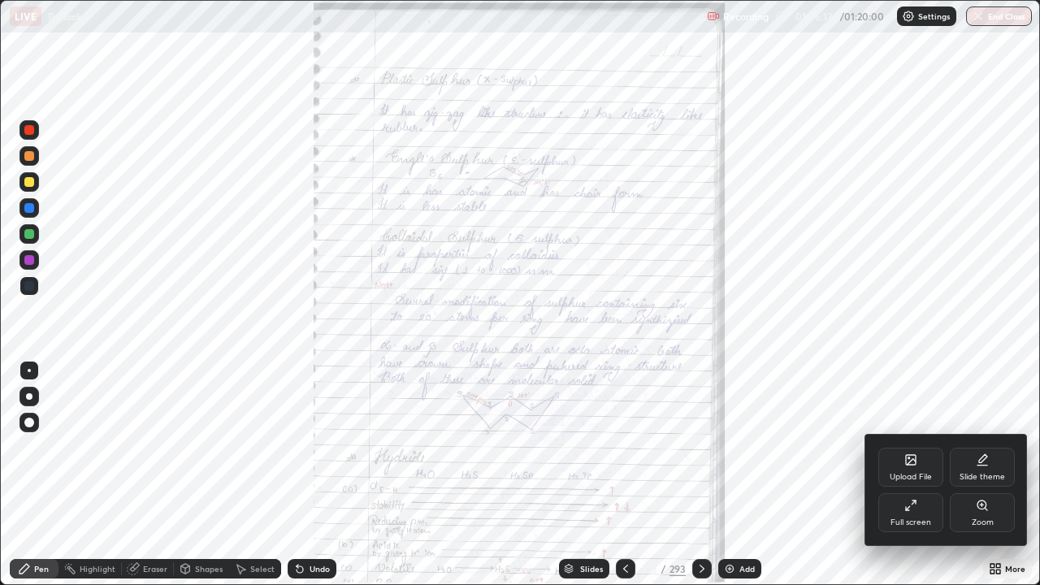
click at [987, 474] on div "Zoom" at bounding box center [981, 512] width 65 height 39
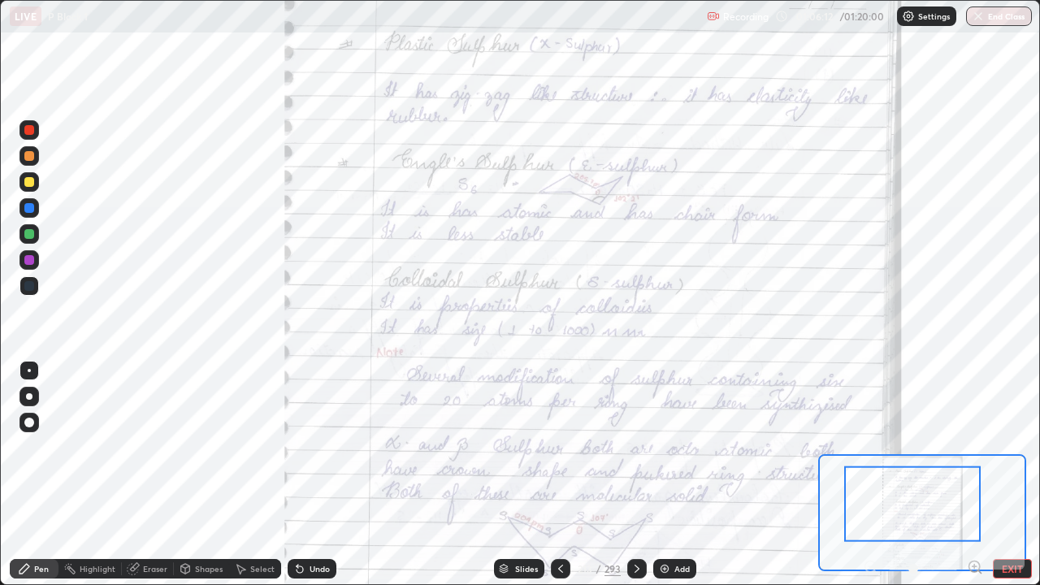
click at [634, 474] on icon at bounding box center [636, 568] width 13 height 13
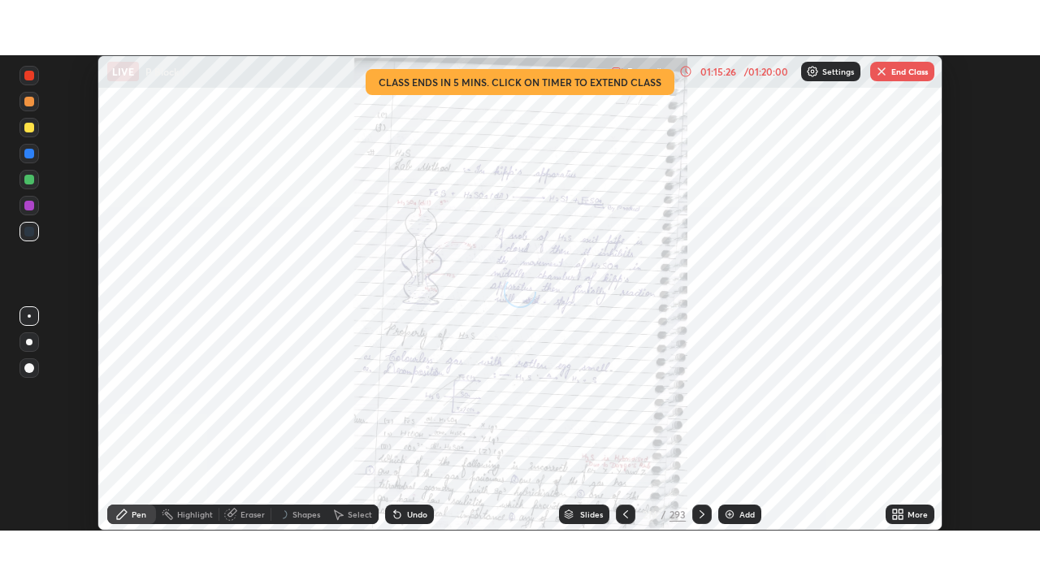
scroll to position [475, 1040]
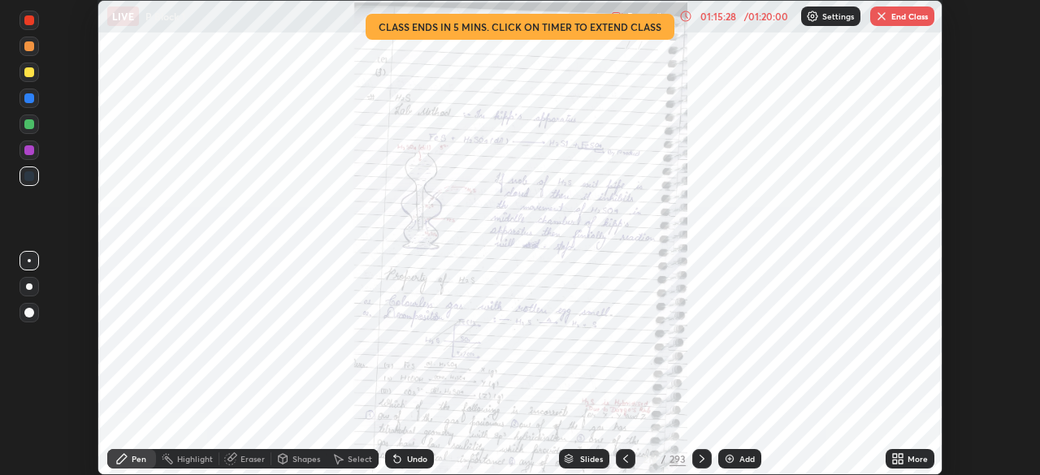
click at [893, 15] on button "End Class" at bounding box center [902, 15] width 64 height 19
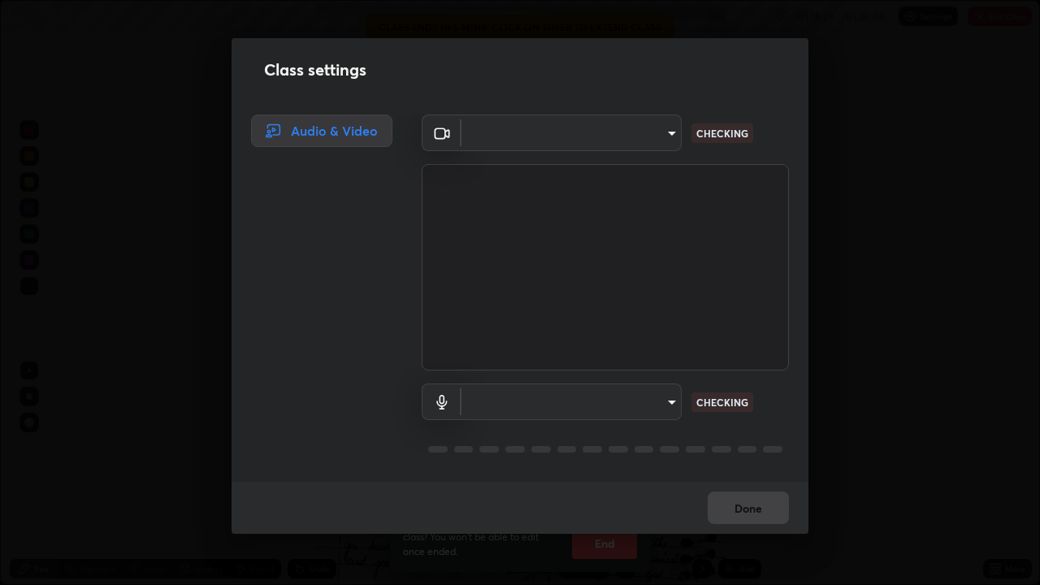
scroll to position [585, 1040]
type input "6d46a3bbb121808cbb74c832f71dfccd0f2f4db2e0a8dcefa18edd627fde2ff4"
type input "542551534069d815422f2d39fde6cbae80a89d9e5025ba2982a8294de1300f8f"
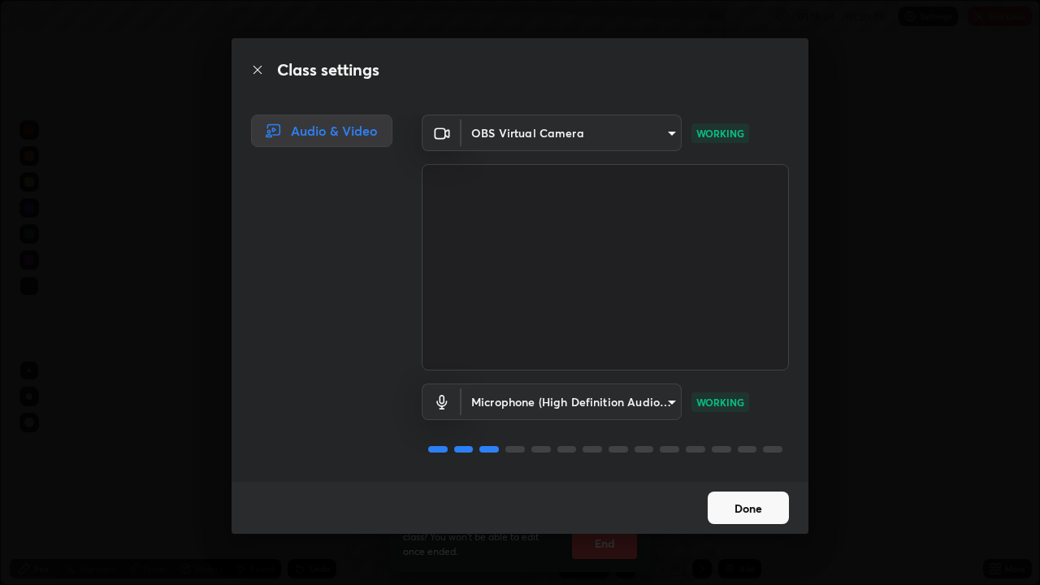
click at [756, 474] on button "Done" at bounding box center [747, 507] width 81 height 32
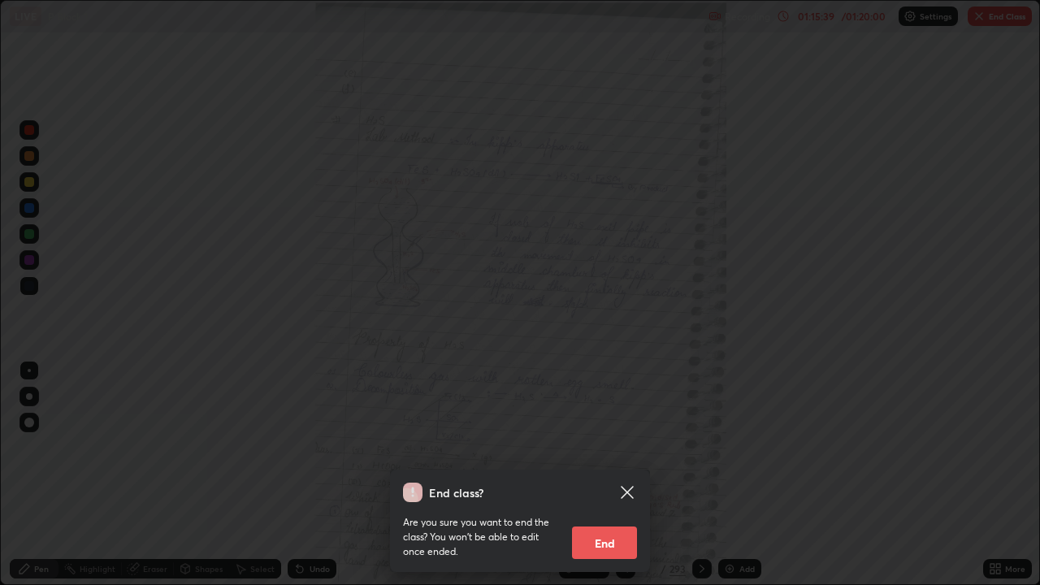
click at [612, 474] on button "End" at bounding box center [604, 542] width 65 height 32
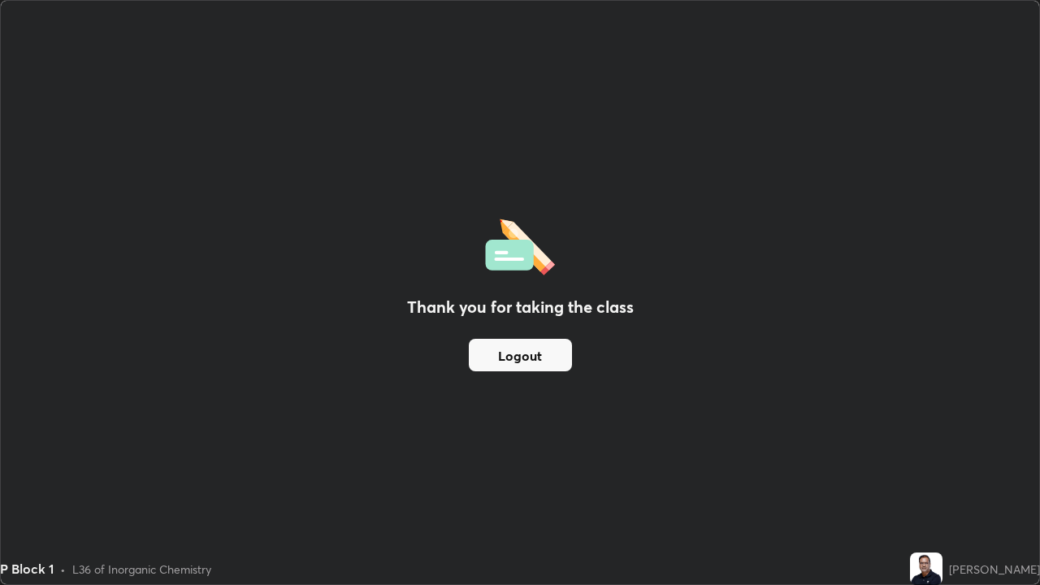
click at [536, 367] on button "Logout" at bounding box center [520, 355] width 103 height 32
